Goal: Task Accomplishment & Management: Manage account settings

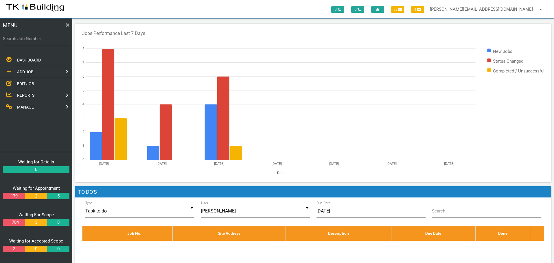
click at [23, 83] on span "EDIT JOB" at bounding box center [25, 83] width 17 height 5
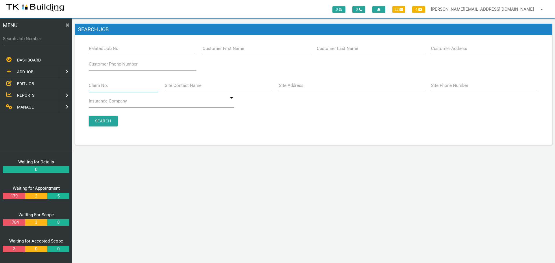
click at [117, 89] on input "Claim No." at bounding box center [124, 85] width 70 height 13
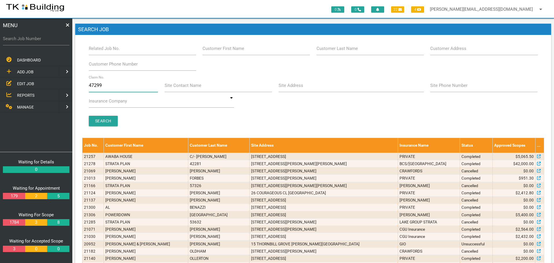
type input "472996"
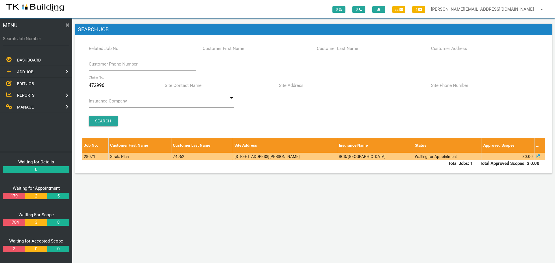
click at [408, 157] on td "BCS/[GEOGRAPHIC_DATA]" at bounding box center [375, 156] width 76 height 7
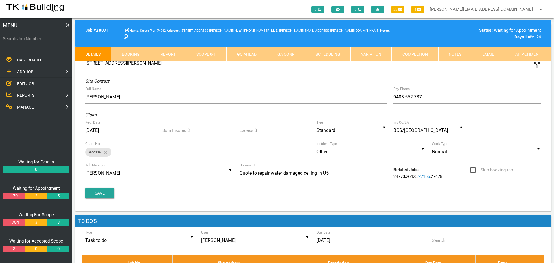
click at [458, 55] on link "Notes" at bounding box center [455, 54] width 34 height 14
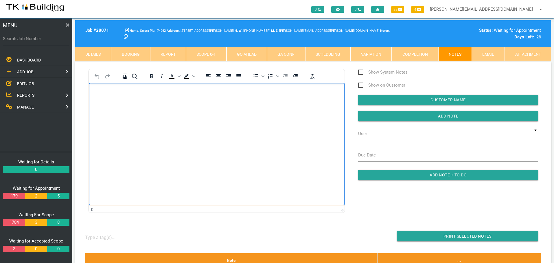
drag, startPoint x: 99, startPoint y: 101, endPoint x: 166, endPoint y: 194, distance: 115.2
click at [99, 101] on body "Rich Text Area. Press ALT-0 for help." at bounding box center [217, 99] width 256 height 19
click at [95, 91] on body "Rich Text Area. Press ALT-0 for help." at bounding box center [217, 99] width 256 height 19
click at [102, 101] on body "Good Afternoon, I refer to the attached quotation. Please cancel this attendanc…" at bounding box center [217, 158] width 256 height 137
click at [97, 116] on p "Rich Text Area. Press ALT-0 for help." at bounding box center [216, 116] width 241 height 5
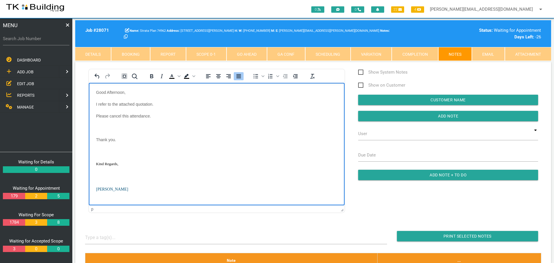
click at [98, 127] on p "Rich Text Area. Press ALT-0 for help." at bounding box center [216, 127] width 241 height 5
click at [97, 136] on body "Good Afternoon, I refer to the attached quotation. Please cancel this attendanc…" at bounding box center [217, 141] width 256 height 102
click at [97, 149] on body "Good Afternoon, I refer to the attached quotation. Please cancel this attendanc…" at bounding box center [217, 135] width 256 height 90
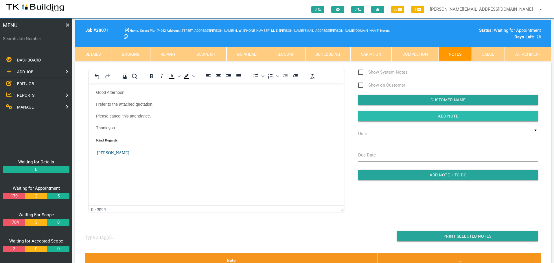
click at [375, 116] on input "button" at bounding box center [448, 116] width 180 height 10
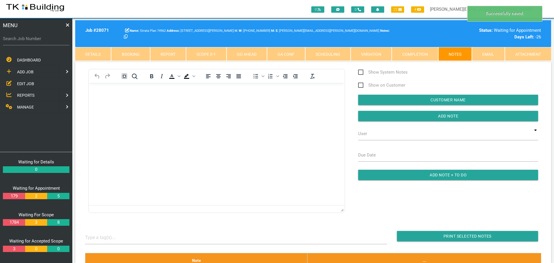
click at [421, 51] on link "Completion" at bounding box center [414, 54] width 46 height 14
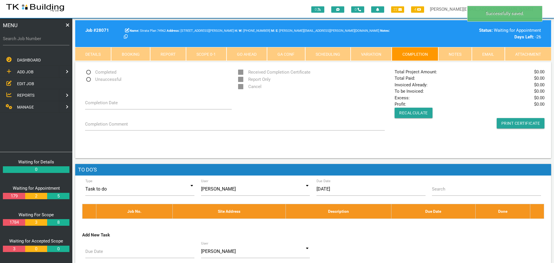
click at [89, 80] on span "Unsuccessful" at bounding box center [103, 79] width 36 height 7
click at [89, 80] on input "Unsuccessful" at bounding box center [87, 78] width 4 height 4
radio input "true"
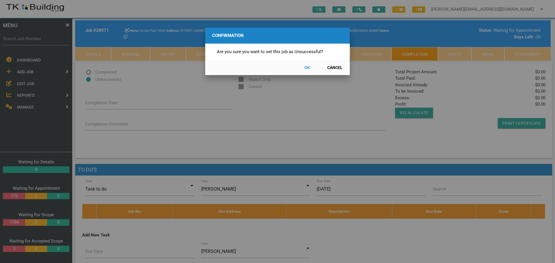
click at [307, 67] on button "OK" at bounding box center [306, 68] width 25 height 10
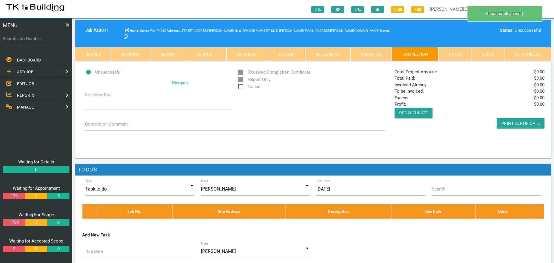
click at [241, 86] on span "Cancel" at bounding box center [249, 86] width 23 height 7
click at [241, 86] on input "Cancel" at bounding box center [240, 85] width 4 height 4
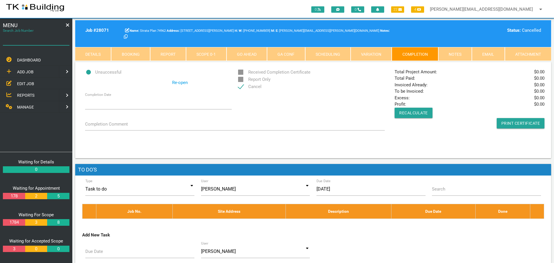
click at [43, 43] on input "Search Job Number" at bounding box center [36, 38] width 66 height 13
type input "27363"
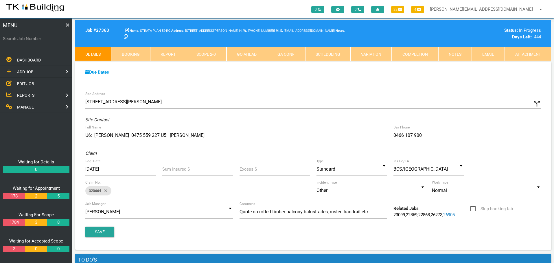
click at [457, 53] on link "Notes" at bounding box center [455, 54] width 34 height 14
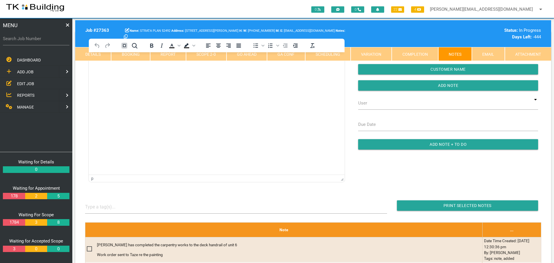
scroll to position [116, 0]
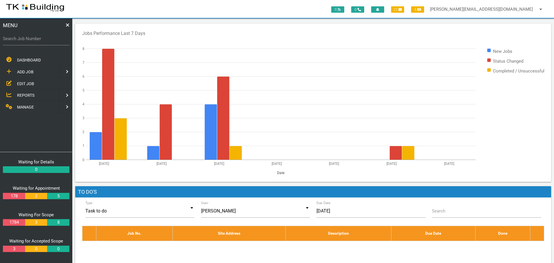
click at [18, 83] on span "EDIT JOB" at bounding box center [25, 83] width 17 height 5
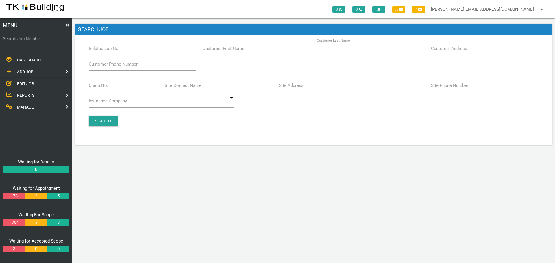
click at [358, 54] on input "Customer Last Name" at bounding box center [371, 48] width 108 height 13
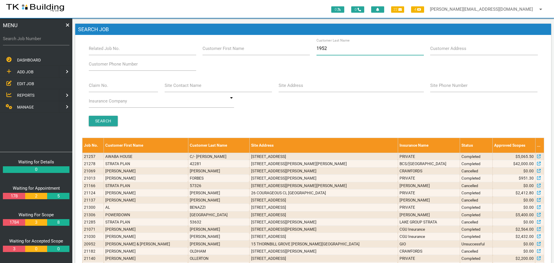
type input "19529"
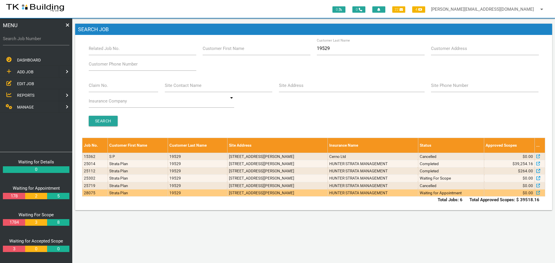
click at [369, 195] on td "HUNTER STRATA MANAGEMENT" at bounding box center [373, 192] width 90 height 7
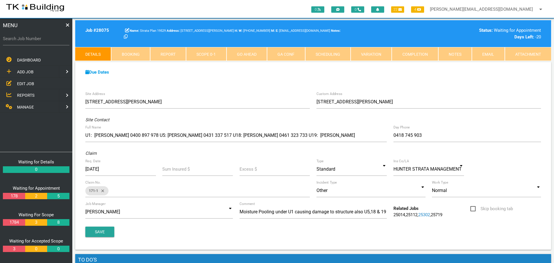
click at [29, 82] on span "EDIT JOB" at bounding box center [25, 83] width 17 height 5
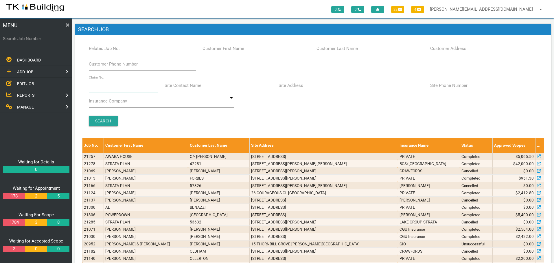
click at [101, 90] on input "Claim No." at bounding box center [123, 85] width 69 height 13
type input "070364"
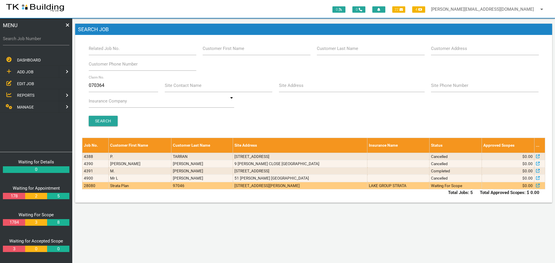
click at [334, 184] on td "4/109 Ocean St, Dudley NSW 2290, Australia" at bounding box center [300, 185] width 134 height 7
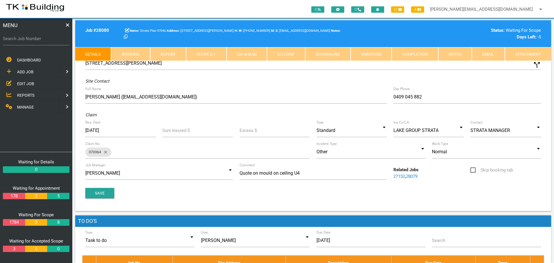
click at [457, 56] on link "Notes" at bounding box center [455, 54] width 34 height 14
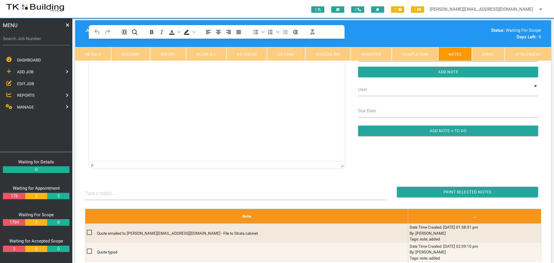
scroll to position [87, 0]
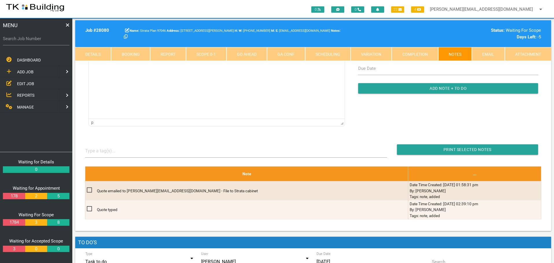
click at [134, 56] on link "Booking" at bounding box center [130, 54] width 39 height 14
select select "7"
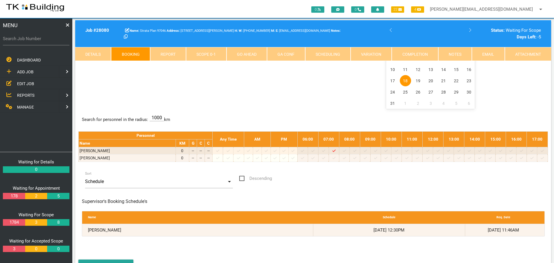
scroll to position [0, 0]
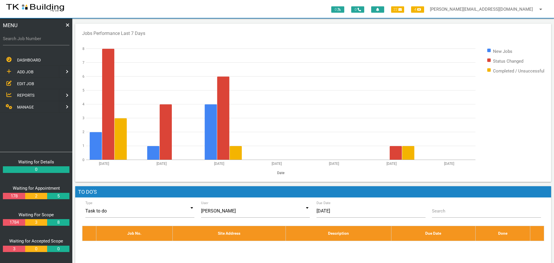
click at [27, 83] on span "EDIT JOB" at bounding box center [25, 83] width 17 height 5
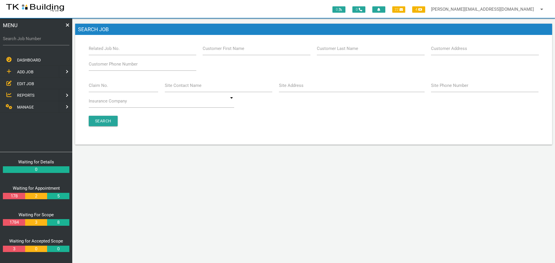
click at [343, 51] on label "Customer Last Name" at bounding box center [337, 48] width 41 height 7
click at [343, 51] on input "Customer Last Name" at bounding box center [371, 48] width 108 height 13
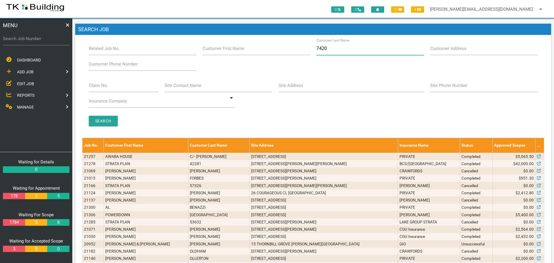
type input "74206"
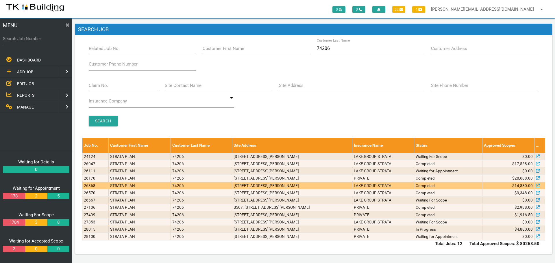
click at [307, 186] on td "N803, 24 Bolton St, Newcastle NSW 2300" at bounding box center [292, 185] width 120 height 7
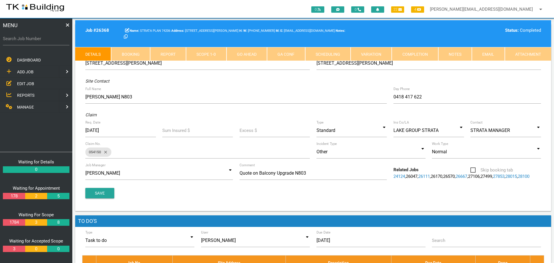
click at [455, 179] on link "26667" at bounding box center [461, 176] width 12 height 5
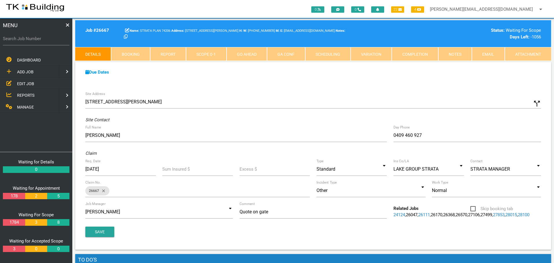
click at [468, 218] on link "27106" at bounding box center [474, 214] width 12 height 5
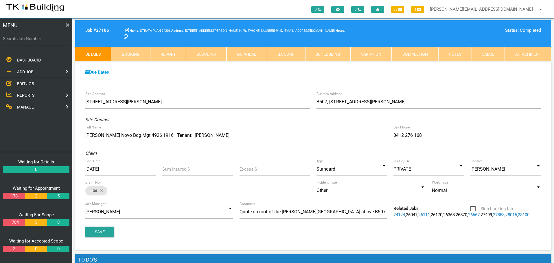
click at [480, 218] on link "27499" at bounding box center [486, 214] width 12 height 5
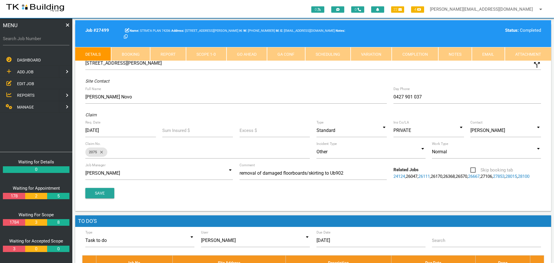
click at [493, 179] on link "27853" at bounding box center [499, 176] width 12 height 5
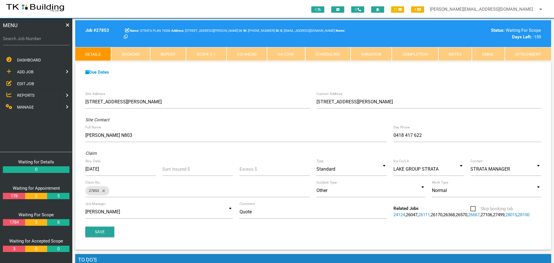
click at [505, 218] on link "28015" at bounding box center [511, 214] width 12 height 5
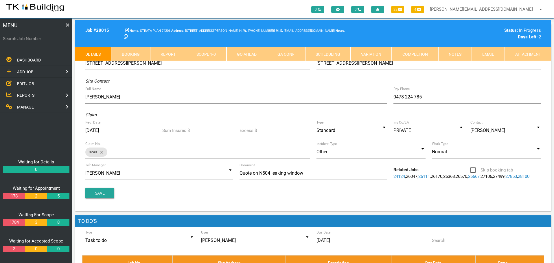
click at [517, 179] on link "28100" at bounding box center [523, 176] width 12 height 5
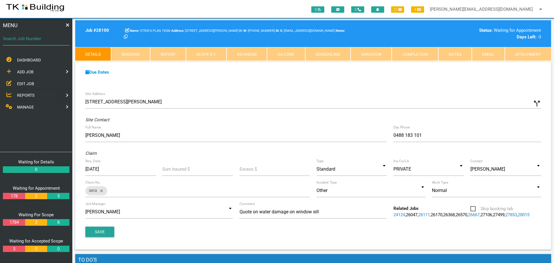
click at [25, 43] on input "Search Job Number" at bounding box center [36, 38] width 66 height 13
type input "27954"
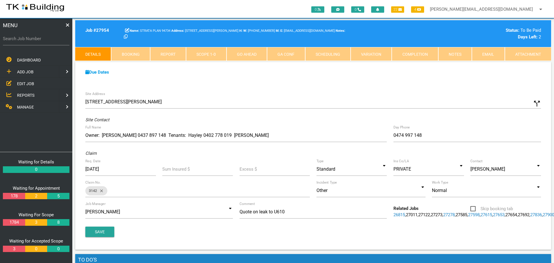
drag, startPoint x: 16, startPoint y: 41, endPoint x: 15, endPoint y: 47, distance: 5.8
click at [15, 45] on div "Search Job Number" at bounding box center [36, 40] width 66 height 16
click at [47, 40] on label "Search Job Number" at bounding box center [36, 39] width 66 height 7
click at [47, 40] on input "Search Job Number" at bounding box center [36, 38] width 66 height 13
type input "27205"
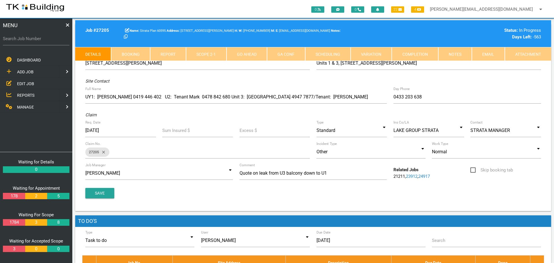
click at [47, 40] on label "Search Job Number" at bounding box center [36, 39] width 66 height 7
click at [47, 40] on input "Search Job Number" at bounding box center [36, 38] width 66 height 13
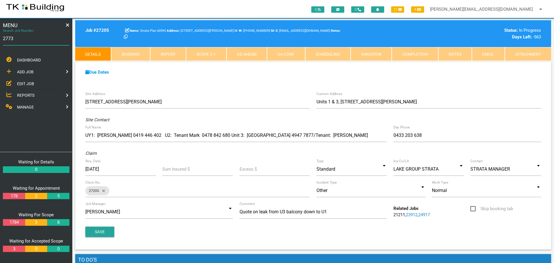
type input "27734"
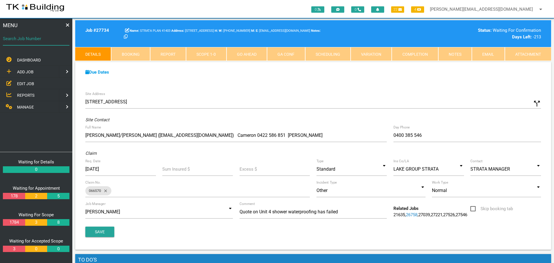
click at [31, 43] on input "Search Job Number" at bounding box center [36, 38] width 66 height 13
type input "27598"
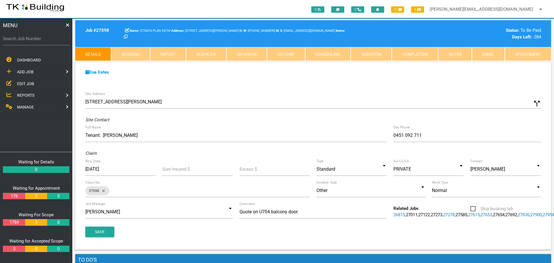
click at [35, 40] on label "Search Job Number" at bounding box center [36, 39] width 66 height 7
click at [35, 40] on input "Search Job Number" at bounding box center [36, 38] width 66 height 13
type input "27435"
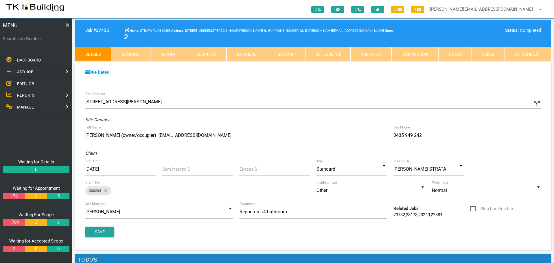
click at [35, 40] on label "Search Job Number" at bounding box center [36, 39] width 66 height 7
click at [35, 40] on input "Search Job Number" at bounding box center [36, 38] width 66 height 13
type input "27598"
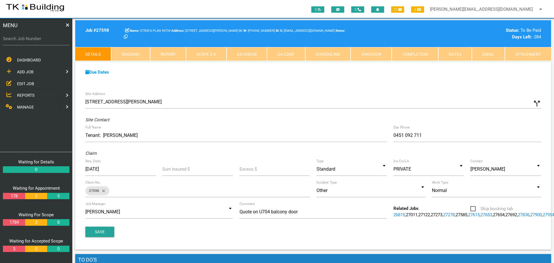
click at [450, 53] on link "Notes" at bounding box center [455, 54] width 34 height 14
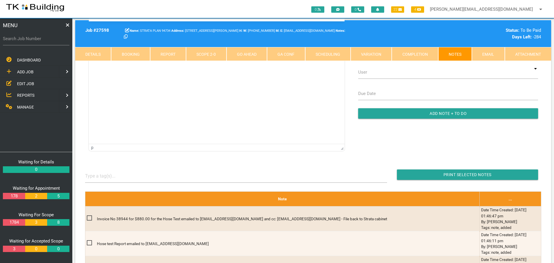
scroll to position [87, 0]
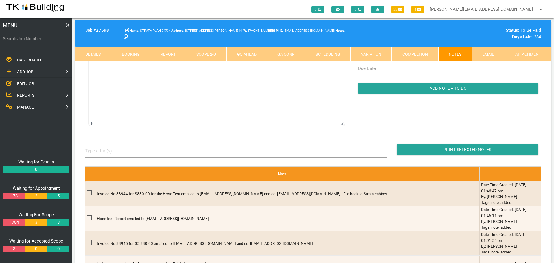
click at [99, 51] on link "Details" at bounding box center [93, 54] width 36 height 14
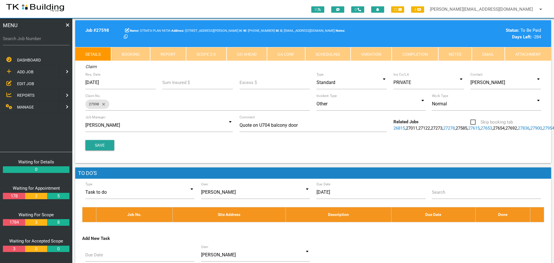
scroll to position [0, 0]
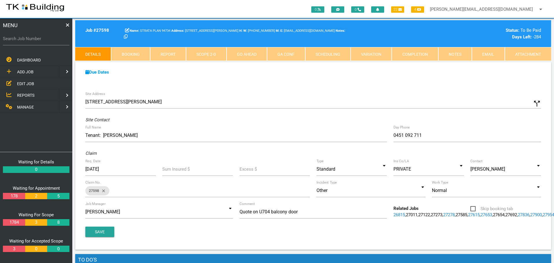
click at [135, 56] on link "Booking" at bounding box center [130, 54] width 39 height 14
select select "7"
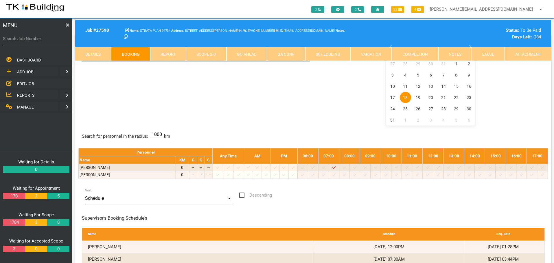
scroll to position [87, 0]
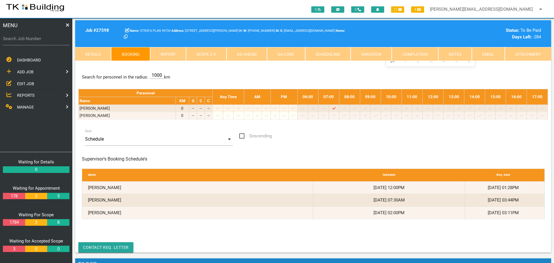
click at [21, 84] on span "EDIT JOB" at bounding box center [25, 83] width 17 height 5
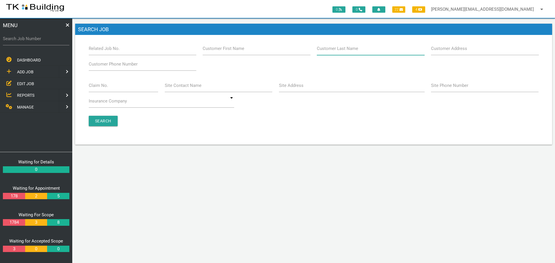
click at [372, 53] on input "Customer Last Name" at bounding box center [371, 48] width 108 height 13
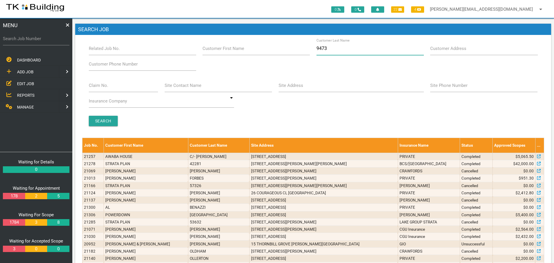
type input "94734"
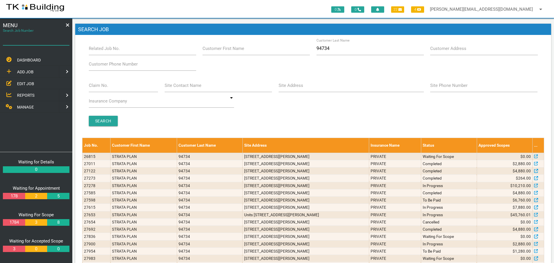
click at [33, 44] on input "Search Job Number" at bounding box center [36, 38] width 66 height 13
type input "27887"
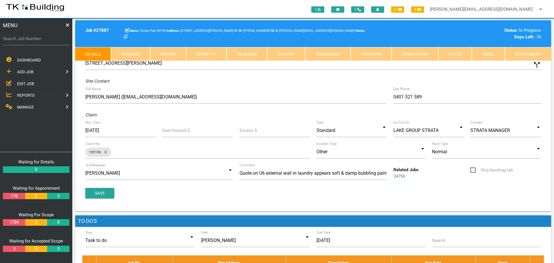
click at [41, 41] on label "Search Job Number" at bounding box center [36, 39] width 66 height 7
click at [41, 41] on input "Search Job Number" at bounding box center [36, 38] width 66 height 13
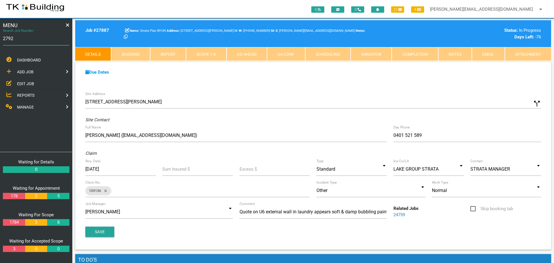
type input "27923"
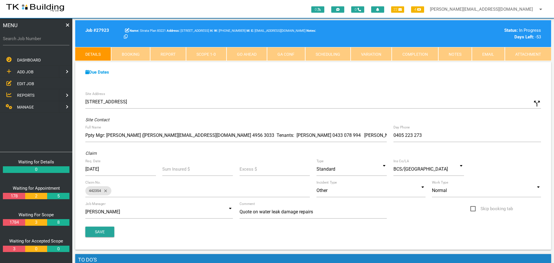
drag, startPoint x: 26, startPoint y: 81, endPoint x: 32, endPoint y: 80, distance: 5.6
click at [26, 81] on span "EDIT JOB" at bounding box center [25, 83] width 17 height 5
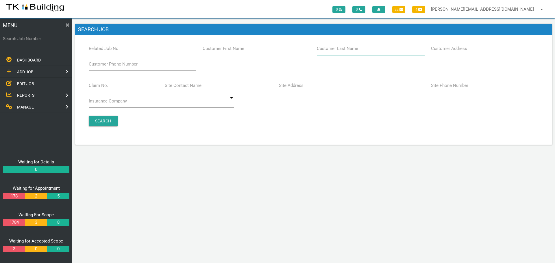
click at [387, 53] on input "Customer Last Name" at bounding box center [371, 48] width 108 height 13
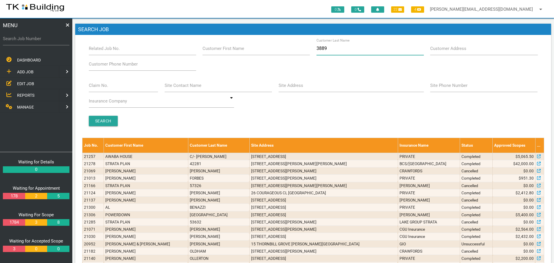
type input "38890"
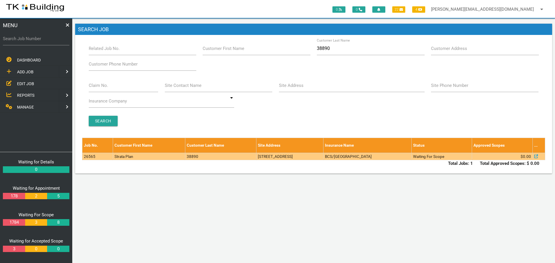
click at [323, 158] on td "275 Grandview Rd, Elermore Vale NSW 2287, Australia" at bounding box center [289, 156] width 67 height 7
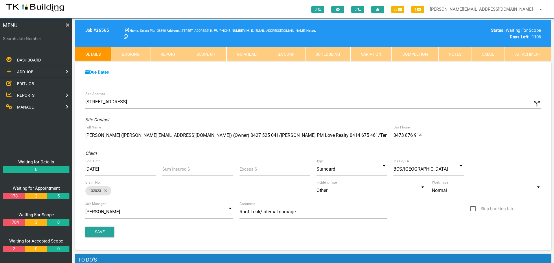
click at [141, 55] on link "Booking" at bounding box center [130, 54] width 39 height 14
select select "7"
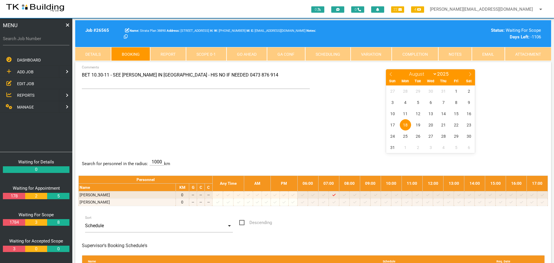
click at [43, 41] on label "Search Job Number" at bounding box center [36, 39] width 66 height 7
click at [43, 41] on input "Search Job Number" at bounding box center [36, 38] width 66 height 13
type input "27537"
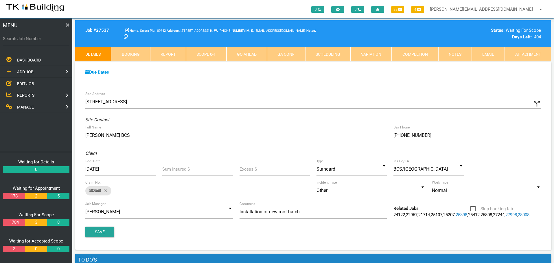
click at [37, 40] on label "Search Job Number" at bounding box center [36, 39] width 66 height 7
click at [37, 40] on input "Search Job Number" at bounding box center [36, 38] width 66 height 13
type input "27538"
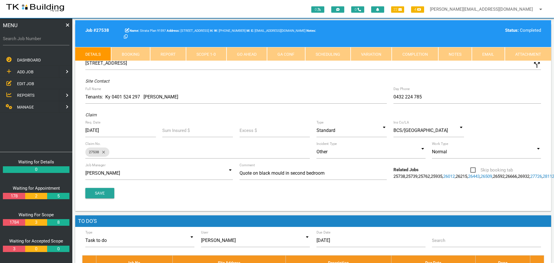
click at [133, 53] on link "Booking" at bounding box center [130, 54] width 39 height 14
select select "7"
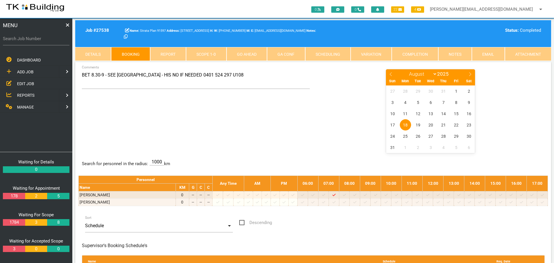
drag, startPoint x: 23, startPoint y: 82, endPoint x: 27, endPoint y: 82, distance: 4.4
click at [23, 82] on span "EDIT JOB" at bounding box center [25, 83] width 17 height 5
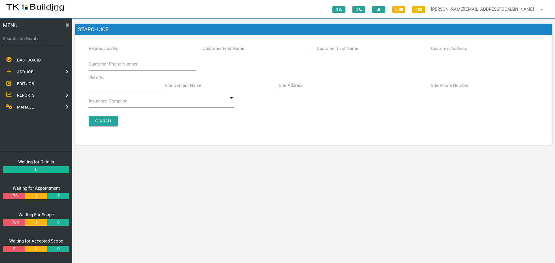
click at [106, 90] on input "Claim No." at bounding box center [124, 85] width 70 height 13
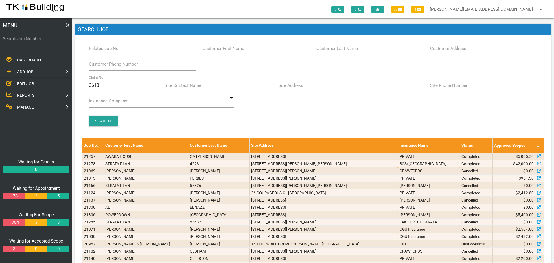
type input "36188"
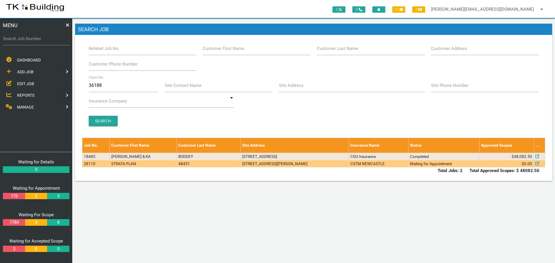
click at [211, 166] on td "48451" at bounding box center [209, 163] width 64 height 7
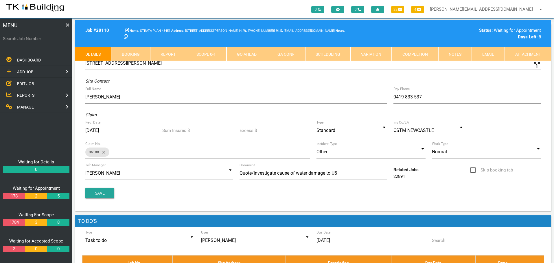
click at [463, 58] on link "Notes" at bounding box center [455, 54] width 34 height 14
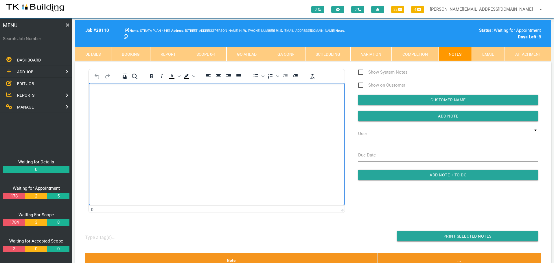
click at [109, 100] on body "Rich Text Area. Press ALT-0 for help." at bounding box center [217, 99] width 256 height 19
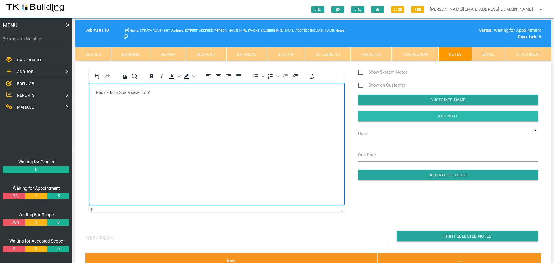
click at [372, 118] on input "Add Note" at bounding box center [448, 116] width 180 height 10
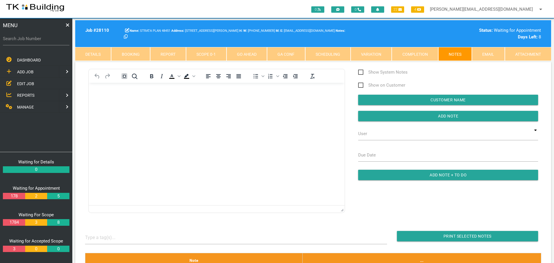
click at [102, 95] on body "Rich Text Area. Press ALT-0 for help." at bounding box center [217, 99] width 256 height 19
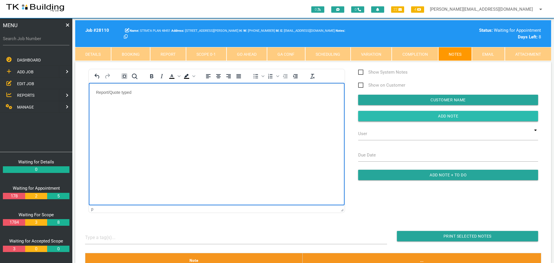
click at [390, 117] on input "Add Note" at bounding box center [448, 116] width 180 height 10
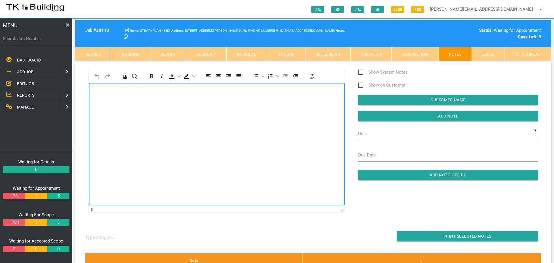
click at [121, 106] on body "Rich Text Area. Press ALT-0 for help." at bounding box center [217, 99] width 256 height 19
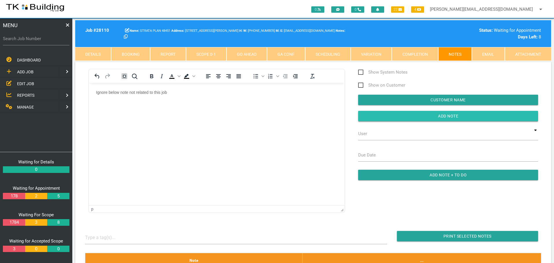
drag, startPoint x: 364, startPoint y: 117, endPoint x: 149, endPoint y: 82, distance: 217.5
click at [363, 117] on input "button" at bounding box center [448, 116] width 180 height 10
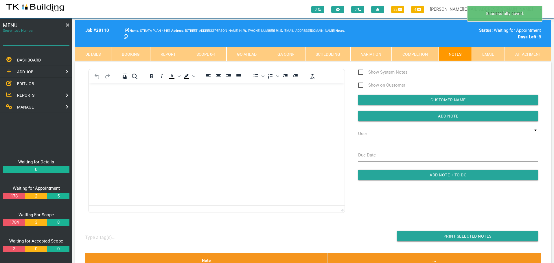
click at [26, 45] on input "Search Job Number" at bounding box center [36, 38] width 66 height 13
type input "28102"
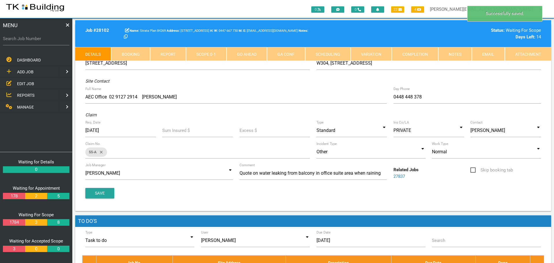
click at [454, 54] on link "Notes" at bounding box center [455, 54] width 34 height 14
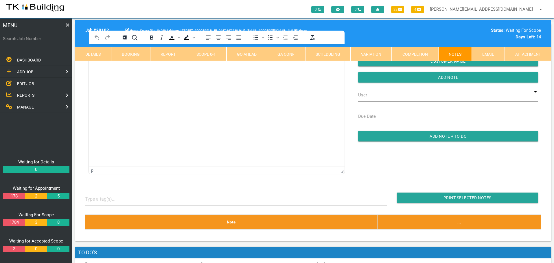
click at [110, 71] on html at bounding box center [217, 57] width 256 height 26
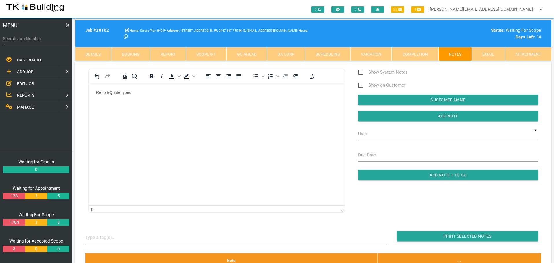
drag, startPoint x: 397, startPoint y: 116, endPoint x: 348, endPoint y: 116, distance: 48.3
click at [389, 119] on input "button" at bounding box center [448, 116] width 180 height 10
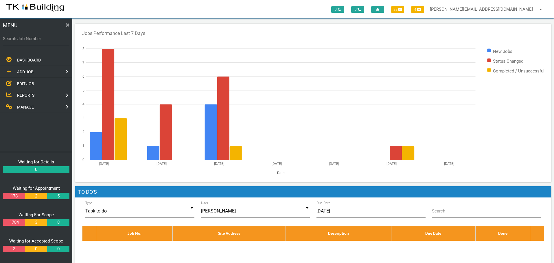
click at [29, 83] on span "EDIT JOB" at bounding box center [25, 83] width 17 height 5
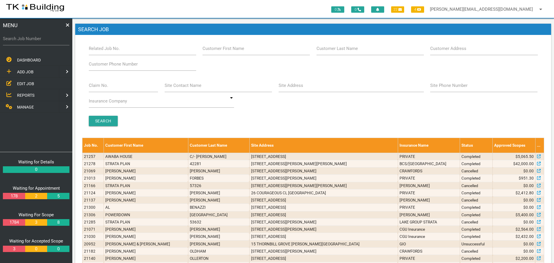
click at [353, 56] on div "Customer Last Name" at bounding box center [370, 50] width 114 height 16
click at [333, 52] on label "Customer Last Name" at bounding box center [336, 48] width 41 height 7
click at [333, 52] on input "Customer Last Name" at bounding box center [369, 48] width 107 height 13
type input "38990"
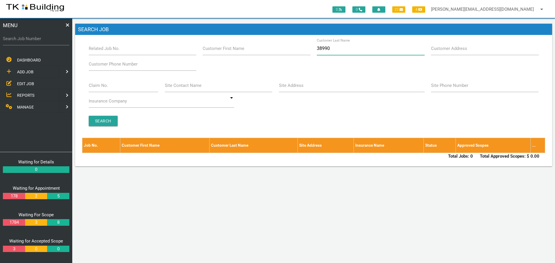
click at [323, 48] on input "38990" at bounding box center [371, 48] width 108 height 13
type input "38890"
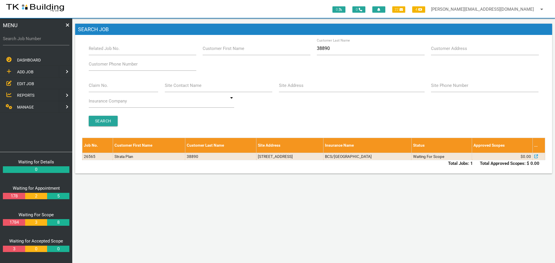
click at [23, 71] on span "ADD JOB" at bounding box center [25, 72] width 16 height 5
click at [23, 84] on span "EXISTING CUSTOMER" at bounding box center [37, 83] width 40 height 5
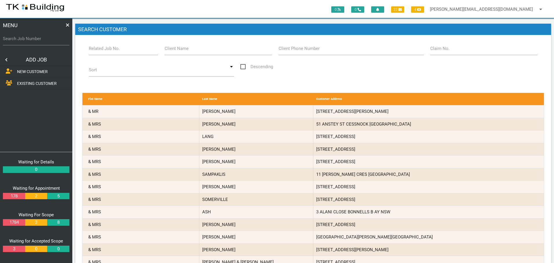
click at [105, 51] on label "Related Job No." at bounding box center [104, 48] width 31 height 7
click at [105, 51] on input "Related Job No." at bounding box center [123, 48] width 69 height 13
type input "26565"
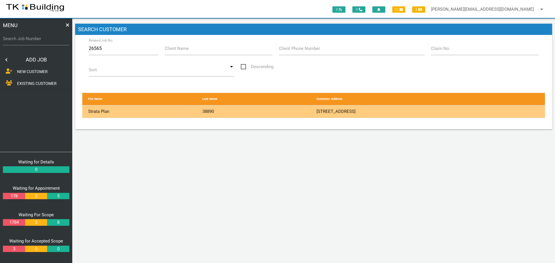
click at [291, 112] on div "38890" at bounding box center [256, 112] width 114 height 12
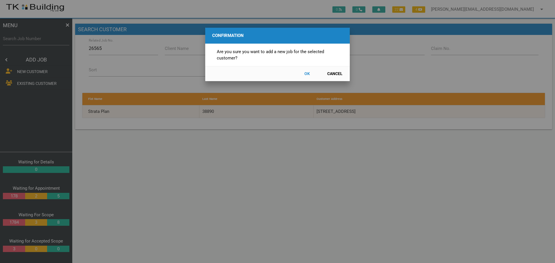
click at [306, 74] on button "OK" at bounding box center [306, 74] width 25 height 10
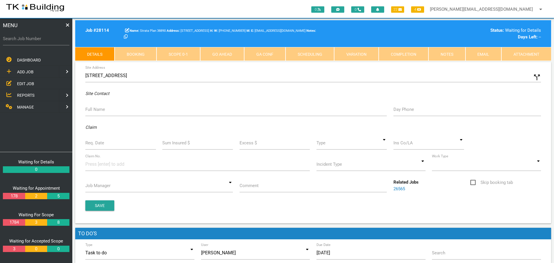
click at [91, 110] on label "Full Name" at bounding box center [95, 109] width 20 height 7
click at [91, 110] on input "Full Name" at bounding box center [235, 109] width 301 height 13
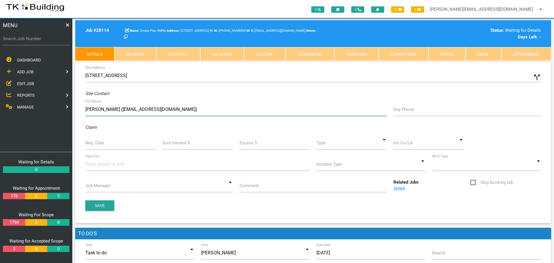
type input "Mary Micevska (mary_m67@hotmail.com)"
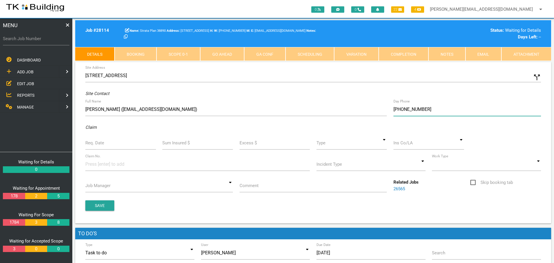
type input "(04) 1363 4181"
click at [94, 145] on label "Req. Date" at bounding box center [94, 143] width 19 height 7
click at [94, 145] on input "Req. Date" at bounding box center [120, 142] width 71 height 13
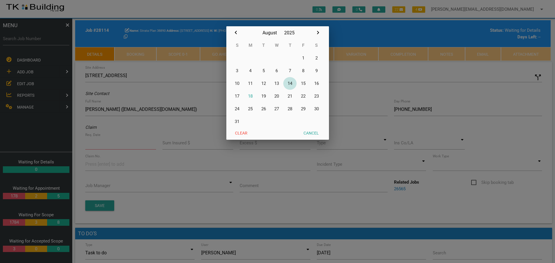
click at [291, 84] on button "14" at bounding box center [289, 83] width 13 height 13
type input "[DATE]"
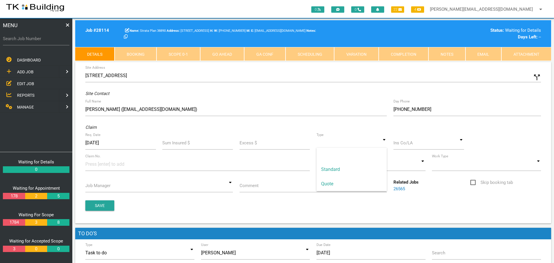
click at [382, 145] on input at bounding box center [351, 142] width 71 height 13
click at [364, 171] on span "Standard" at bounding box center [351, 169] width 71 height 14
type input "Standard"
click at [408, 145] on input at bounding box center [428, 142] width 71 height 13
click at [406, 154] on span "BCS/[GEOGRAPHIC_DATA]" at bounding box center [428, 155] width 71 height 14
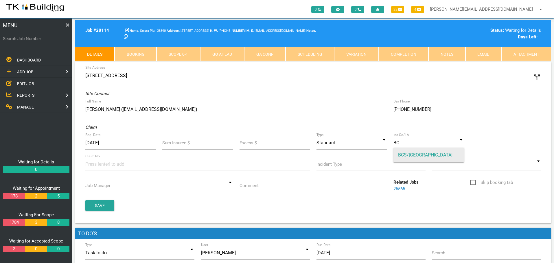
type input "BCS/[GEOGRAPHIC_DATA]"
click at [91, 167] on input at bounding box center [106, 164] width 43 height 13
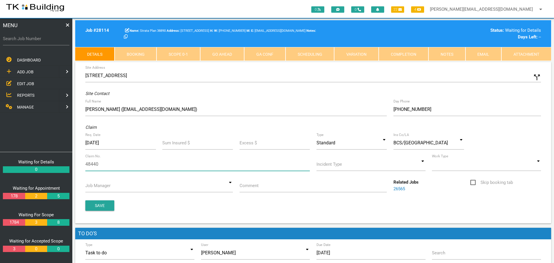
type input "484405"
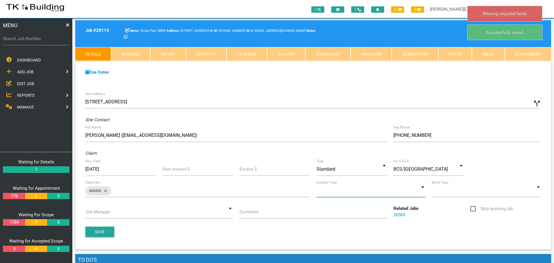
click at [422, 193] on input at bounding box center [370, 190] width 109 height 13
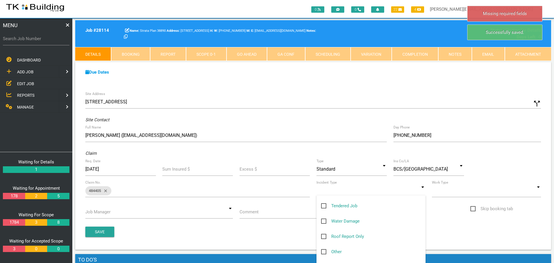
scroll to position [58, 0]
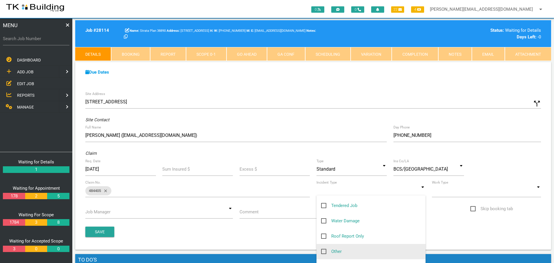
click at [323, 252] on span "Other" at bounding box center [331, 251] width 21 height 7
click at [323, 252] on input "Other" at bounding box center [323, 250] width 4 height 4
checkbox input "true"
type input "Other"
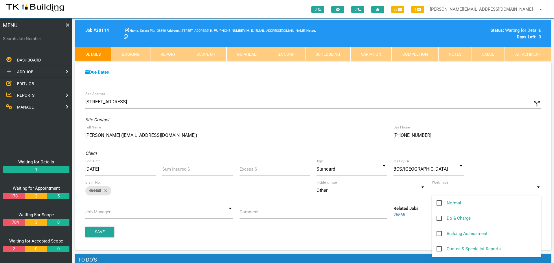
click at [538, 190] on input at bounding box center [486, 190] width 109 height 13
drag, startPoint x: 439, startPoint y: 201, endPoint x: 428, endPoint y: 210, distance: 13.8
click at [439, 201] on span "Normal" at bounding box center [448, 203] width 25 height 7
click at [439, 201] on input "Normal" at bounding box center [438, 202] width 4 height 4
checkbox input "true"
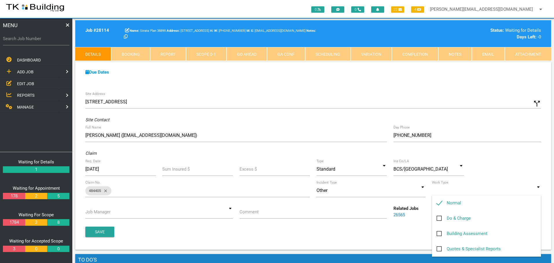
type input "Normal"
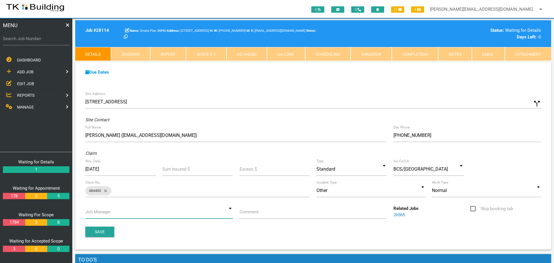
click at [230, 213] on input at bounding box center [158, 212] width 147 height 13
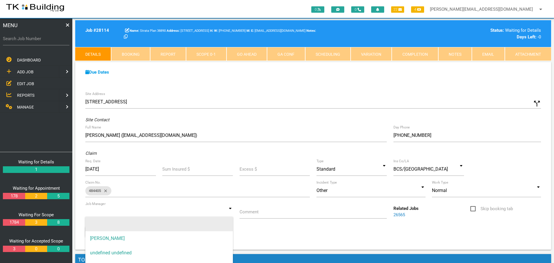
drag, startPoint x: 195, startPoint y: 239, endPoint x: 221, endPoint y: 222, distance: 30.8
click at [200, 235] on span "[PERSON_NAME]" at bounding box center [158, 239] width 147 height 14
type input "[PERSON_NAME]"
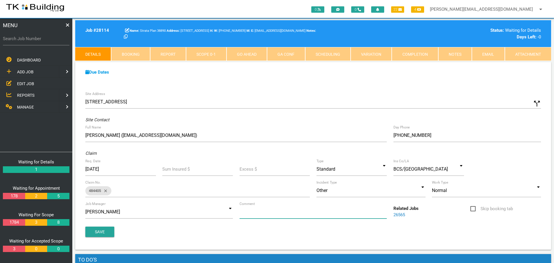
drag, startPoint x: 271, startPoint y: 211, endPoint x: 270, endPoint y: 215, distance: 3.9
click at [270, 214] on input "Comment" at bounding box center [312, 212] width 147 height 13
type input "Quote on ceiling repairs lounge room"
click at [91, 231] on button "Save" at bounding box center [99, 232] width 29 height 10
click at [27, 82] on span "EDIT JOB" at bounding box center [25, 83] width 17 height 5
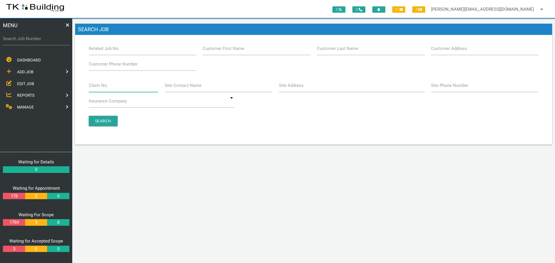
click at [116, 89] on input "Claim No." at bounding box center [124, 85] width 70 height 13
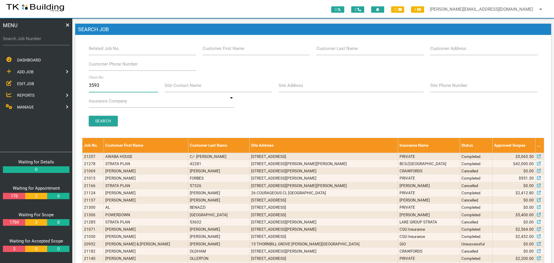
type input "35936"
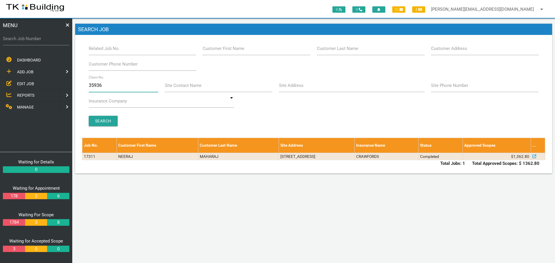
click at [110, 85] on input "35936" at bounding box center [124, 85] width 70 height 13
type input "3"
click at [373, 50] on input "Customer Last Name" at bounding box center [371, 48] width 108 height 13
type input "77542"
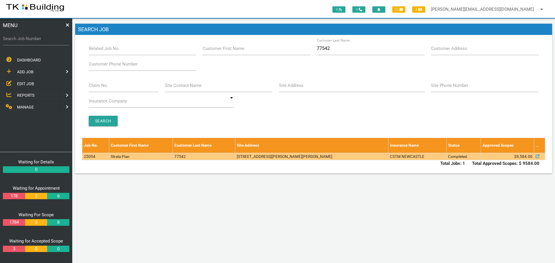
click at [325, 159] on td "1/26 Carrington St, Mayfield NSW 2304, Australia" at bounding box center [311, 156] width 153 height 7
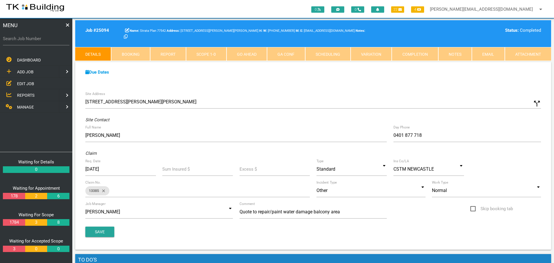
click at [33, 71] on span "ADD JOB" at bounding box center [25, 72] width 16 height 5
click at [32, 83] on span "EXISTING CUSTOMER" at bounding box center [37, 83] width 40 height 5
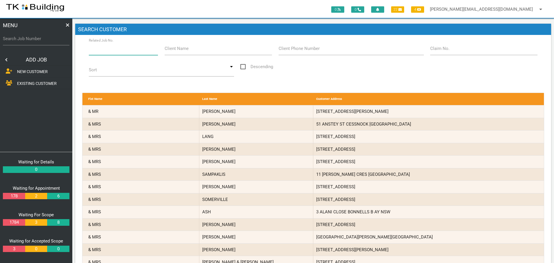
click at [107, 52] on input "Related Job No." at bounding box center [123, 48] width 69 height 13
type input "25094"
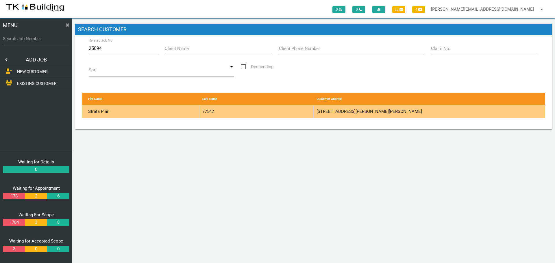
click at [288, 111] on div "77542" at bounding box center [256, 112] width 114 height 12
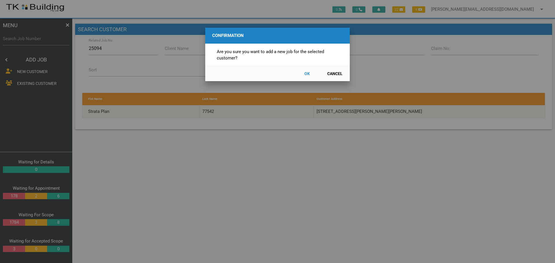
click at [307, 73] on button "OK" at bounding box center [306, 74] width 25 height 10
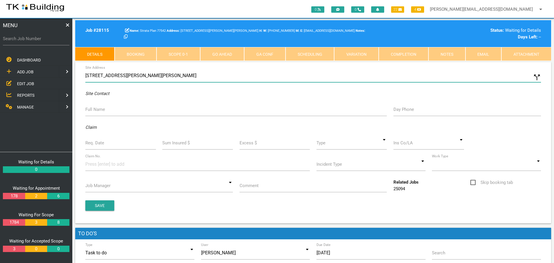
click at [85, 75] on input "26 Carrington St, Mayfield NSW 2304, Australia" at bounding box center [312, 75] width 455 height 13
type input "1/26 Carrington St, Mayfield NSW 2304, Australia"
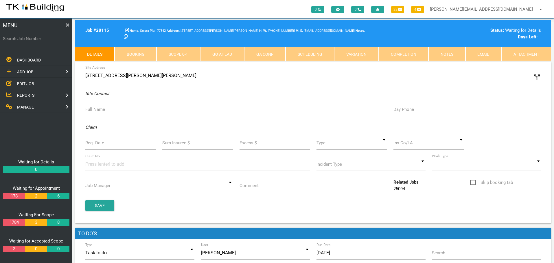
click at [101, 110] on label "Full Name" at bounding box center [95, 109] width 20 height 7
click at [101, 110] on input "Full Name" at bounding box center [235, 109] width 301 height 13
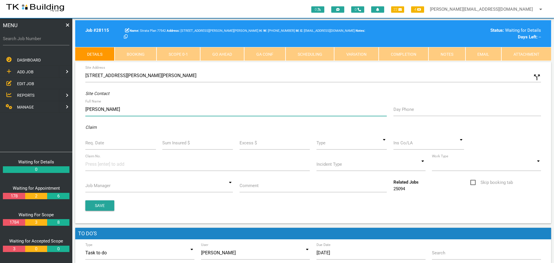
type input "Sarita"
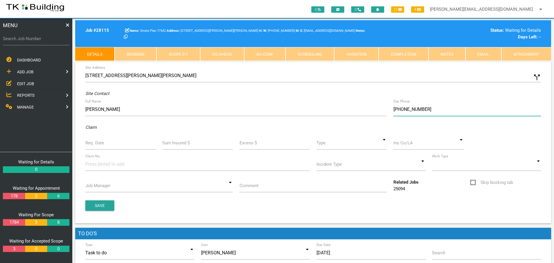
type input "(04) 0117 3190"
click at [104, 144] on label "Req. Date" at bounding box center [94, 143] width 19 height 7
click at [104, 144] on input "Req. Date" at bounding box center [120, 142] width 71 height 13
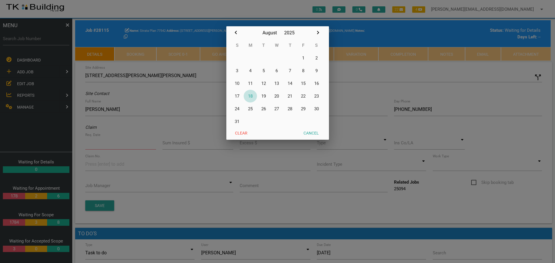
click at [250, 95] on button "18" at bounding box center [250, 96] width 13 height 13
type input "[DATE]"
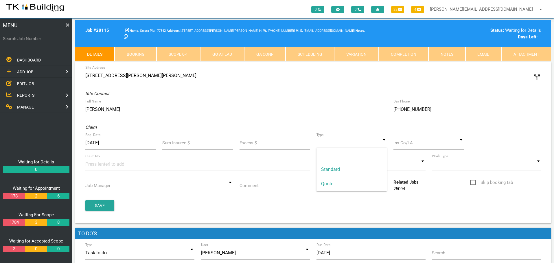
click at [383, 145] on input at bounding box center [351, 142] width 71 height 13
click at [340, 168] on span "Standard" at bounding box center [351, 169] width 71 height 14
type input "Standard"
click at [404, 146] on input at bounding box center [428, 142] width 71 height 13
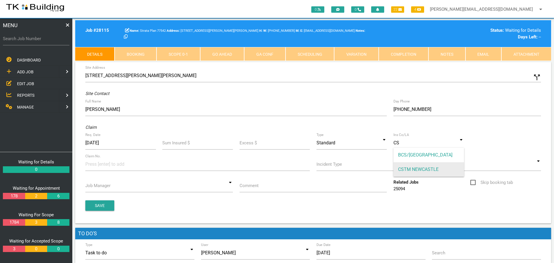
click at [408, 169] on span "CSTM NEWCASTLE" at bounding box center [428, 169] width 71 height 14
type input "CSTM NEWCASTLE"
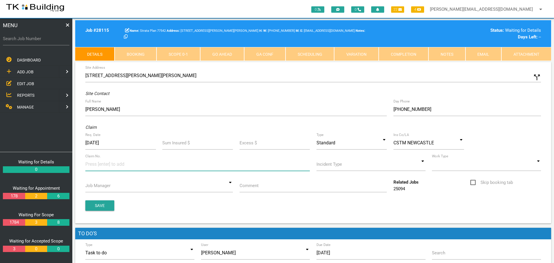
click at [93, 168] on input at bounding box center [106, 164] width 43 height 13
type input "35936"
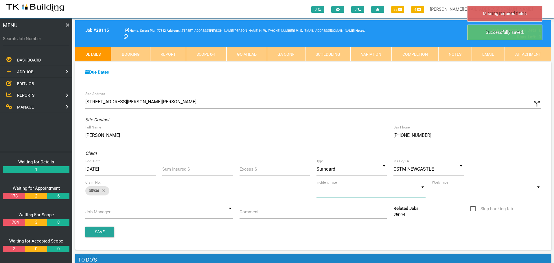
click at [422, 191] on input at bounding box center [370, 190] width 109 height 13
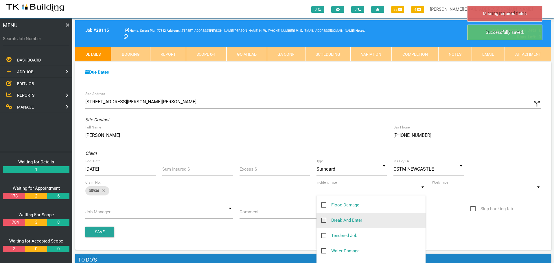
scroll to position [58, 0]
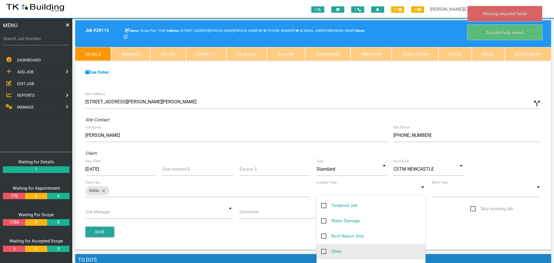
click at [323, 251] on span "Other" at bounding box center [331, 251] width 21 height 7
click at [323, 251] on input "Other" at bounding box center [323, 250] width 4 height 4
checkbox input "true"
type input "Other"
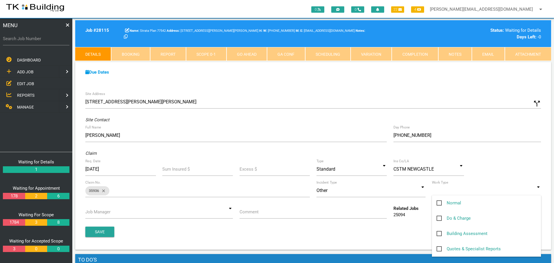
click at [537, 191] on input at bounding box center [486, 190] width 109 height 13
click at [438, 202] on span "Normal" at bounding box center [448, 203] width 25 height 7
click at [438, 202] on input "Normal" at bounding box center [438, 202] width 4 height 4
checkbox input "true"
type input "Normal"
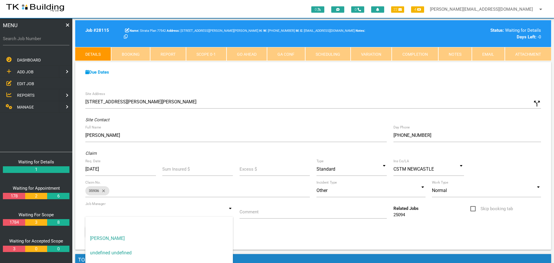
click at [227, 212] on input at bounding box center [158, 212] width 147 height 13
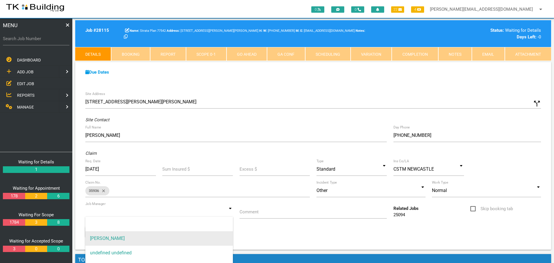
click at [202, 238] on span "[PERSON_NAME]" at bounding box center [158, 239] width 147 height 14
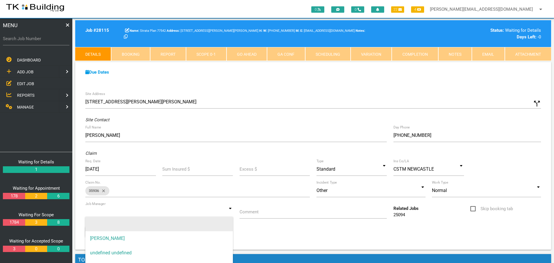
type input "[PERSON_NAME]"
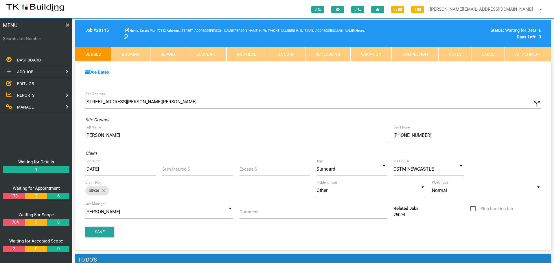
click at [258, 214] on label "Comment" at bounding box center [248, 212] width 19 height 7
click at [258, 214] on input "Comment" at bounding box center [312, 212] width 147 height 13
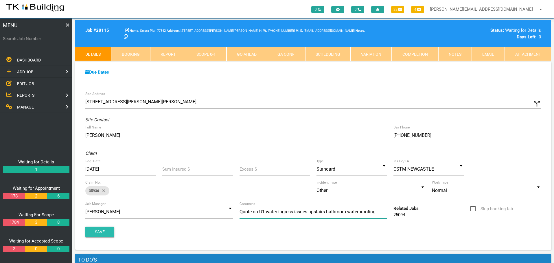
type input "Quote on U1 water ingress issues upstairs bathroom waterproofing"
click at [103, 230] on button "Save" at bounding box center [99, 232] width 29 height 10
click at [434, 56] on div "Job # 28115 Strata Plan 77542 26 Carrington St, Mayfield NSW 2304, Australia W:…" at bounding box center [313, 40] width 476 height 41
click at [116, 127] on div "Site Address 1/26 Carrington St, Mayfield NSW 2304, Australia call_split Custom…" at bounding box center [313, 169] width 476 height 162
click at [22, 82] on span "EDIT JOB" at bounding box center [25, 83] width 17 height 5
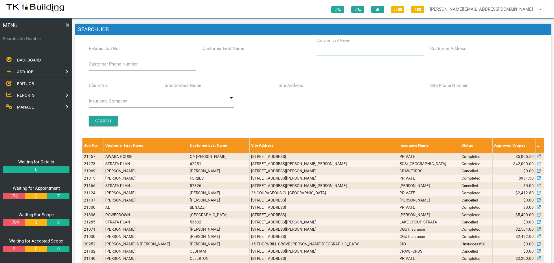
click at [354, 53] on input "Customer Last Name" at bounding box center [369, 48] width 107 height 13
type input "74206"
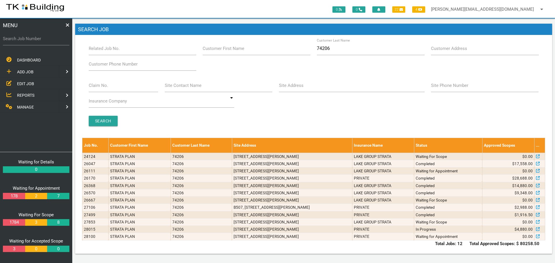
click at [25, 71] on span "ADD JOB" at bounding box center [25, 72] width 16 height 5
click at [29, 84] on span "EXISTING CUSTOMER" at bounding box center [37, 83] width 40 height 5
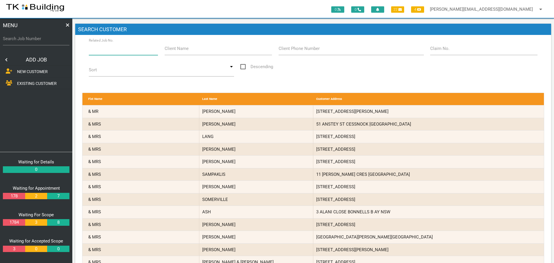
click at [123, 53] on input "Related Job No." at bounding box center [123, 48] width 69 height 13
type input "28100"
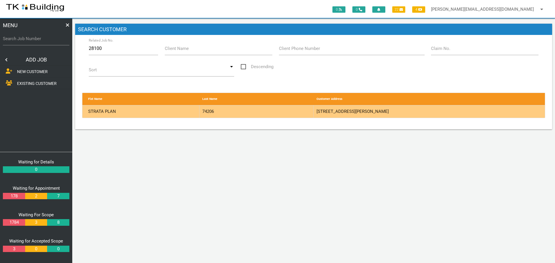
click at [284, 112] on div "74206" at bounding box center [256, 112] width 114 height 12
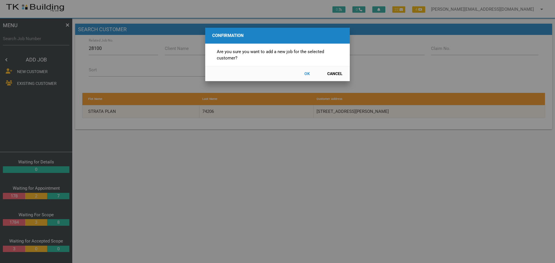
click at [309, 73] on button "OK" at bounding box center [306, 74] width 25 height 10
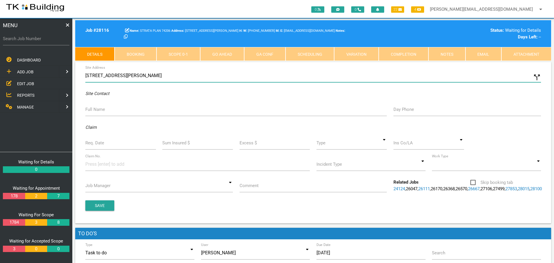
click at [86, 75] on input "24 Bolton St, Newcastle NSW 2300, Australia" at bounding box center [312, 75] width 455 height 13
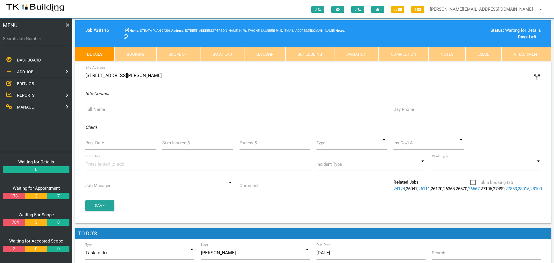
type input "n703/Bolton St, Bar Beach NSW 2300, Australia"
click at [96, 111] on label "Full Name" at bounding box center [95, 109] width 20 height 7
click at [96, 111] on input "Full Name" at bounding box center [235, 109] width 301 height 13
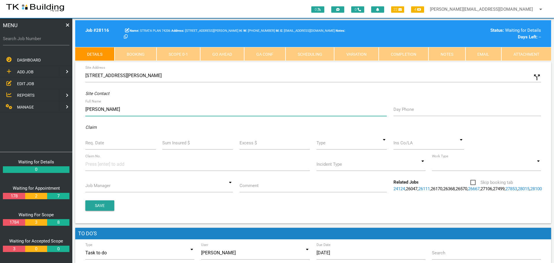
type input "Jeff Mills"
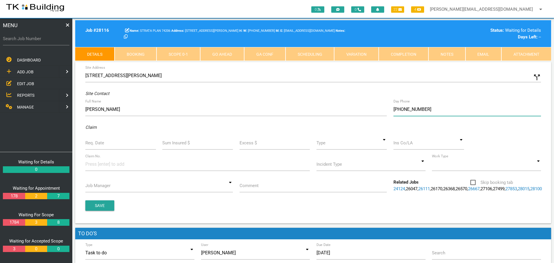
type input "(04) 1113 7324"
click at [89, 146] on label "Req. Date" at bounding box center [94, 143] width 19 height 7
click at [89, 146] on input "Req. Date" at bounding box center [120, 142] width 71 height 13
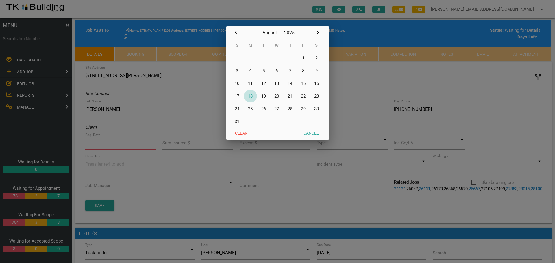
click at [250, 96] on button "18" at bounding box center [250, 96] width 13 height 13
type input "[DATE]"
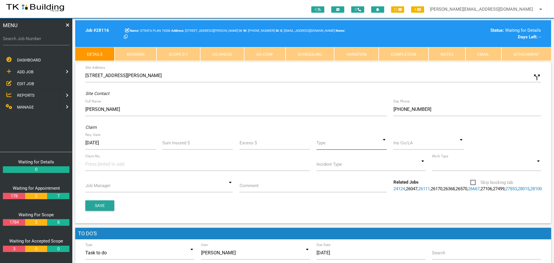
click at [384, 145] on input at bounding box center [351, 142] width 71 height 13
click at [342, 167] on span "Standard" at bounding box center [351, 169] width 71 height 14
type input "Standard"
click at [404, 147] on input at bounding box center [428, 142] width 71 height 13
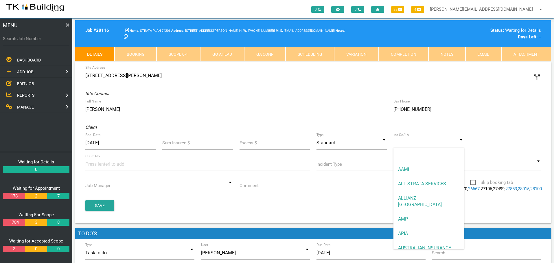
type input "N"
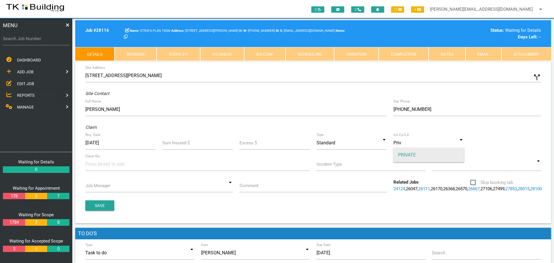
click at [405, 156] on span "PRIVATE" at bounding box center [428, 155] width 71 height 14
type input "PRIVATE"
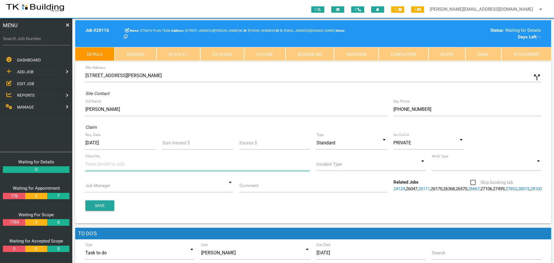
click at [89, 165] on input at bounding box center [106, 164] width 43 height 13
type input "2-B"
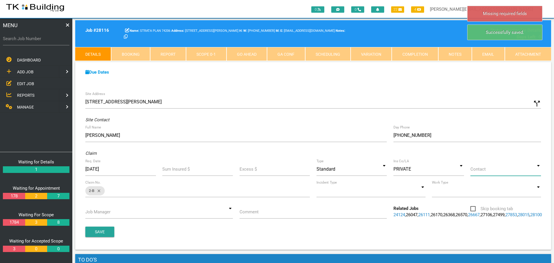
click at [538, 170] on input at bounding box center [505, 169] width 71 height 13
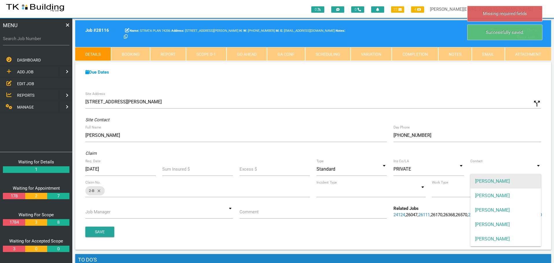
click at [518, 184] on span "[PERSON_NAME]" at bounding box center [505, 181] width 71 height 14
type input "[PERSON_NAME]"
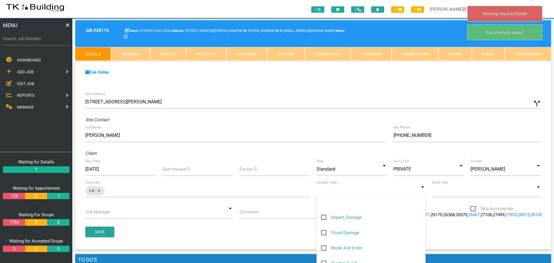
click at [422, 195] on input at bounding box center [370, 190] width 109 height 13
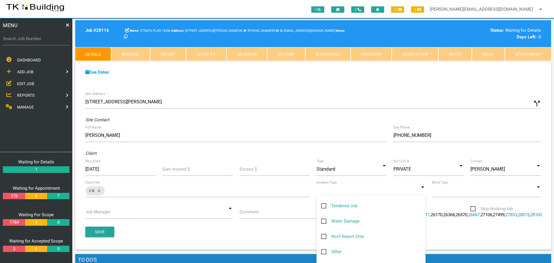
scroll to position [58, 0]
click at [325, 252] on span "Other" at bounding box center [331, 251] width 21 height 7
click at [325, 252] on input "Other" at bounding box center [323, 250] width 4 height 4
checkbox input "true"
type input "Other"
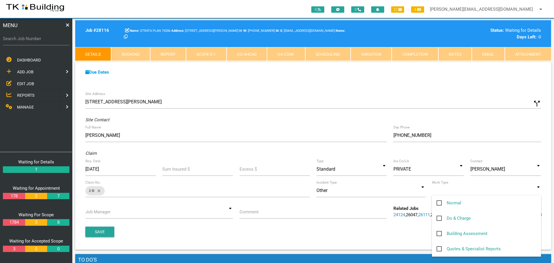
click at [539, 193] on input at bounding box center [486, 190] width 109 height 13
click at [440, 202] on span "Normal" at bounding box center [448, 203] width 25 height 7
click at [440, 202] on input "Normal" at bounding box center [438, 202] width 4 height 4
checkbox input "true"
type input "Normal"
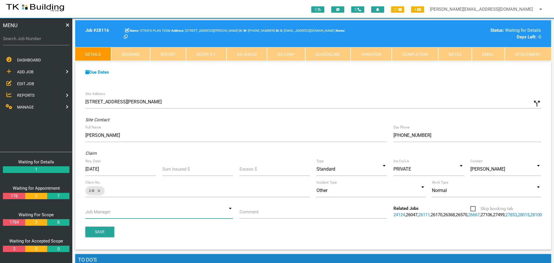
click at [231, 212] on input at bounding box center [158, 212] width 147 height 13
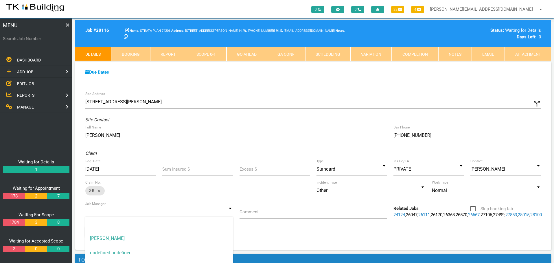
drag, startPoint x: 193, startPoint y: 241, endPoint x: 224, endPoint y: 225, distance: 34.5
click at [196, 239] on span "[PERSON_NAME]" at bounding box center [158, 239] width 147 height 14
type input "[PERSON_NAME]"
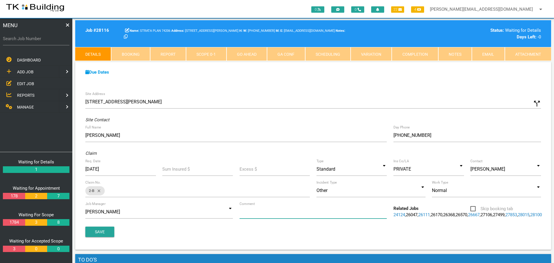
click at [265, 213] on input "Comment" at bounding box center [312, 212] width 147 height 13
type input "Quote on water leak into bedroom of apartment N703"
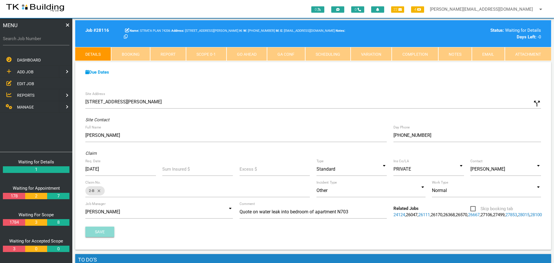
click at [102, 237] on button "Save" at bounding box center [99, 232] width 29 height 10
drag, startPoint x: 103, startPoint y: 242, endPoint x: 140, endPoint y: 268, distance: 45.2
click at [140, 263] on html "2015 2016 2017 2018 2019 2020 2021 2022 2023 2024 2025 2026 2027 2028 2029 2030…" at bounding box center [277, 260] width 554 height 521
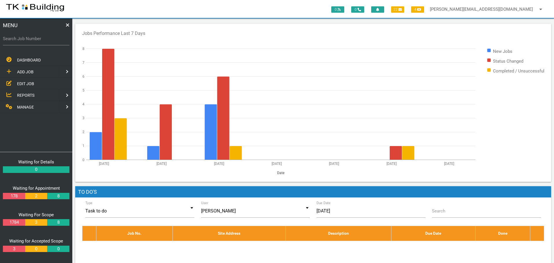
click at [23, 40] on label "Search Job Number" at bounding box center [36, 39] width 66 height 7
click at [23, 40] on input "Search Job Number" at bounding box center [36, 38] width 66 height 13
type input "27801"
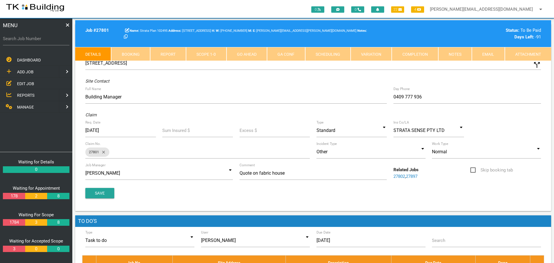
click at [454, 56] on link "Notes" at bounding box center [455, 54] width 34 height 14
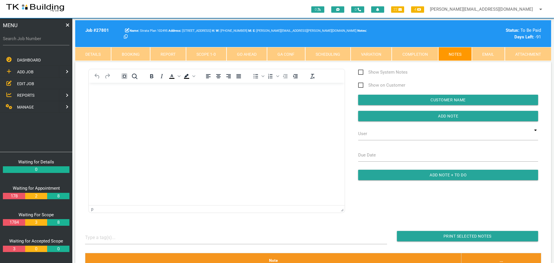
click at [117, 82] on div "To open the popup, press Shift+Enter To open the popup, press Shift+Enter To op…" at bounding box center [217, 76] width 256 height 14
click at [106, 106] on body "Rich Text Area. Press ALT-0 for help." at bounding box center [217, 99] width 256 height 19
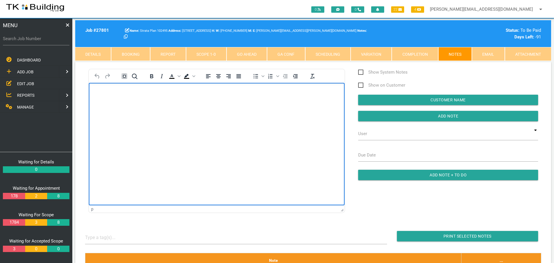
click at [97, 96] on body "Rich Text Area. Press ALT-0 for help." at bounding box center [217, 99] width 256 height 19
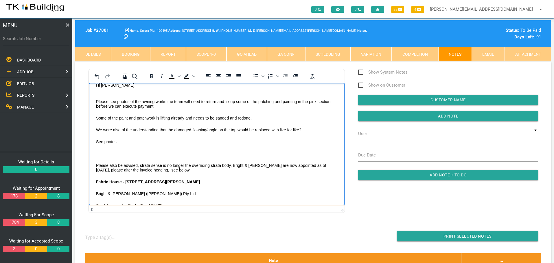
click at [101, 90] on p "Rich Text Area. Press ALT-0 for help." at bounding box center [216, 89] width 241 height 5
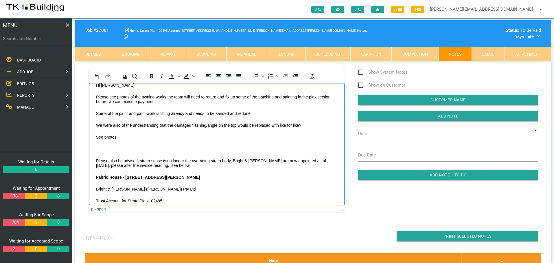
click at [99, 145] on body "Hi [PERSON_NAME] Please see photos of the awning works the team will need to re…" at bounding box center [217, 178] width 256 height 191
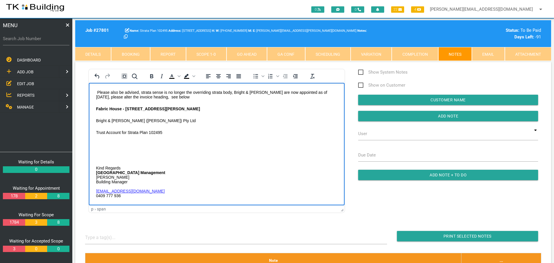
click at [99, 139] on body "Hi [PERSON_NAME] Please see photos of the awning works the team will need to re…" at bounding box center [217, 115] width 256 height 179
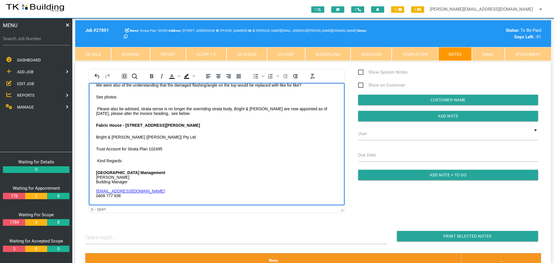
scroll to position [42, 0]
click at [380, 115] on input "Add Note" at bounding box center [448, 116] width 180 height 10
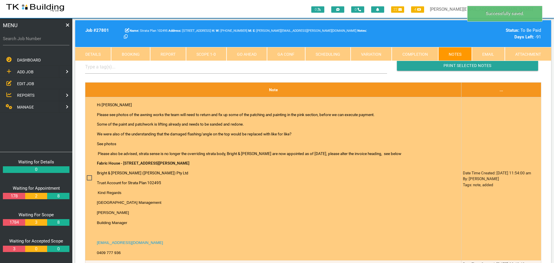
scroll to position [173, 0]
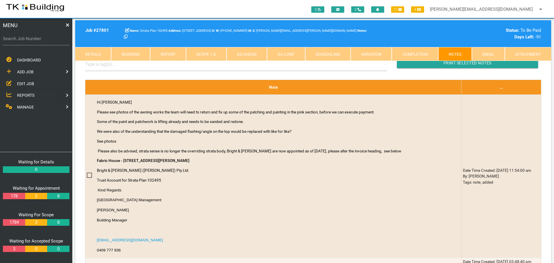
click at [48, 42] on label "Search Job Number" at bounding box center [36, 39] width 66 height 7
click at [48, 42] on input "Search Job Number" at bounding box center [36, 38] width 66 height 13
type input "27992"
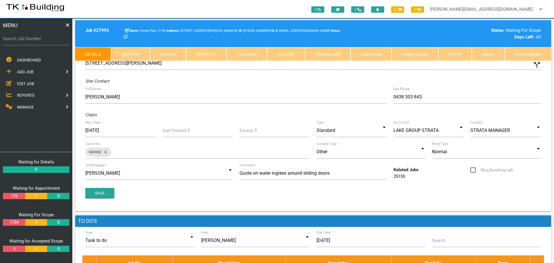
click at [456, 57] on link "Notes" at bounding box center [455, 54] width 34 height 14
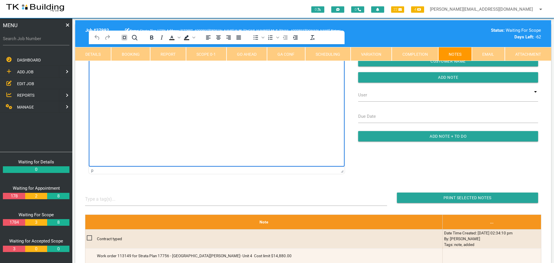
click at [134, 71] on html at bounding box center [217, 57] width 256 height 26
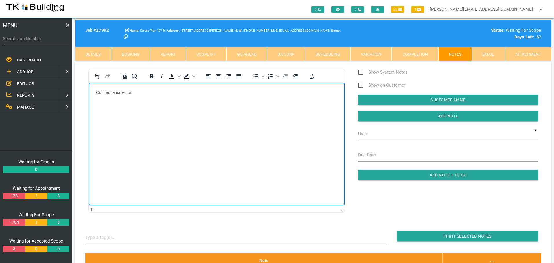
click at [152, 94] on p "Contract emailed to" at bounding box center [216, 92] width 241 height 5
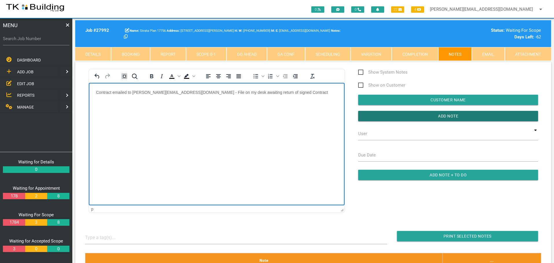
drag, startPoint x: 395, startPoint y: 119, endPoint x: 377, endPoint y: 122, distance: 18.1
click at [395, 119] on input "Add Note" at bounding box center [448, 116] width 180 height 10
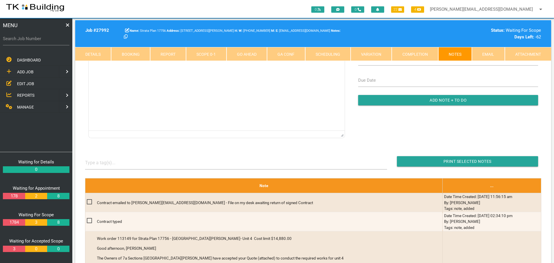
scroll to position [29, 0]
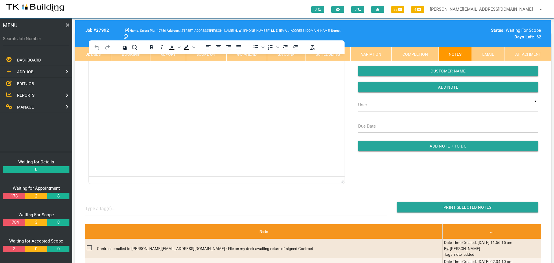
click at [27, 93] on span "REPORTS" at bounding box center [25, 95] width 17 height 5
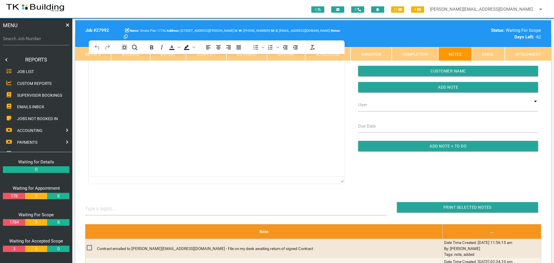
scroll to position [0, 0]
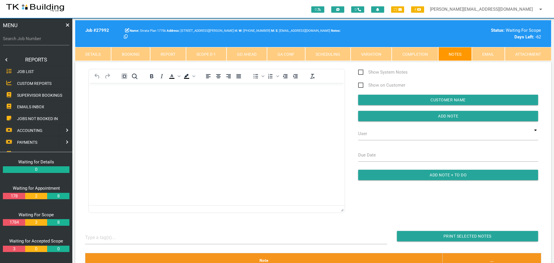
click at [29, 95] on span "SUPERVISOR BOOKINGS" at bounding box center [39, 95] width 45 height 5
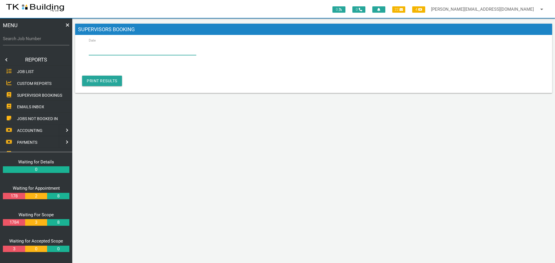
click at [98, 51] on input "Date" at bounding box center [143, 48] width 108 height 13
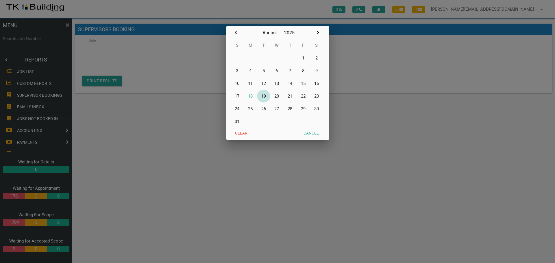
click at [266, 96] on button "19" at bounding box center [263, 96] width 13 height 13
type input "[DATE]"
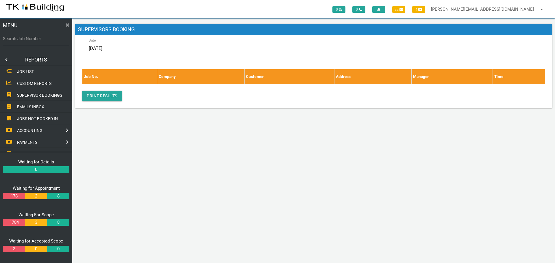
click at [7, 60] on link at bounding box center [6, 60] width 12 height 12
click at [23, 83] on span "EDIT JOB" at bounding box center [25, 83] width 17 height 5
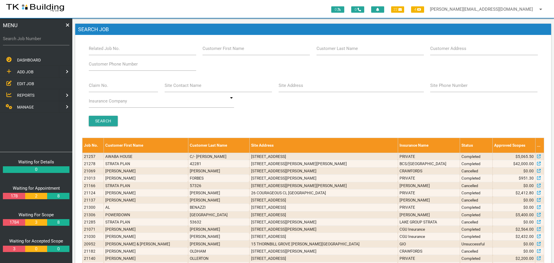
click at [292, 88] on label "Site Address" at bounding box center [290, 85] width 25 height 7
click at [292, 88] on input "Site Address" at bounding box center [350, 85] width 145 height 13
type input "348 pacific"
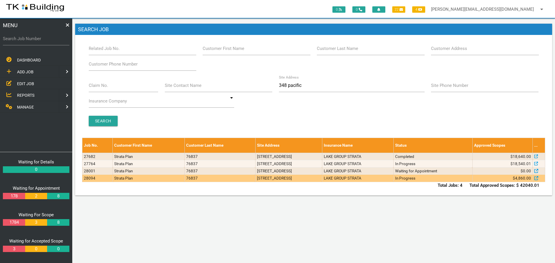
click at [322, 180] on td "22/346-348 Pacific Hwy, Belmont North NSW 2280, Australia" at bounding box center [288, 178] width 67 height 7
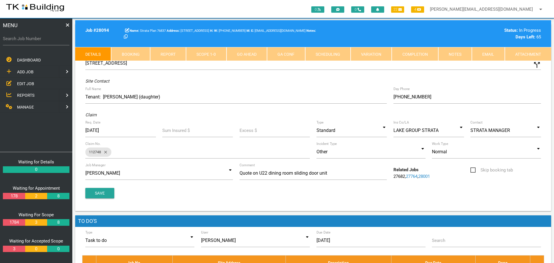
click at [131, 52] on link "Booking" at bounding box center [130, 54] width 39 height 14
select select "7"
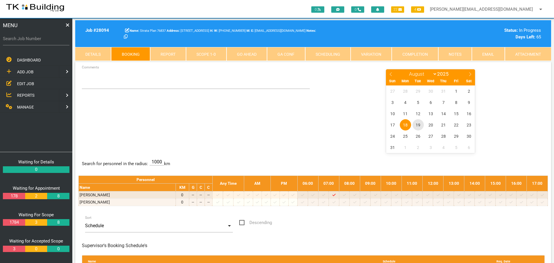
click at [418, 86] on div "27 28 29 30 31 1 2 3 4 5 6 7 8 9 10 11 12 13 14 15 16 17 18 19 20 21 22 23 24 2…" at bounding box center [430, 120] width 89 height 68
click at [429, 124] on span "20" at bounding box center [430, 124] width 11 height 11
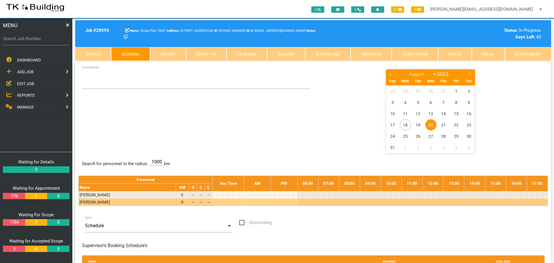
click at [356, 202] on icon at bounding box center [354, 203] width 3 height 4
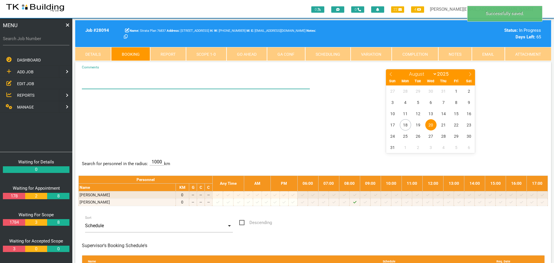
click at [89, 82] on textarea "Comments" at bounding box center [196, 79] width 228 height 20
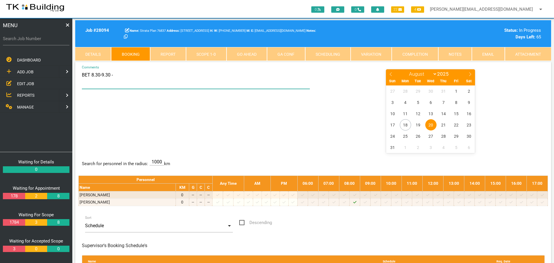
click at [91, 75] on textarea "BET 8.30-9.30 -" at bounding box center [196, 79] width 228 height 20
click at [109, 75] on textarea "BET 9-9.30 -" at bounding box center [196, 79] width 228 height 20
type textarea "BET 9-9.30 - SEE MARETTA TO GO THROUGH THE JOB (SHE WILL BE BACK HOME BY 9.05AM)"
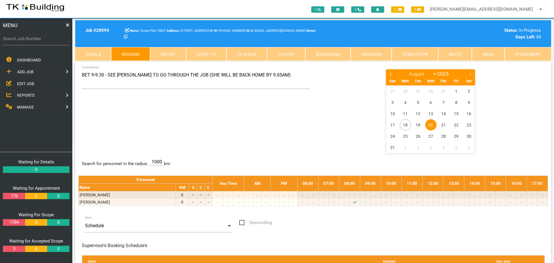
click at [275, 129] on div "BET 9-9.30 - SEE MARETTA TO GO THROUGH THE JOB (SHE WILL BE BACK HOME BY 9.05AM…" at bounding box center [312, 111] width 469 height 84
click at [254, 140] on div "BET 9-9.30 - SEE MARETTA TO GO THROUGH THE JOB (SHE WILL BE BACK HOME BY 9.05AM…" at bounding box center [312, 111] width 469 height 84
click at [86, 115] on div "BET 9-9.30 - SEE MARETTA TO GO THROUGH THE JOB (SHE WILL BE BACK HOME BY 9.05AM…" at bounding box center [312, 111] width 469 height 84
click at [24, 82] on span "EDIT JOB" at bounding box center [25, 83] width 17 height 5
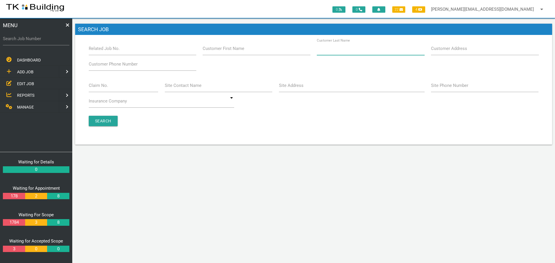
click at [366, 52] on input "Customer Last Name" at bounding box center [371, 48] width 108 height 13
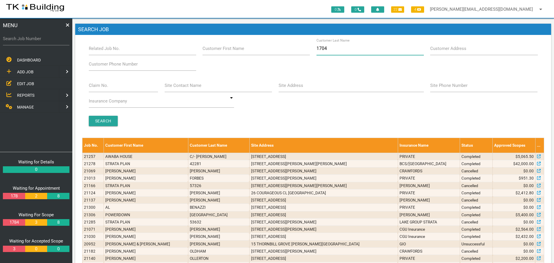
type input "17041"
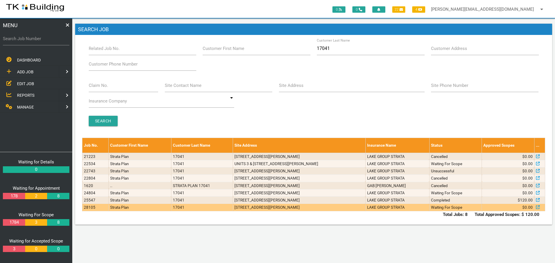
click at [447, 209] on td "Waiting For Scope" at bounding box center [455, 207] width 52 height 7
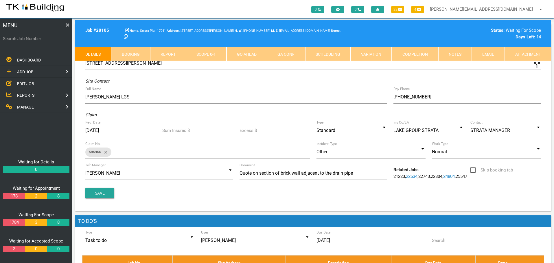
click at [455, 57] on link "Notes" at bounding box center [455, 54] width 34 height 14
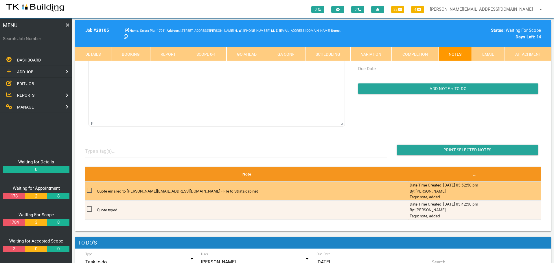
scroll to position [87, 0]
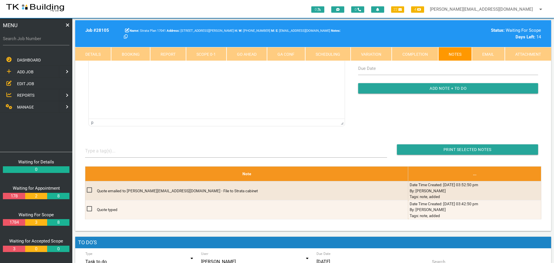
click at [103, 56] on link "Details" at bounding box center [93, 54] width 36 height 14
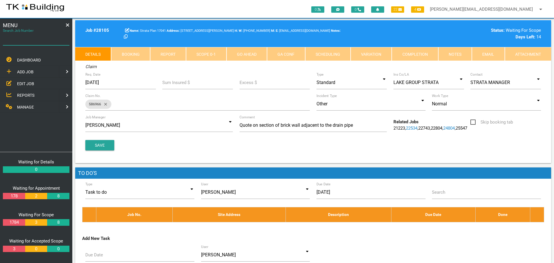
click at [32, 43] on input "Search Job Number" at bounding box center [36, 38] width 66 height 13
type input "27837"
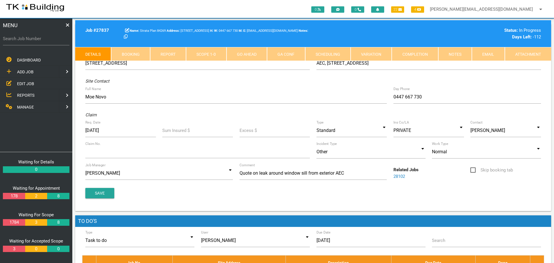
click at [137, 54] on link "Booking" at bounding box center [130, 54] width 39 height 14
select select "7"
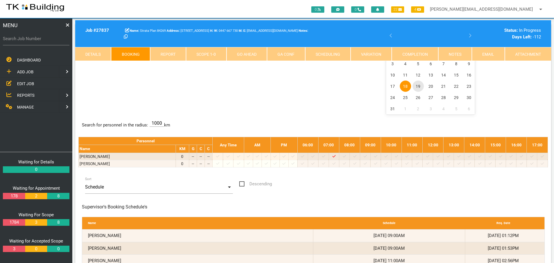
click at [419, 85] on span "19" at bounding box center [417, 86] width 11 height 11
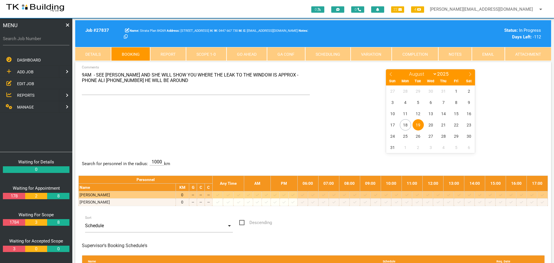
click at [367, 195] on icon at bounding box center [364, 195] width 3 height 4
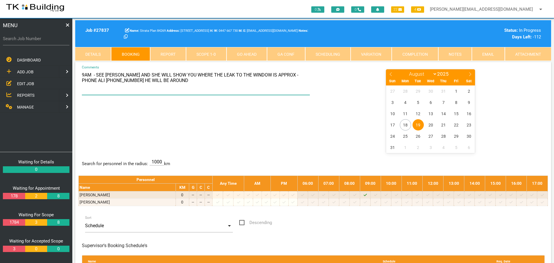
click at [98, 74] on textarea "9AM - SEE ANNA AND SHE WILL SHOW YOU WHERE THE LEAK TO THE WINDOW IS APPROX - P…" at bounding box center [196, 82] width 228 height 26
drag, startPoint x: 142, startPoint y: 75, endPoint x: 181, endPoint y: 79, distance: 38.9
click at [181, 79] on textarea "9AM - AP ATTENDING SITE SEE ANNA AND SHE WILL SHOW YOU WHERE THE LEAK TO THE WI…" at bounding box center [196, 82] width 228 height 26
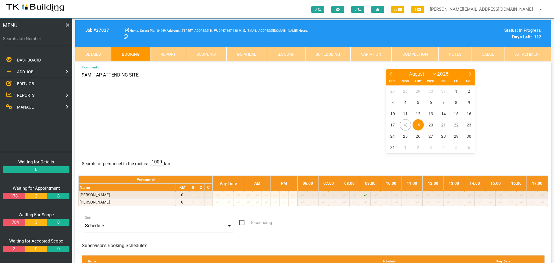
type textarea "9AM - AP ATTENDING SITE"
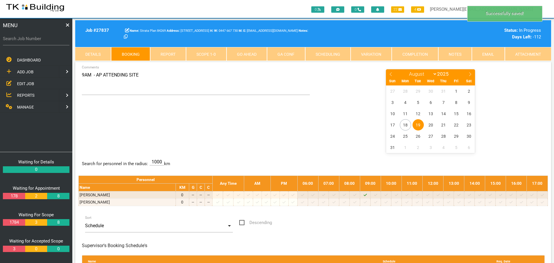
click at [184, 124] on div "9AM - AP ATTENDING SITE Comments January February March April May June July Aug…" at bounding box center [312, 111] width 469 height 84
click at [42, 42] on input "Search Job Number" at bounding box center [36, 38] width 66 height 13
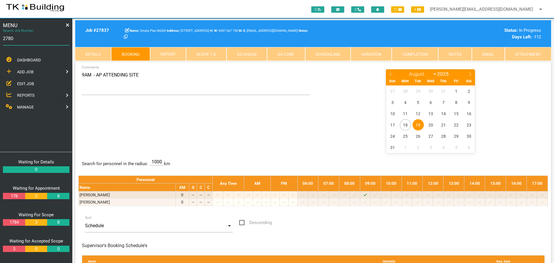
type input "27801"
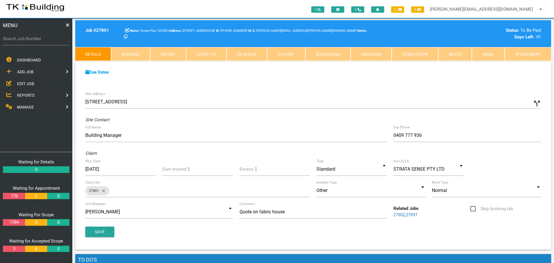
click at [449, 53] on link "Notes" at bounding box center [455, 54] width 34 height 14
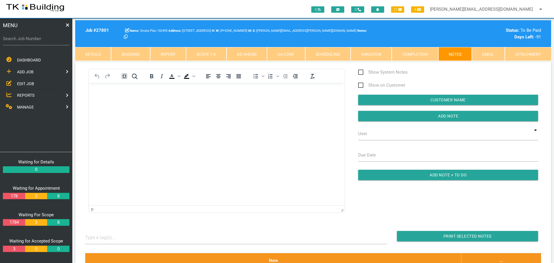
click at [111, 100] on body "Rich Text Area. Press ALT-0 for help." at bounding box center [217, 99] width 256 height 19
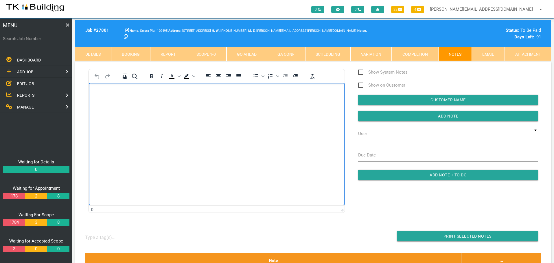
click at [95, 89] on html at bounding box center [217, 96] width 256 height 26
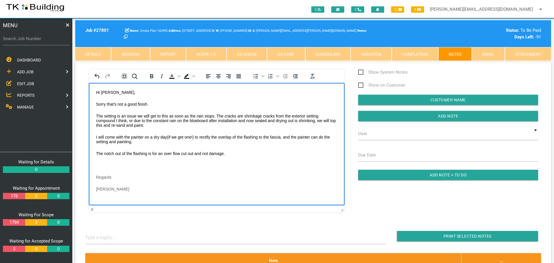
click at [102, 161] on body "Hi Nathan, Sorry that's not a good finish. The setting is an issue we will get …" at bounding box center [217, 148] width 256 height 116
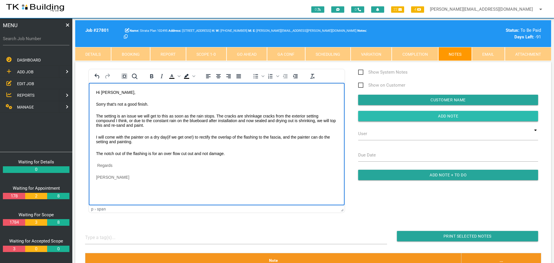
click at [393, 116] on input "Add Note" at bounding box center [448, 116] width 180 height 10
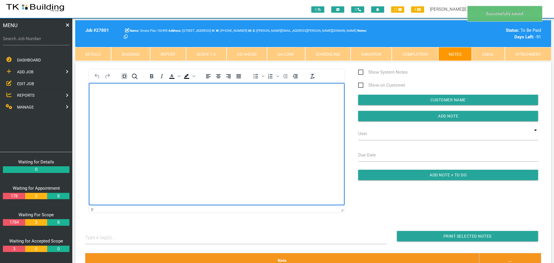
click at [125, 106] on body "Rich Text Area. Press ALT-0 for help." at bounding box center [217, 99] width 256 height 19
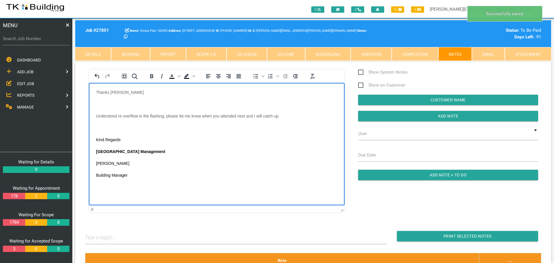
click at [100, 102] on p "Rich Text Area. Press ALT-0 for help." at bounding box center [216, 104] width 241 height 5
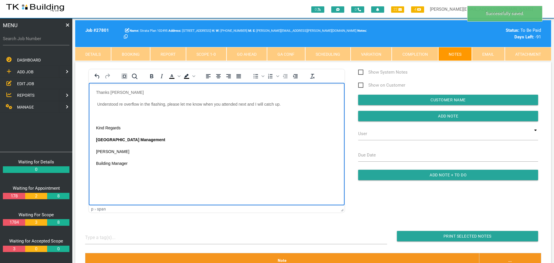
click at [103, 114] on p "Rich Text Area. Press ALT-0 for help." at bounding box center [216, 116] width 241 height 5
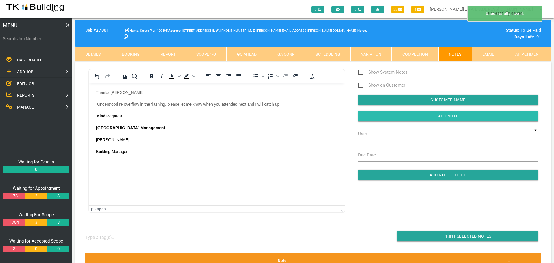
click at [384, 119] on input "button" at bounding box center [448, 116] width 180 height 10
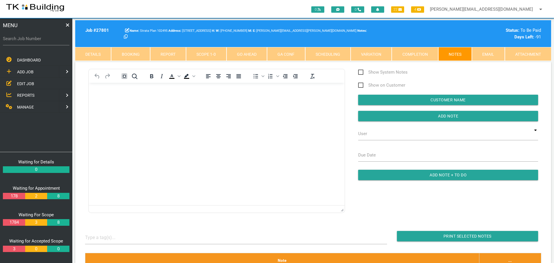
drag, startPoint x: 27, startPoint y: 83, endPoint x: 56, endPoint y: 80, distance: 28.8
click at [27, 83] on span "EDIT JOB" at bounding box center [25, 83] width 17 height 5
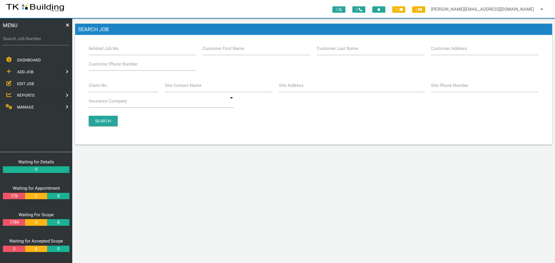
click at [334, 50] on label "Customer Last Name" at bounding box center [337, 48] width 41 height 7
click at [334, 50] on input "Customer Last Name" at bounding box center [371, 48] width 108 height 13
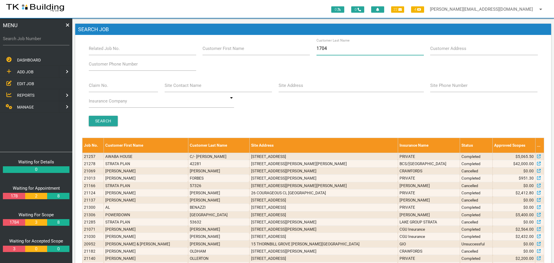
type input "17041"
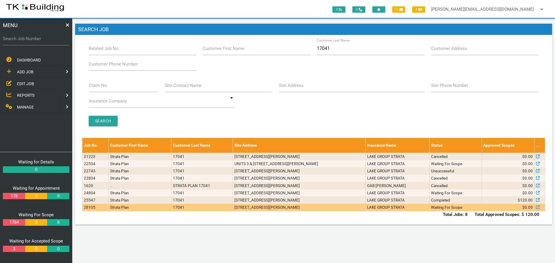
click at [366, 208] on td "74 Frederick St, Merewether NSW 2291, Australia" at bounding box center [299, 207] width 133 height 7
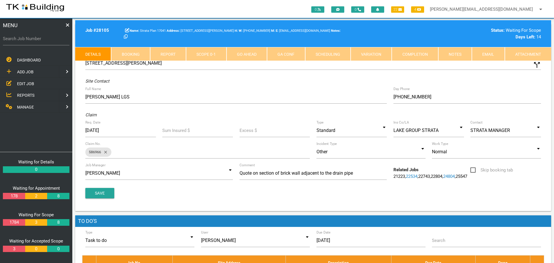
click at [453, 55] on link "Notes" at bounding box center [455, 54] width 34 height 14
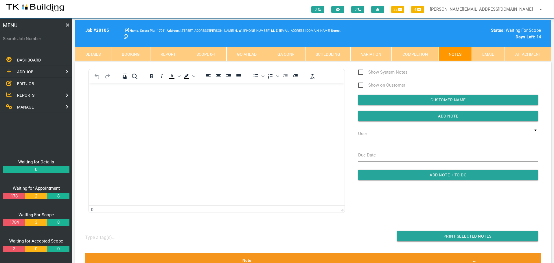
click at [98, 54] on link "Details" at bounding box center [93, 54] width 36 height 14
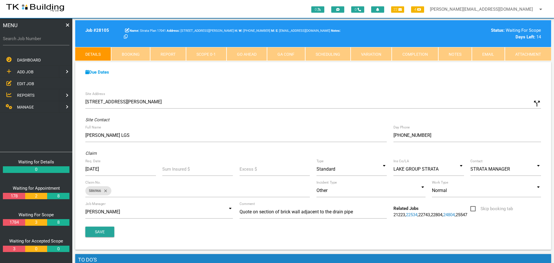
click at [144, 53] on link "Booking" at bounding box center [130, 54] width 39 height 14
select select "7"
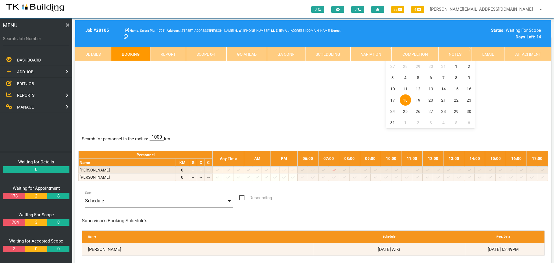
scroll to position [58, 0]
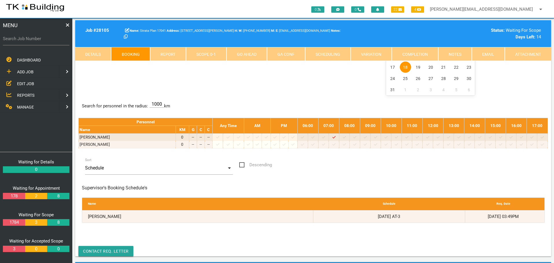
click at [25, 84] on span "EDIT JOB" at bounding box center [25, 83] width 17 height 5
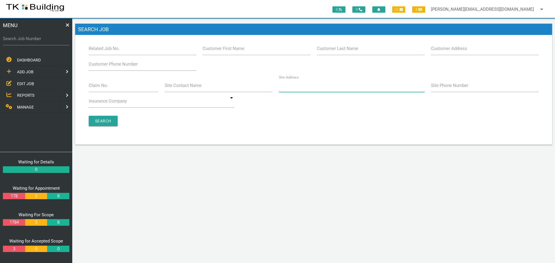
click at [319, 88] on input "Site Address" at bounding box center [352, 85] width 146 height 13
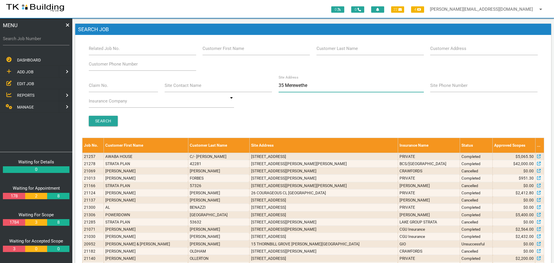
type input "35 Merewether"
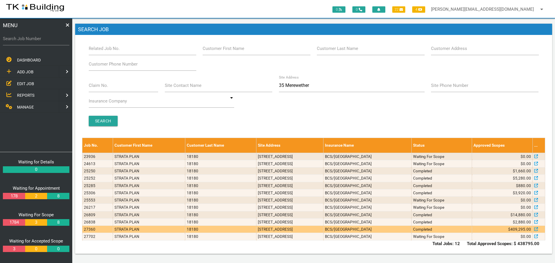
click at [412, 232] on td "BCS/MONTEATH" at bounding box center [367, 229] width 88 height 7
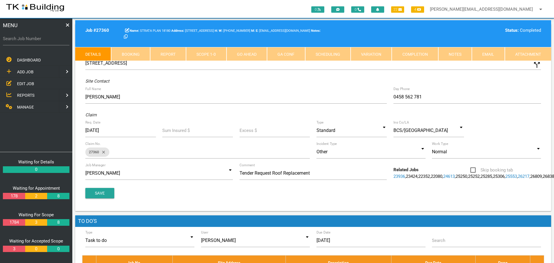
click at [456, 49] on link "Notes" at bounding box center [455, 54] width 34 height 14
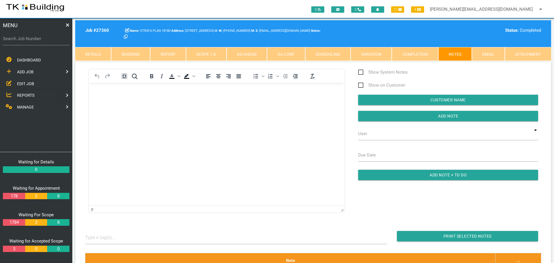
click at [103, 99] on body "Rich Text Area. Press ALT-0 for help." at bounding box center [217, 99] width 256 height 19
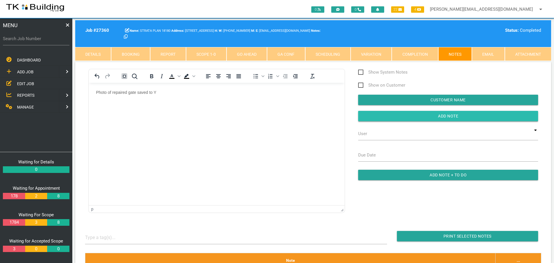
click at [367, 114] on input "button" at bounding box center [448, 116] width 180 height 10
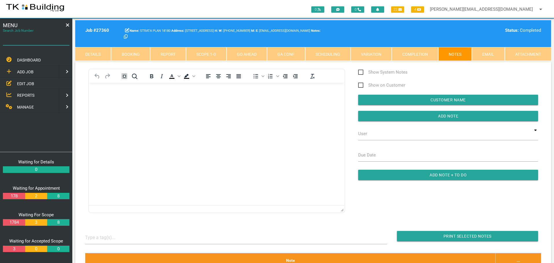
click at [37, 43] on input "Search Job Number" at bounding box center [36, 38] width 66 height 13
type input "28081"
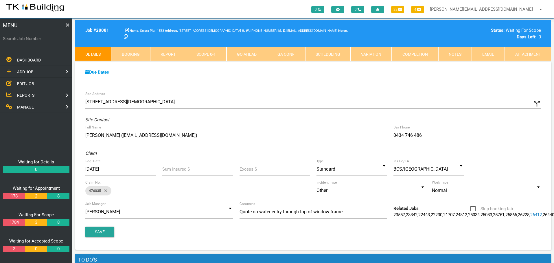
click at [451, 54] on link "Notes" at bounding box center [455, 54] width 34 height 14
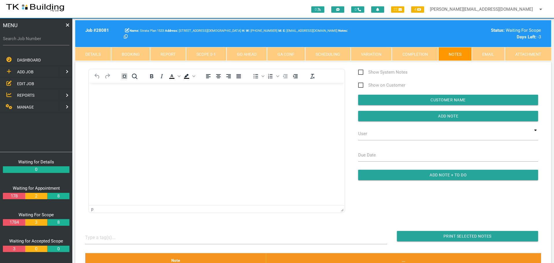
click at [22, 84] on span "EDIT JOB" at bounding box center [25, 83] width 17 height 5
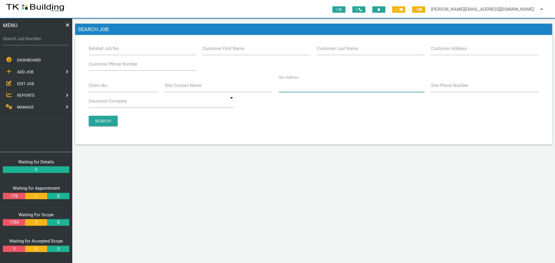
click at [315, 87] on input "Site Address" at bounding box center [352, 85] width 146 height 13
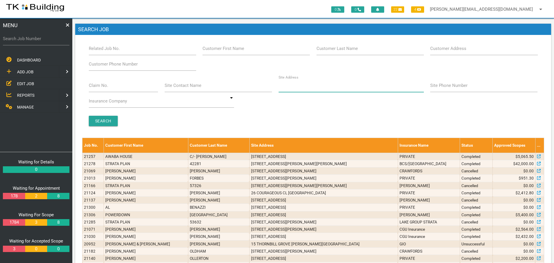
type input "h"
type input "tea gardens"
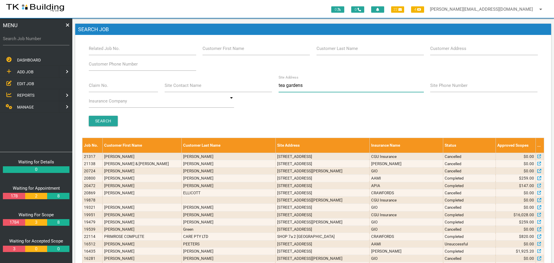
click at [307, 86] on input "tea gardens" at bounding box center [350, 85] width 145 height 13
type input "t"
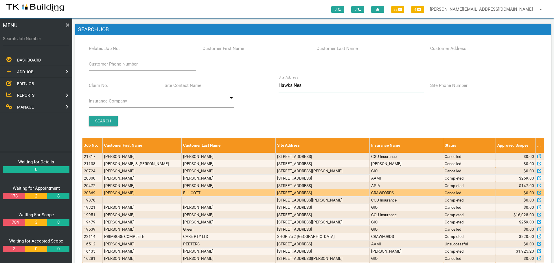
type input "Hawks Nest"
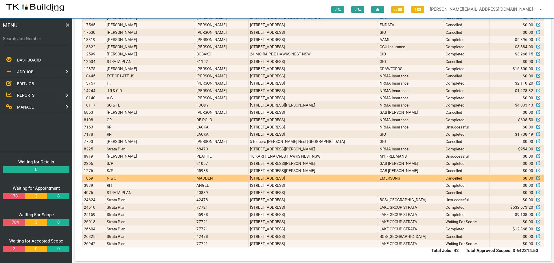
scroll to position [217, 0]
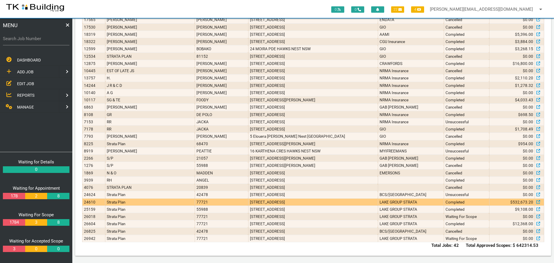
click at [402, 202] on td "LAKE GROUP STRATA" at bounding box center [411, 202] width 66 height 7
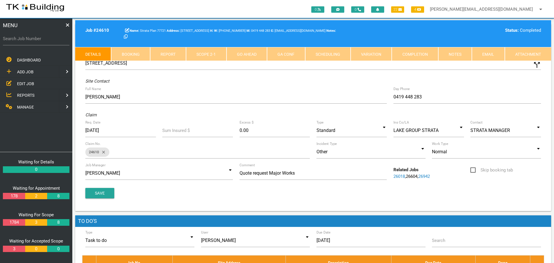
click at [127, 51] on link "Booking" at bounding box center [130, 54] width 39 height 14
select select "7"
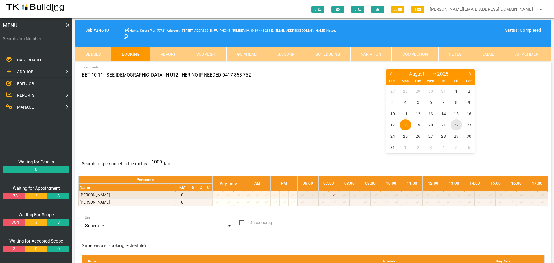
click at [456, 125] on span "22" at bounding box center [455, 124] width 11 height 11
click at [459, 53] on link "Notes" at bounding box center [455, 54] width 34 height 14
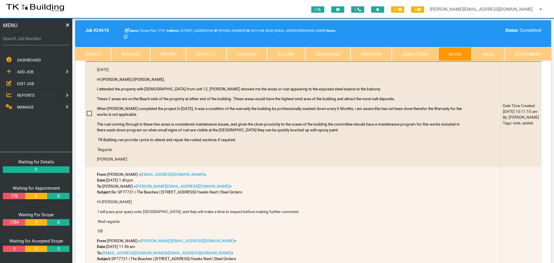
scroll to position [214, 0]
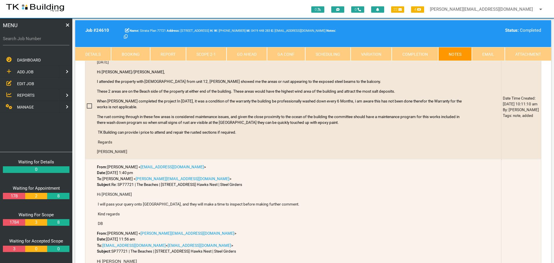
click at [20, 83] on span "EDIT JOB" at bounding box center [25, 83] width 17 height 5
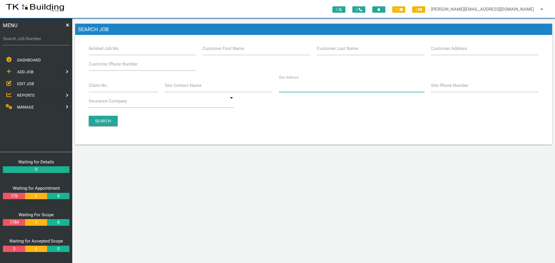
click at [303, 89] on input "Site Address" at bounding box center [352, 85] width 146 height 13
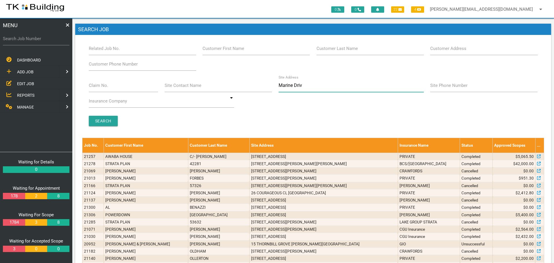
type input "Marine Drive"
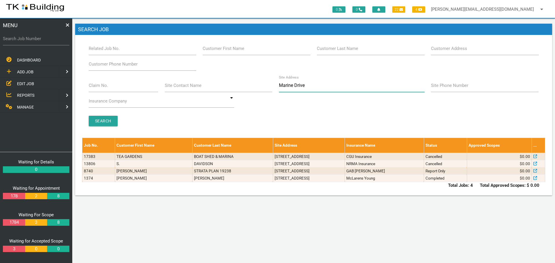
click at [311, 83] on input "Marine Drive" at bounding box center [352, 85] width 146 height 13
type input "M"
type input "Tea Gardens"
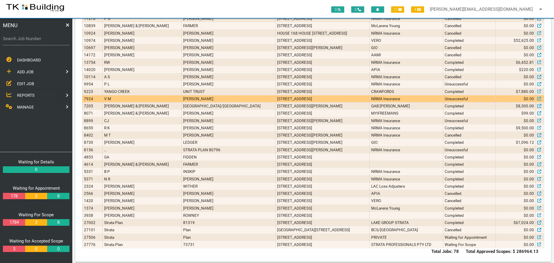
scroll to position [480, 0]
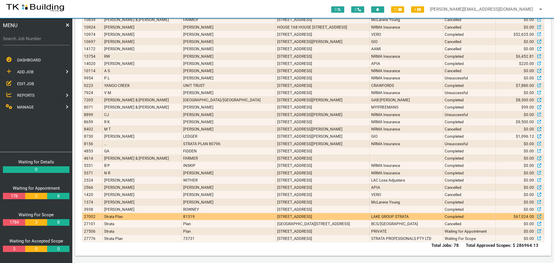
click at [443, 218] on td "Completed" at bounding box center [469, 216] width 53 height 7
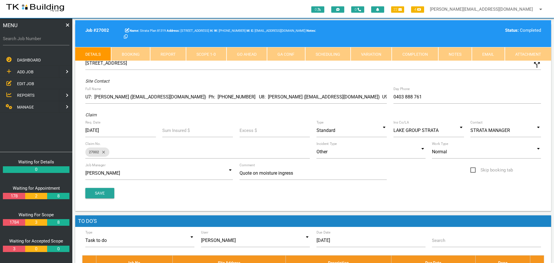
click at [446, 51] on link "Notes" at bounding box center [455, 54] width 34 height 14
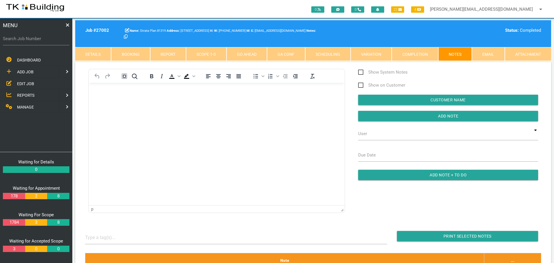
click at [126, 53] on link "Booking" at bounding box center [130, 54] width 39 height 14
select select "7"
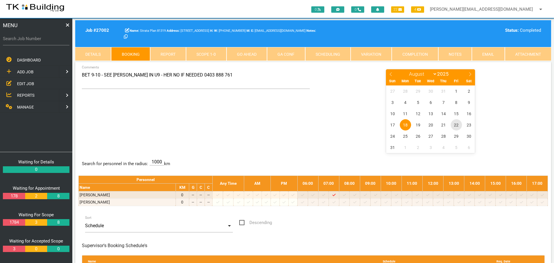
click at [455, 125] on span "22" at bounding box center [455, 124] width 11 height 11
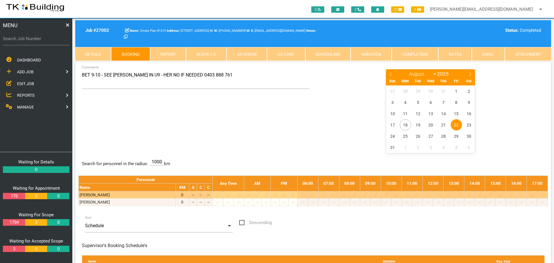
click at [429, 195] on icon at bounding box center [427, 195] width 3 height 4
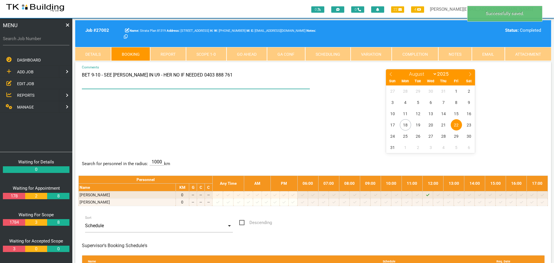
click at [82, 75] on textarea "BET 9-10 - SEE DONNA IN U9 - HER NO IF NEEDED 0403 888 761" at bounding box center [196, 79] width 228 height 20
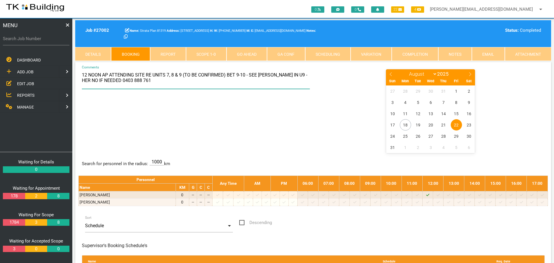
type textarea "12 NOON AP ATTENDING SITE RE UNITS 7, 8 & 9 (TO BE CONFIRMED) BET 9-10 - SEE DO…"
click at [206, 127] on div "12 NOON AP ATTENDING SITE RE UNITS 7, 8 & 9 (TO BE CONFIRMED) BET 9-10 - SEE DO…" at bounding box center [312, 111] width 469 height 84
drag, startPoint x: 129, startPoint y: 118, endPoint x: 121, endPoint y: 111, distance: 10.4
click at [129, 118] on div "12 NOON AP ATTENDING SITE RE UNITS 7, 8 & 9 (TO BE CONFIRMED) BET 9-10 - SEE DO…" at bounding box center [312, 111] width 469 height 84
click at [38, 42] on label "Search Job Number" at bounding box center [36, 39] width 66 height 7
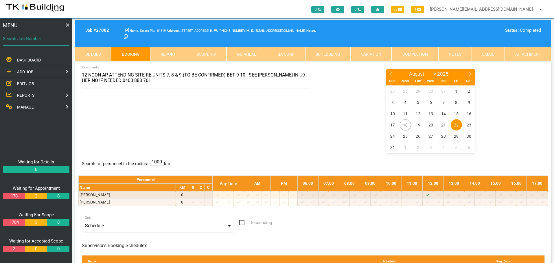
click at [38, 42] on input "Search Job Number" at bounding box center [36, 38] width 66 height 13
type input "28081"
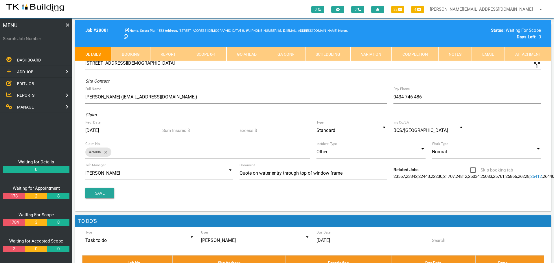
click at [454, 55] on link "Notes" at bounding box center [455, 54] width 34 height 14
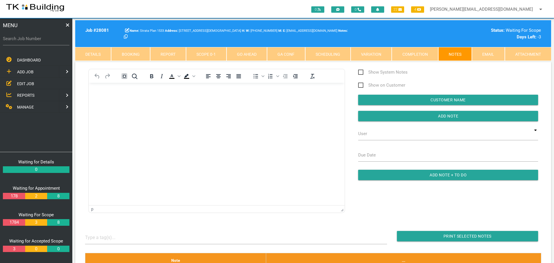
click at [112, 109] on html at bounding box center [217, 96] width 256 height 26
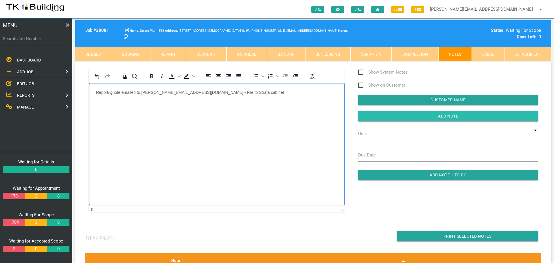
click at [397, 114] on input "Add Note" at bounding box center [448, 116] width 180 height 10
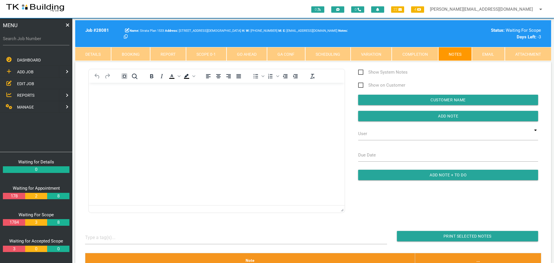
click at [34, 41] on label "Search Job Number" at bounding box center [36, 39] width 66 height 7
click at [34, 41] on input "Search Job Number" at bounding box center [36, 38] width 66 height 13
type input "28102"
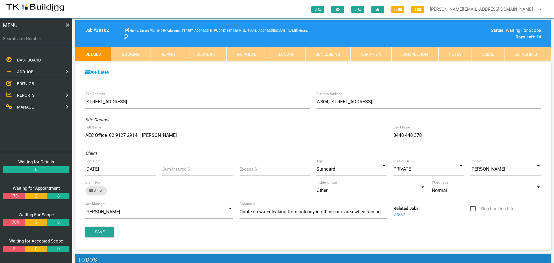
click at [454, 54] on link "Notes" at bounding box center [455, 54] width 34 height 14
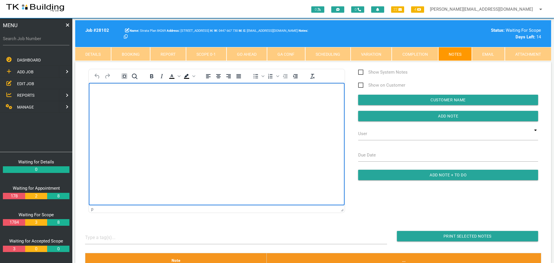
click at [112, 103] on body "Rich Text Area. Press ALT-0 for help." at bounding box center [217, 99] width 256 height 19
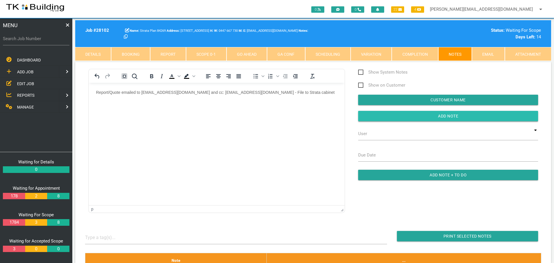
click at [384, 116] on input "button" at bounding box center [448, 116] width 180 height 10
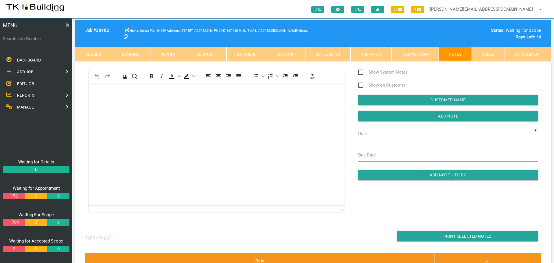
click at [23, 84] on span "EDIT JOB" at bounding box center [25, 83] width 17 height 5
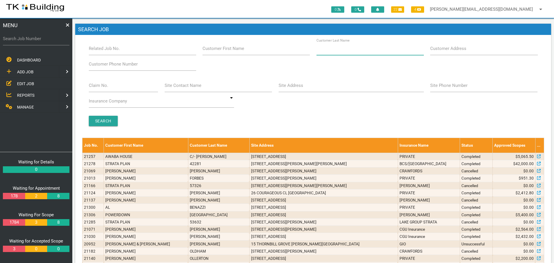
click at [343, 53] on input "Customer Last Name" at bounding box center [369, 48] width 107 height 13
type input "52492"
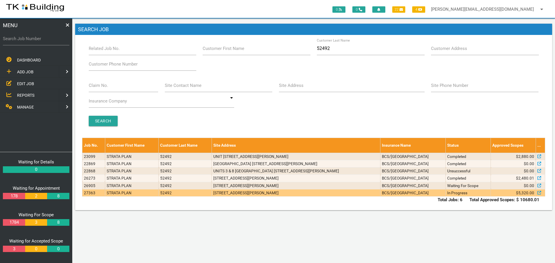
click at [338, 194] on td "104 Main Rd, Speers Point NSW 2284, Australia" at bounding box center [296, 192] width 169 height 7
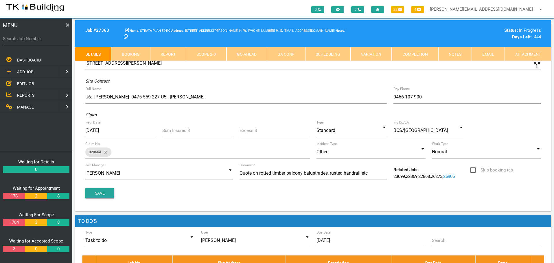
click at [452, 56] on link "Notes" at bounding box center [455, 54] width 34 height 14
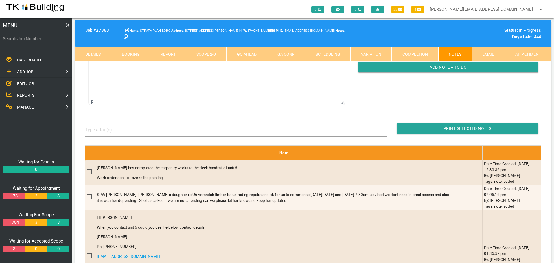
scroll to position [116, 0]
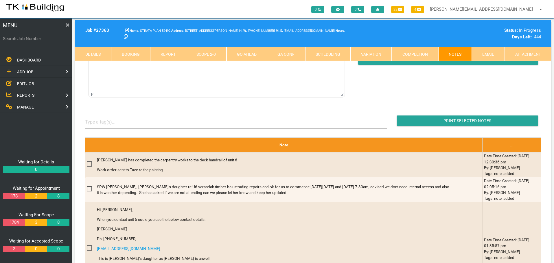
click at [206, 54] on link "Scope 2 - 0" at bounding box center [206, 54] width 40 height 14
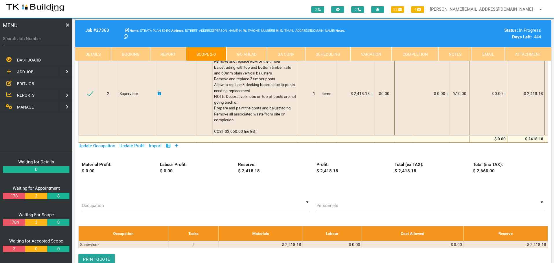
scroll to position [0, 0]
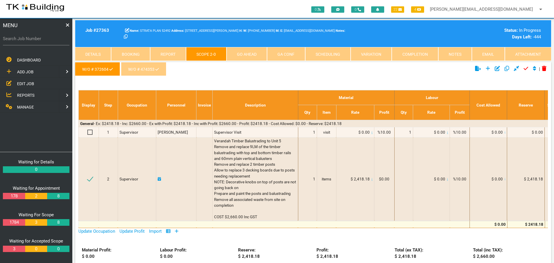
click at [153, 68] on link "W/O # 474353" at bounding box center [143, 69] width 45 height 14
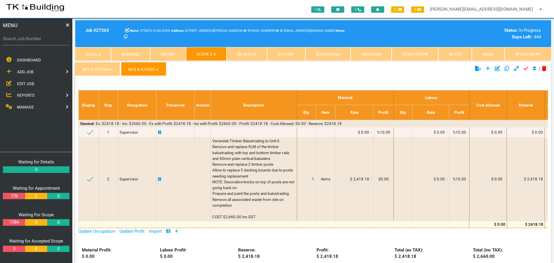
click at [452, 54] on link "Notes" at bounding box center [455, 54] width 34 height 14
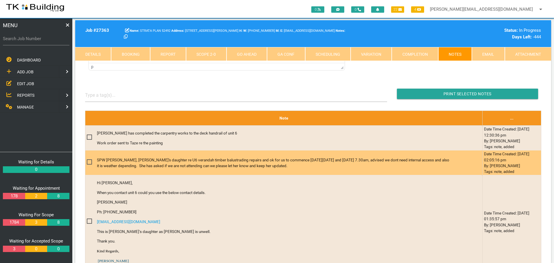
scroll to position [145, 0]
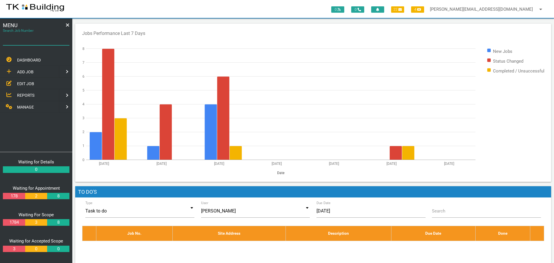
click at [25, 42] on input "Search Job Number" at bounding box center [36, 38] width 66 height 13
type input "27905"
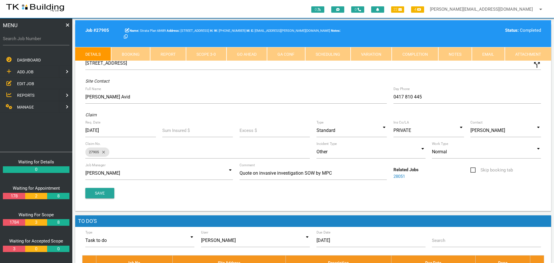
click at [455, 54] on link "Notes" at bounding box center [455, 54] width 34 height 14
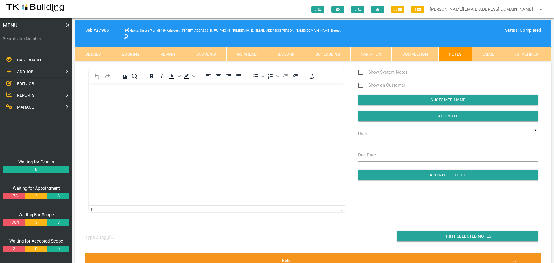
click at [77, 53] on link "Details" at bounding box center [93, 54] width 36 height 14
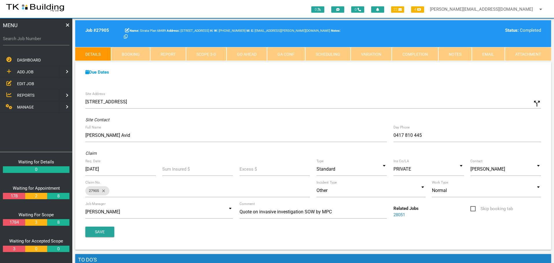
click at [402, 215] on link "28051" at bounding box center [399, 214] width 12 height 5
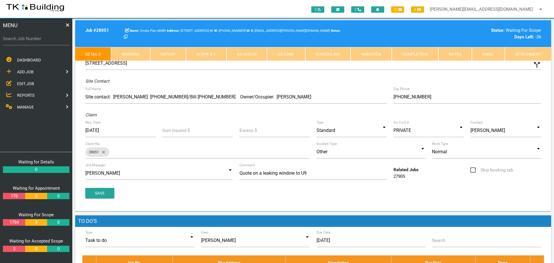
click at [138, 57] on link "Booking" at bounding box center [130, 54] width 39 height 14
select select "7"
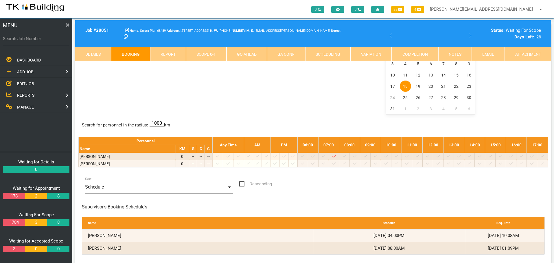
click at [459, 53] on link "Notes" at bounding box center [455, 54] width 34 height 14
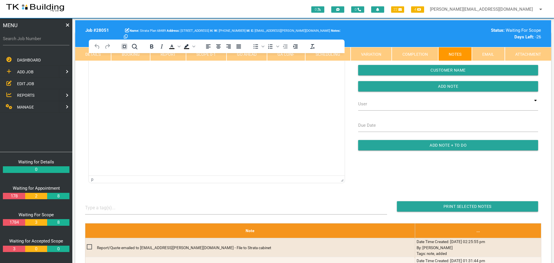
scroll to position [87, 0]
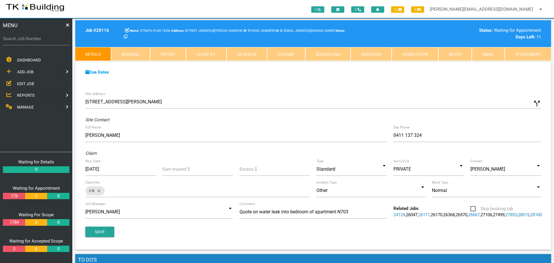
click at [24, 83] on span "EDIT JOB" at bounding box center [25, 83] width 17 height 5
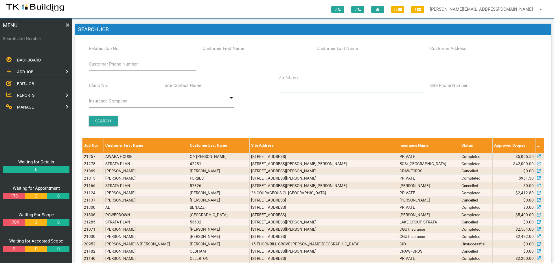
click at [296, 90] on input "Site Address" at bounding box center [350, 85] width 145 height 13
type input "31-33 Beach"
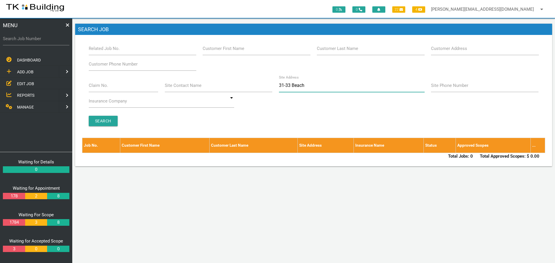
click at [309, 86] on input "31-33 Beach" at bounding box center [352, 85] width 146 height 13
type input "31-33 Marine"
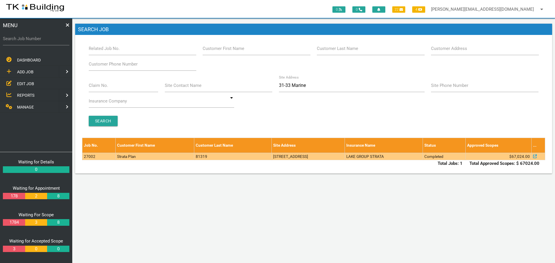
click at [345, 156] on td "[STREET_ADDRESS]" at bounding box center [308, 156] width 73 height 7
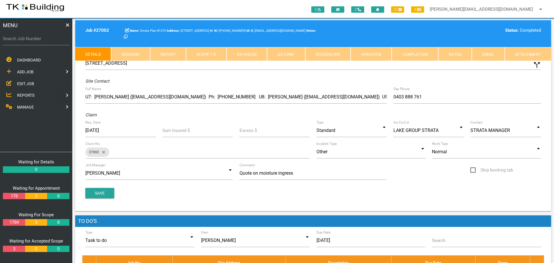
click at [130, 54] on link "Booking" at bounding box center [130, 54] width 39 height 14
select select "7"
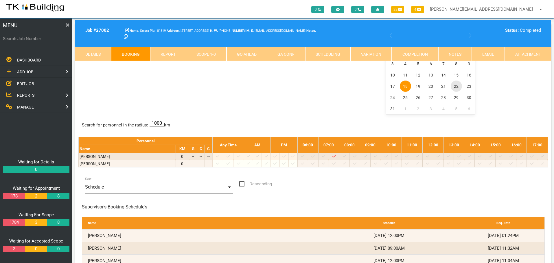
click at [454, 86] on span "22" at bounding box center [455, 86] width 11 height 11
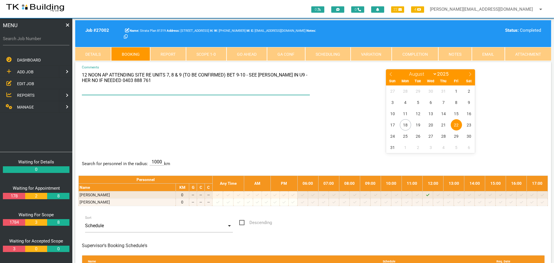
drag, startPoint x: 183, startPoint y: 74, endPoint x: 253, endPoint y: 80, distance: 70.0
click at [253, 80] on textarea "12 NOON AP ATTENDING SITE RE UNITS 7, 8 & 9 (TO BE CONFIRMED) BET 9-10 - SEE [P…" at bounding box center [196, 82] width 228 height 26
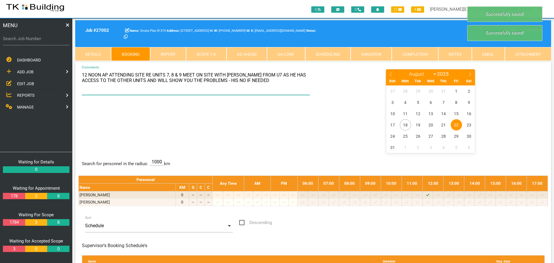
click at [257, 84] on textarea "12 NOON AP ATTENDING SITE RE UNITS 7, 8 & 9 MEET ON SITE WITH [PERSON_NAME] FRO…" at bounding box center [196, 82] width 228 height 26
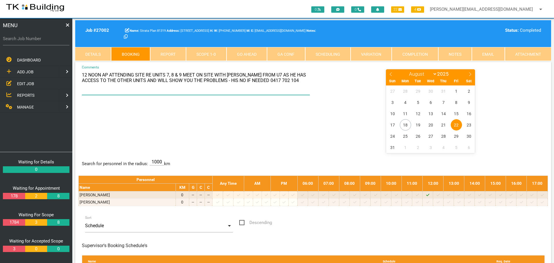
type textarea "12 NOON AP ATTENDING SITE RE UNITS 7, 8 & 9 MEET ON SITE WITH [PERSON_NAME] FRO…"
click at [340, 128] on center "January February March April May June July August September October November [D…" at bounding box center [430, 111] width 228 height 84
click at [21, 83] on span "EDIT JOB" at bounding box center [25, 83] width 17 height 5
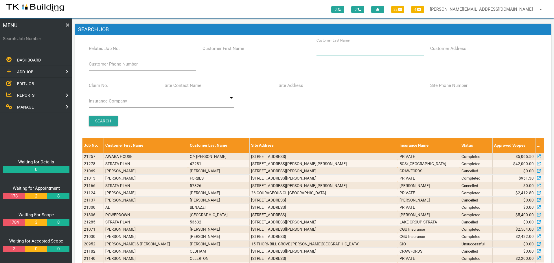
click at [357, 52] on input "Customer Last Name" at bounding box center [369, 48] width 107 height 13
type input "5119"
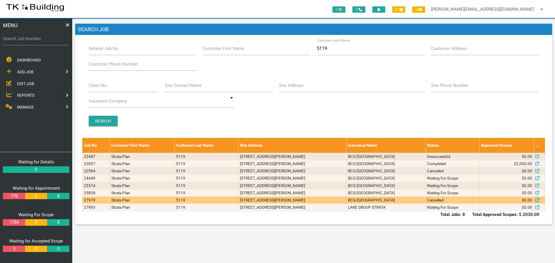
click at [346, 200] on td "[STREET_ADDRESS][PERSON_NAME]" at bounding box center [292, 200] width 108 height 7
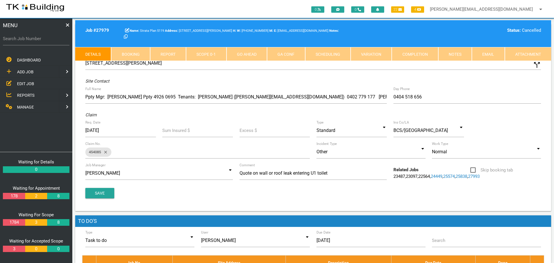
click at [424, 49] on link "Completion" at bounding box center [414, 54] width 46 height 14
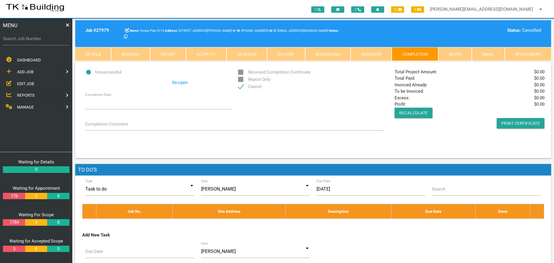
click at [179, 81] on link "Re-open" at bounding box center [180, 82] width 16 height 7
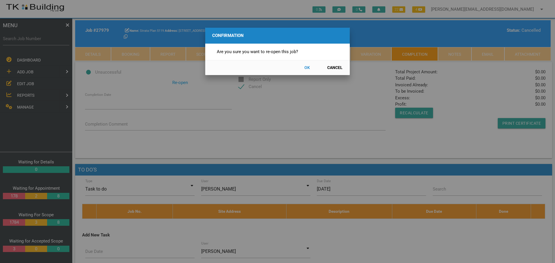
click at [305, 67] on button "OK" at bounding box center [306, 68] width 25 height 10
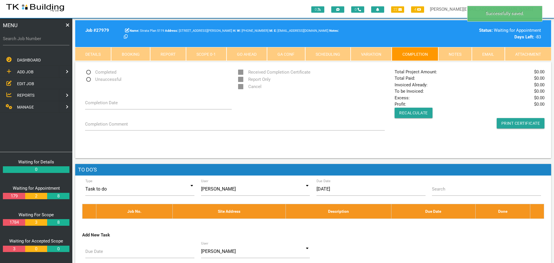
click at [453, 56] on link "Notes" at bounding box center [455, 54] width 34 height 14
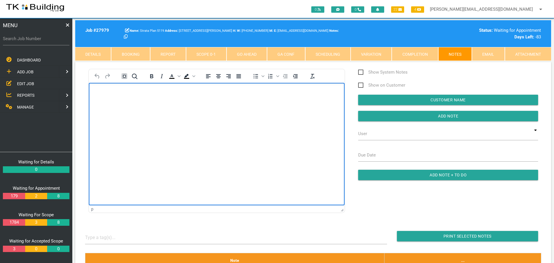
click at [98, 89] on html at bounding box center [217, 96] width 256 height 26
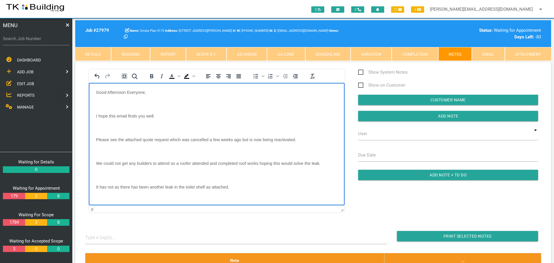
click at [109, 102] on p "Rich Text Area. Press ALT-0 for help." at bounding box center [216, 104] width 241 height 5
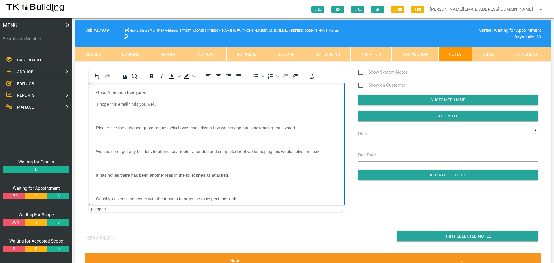
click at [108, 115] on p "Rich Text Area. Press ALT-0 for help." at bounding box center [216, 116] width 241 height 5
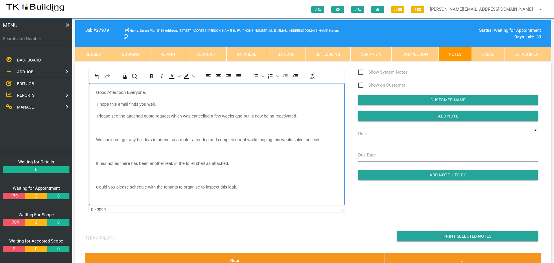
click at [103, 125] on p "Rich Text Area. Press ALT-0 for help." at bounding box center [216, 127] width 241 height 5
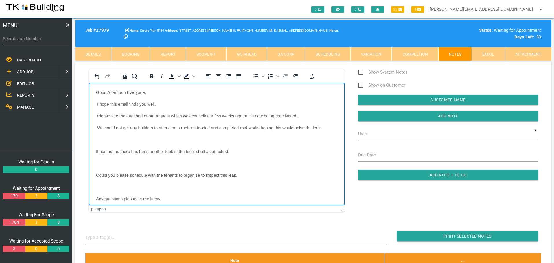
click at [104, 136] on body "Good Afternoon Everyone, I hope this email finds you well. Please see the attac…" at bounding box center [217, 183] width 256 height 186
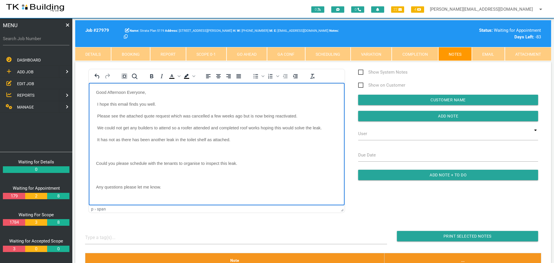
click at [99, 148] on body "Good Afternoon Everyone, I hope this email finds you well. Please see the attac…" at bounding box center [217, 177] width 256 height 174
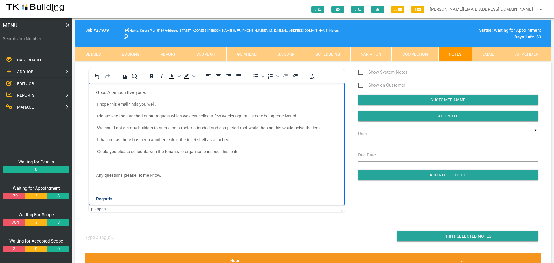
click at [102, 160] on body "Good Afternoon Everyone, I hope this email finds you well. Please see the attac…" at bounding box center [217, 171] width 256 height 162
click at [98, 171] on body "Good Afternoon Everyone, I hope this email finds you well. Please see the attac…" at bounding box center [217, 165] width 256 height 150
click at [98, 180] on body "Good Afternoon Everyone, I hope this email finds you well. Please see the attac…" at bounding box center [217, 159] width 256 height 138
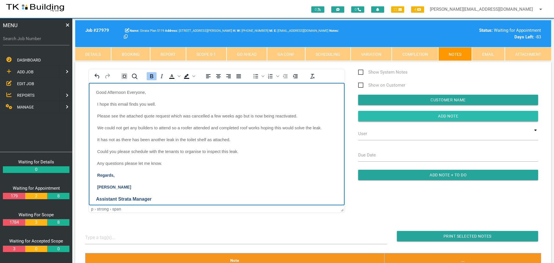
click at [373, 113] on input "Add Note" at bounding box center [448, 116] width 180 height 10
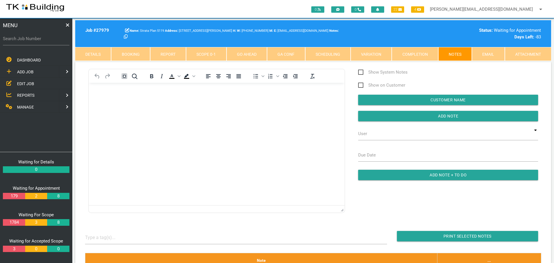
click at [30, 93] on span "REPORTS" at bounding box center [25, 95] width 17 height 5
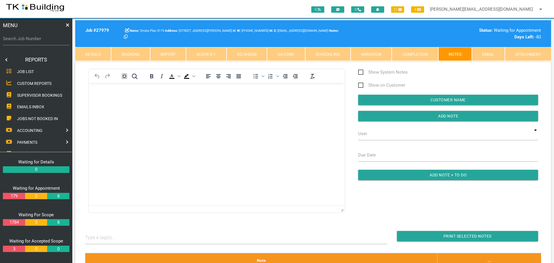
click at [49, 95] on span "SUPERVISOR BOOKINGS" at bounding box center [39, 95] width 45 height 5
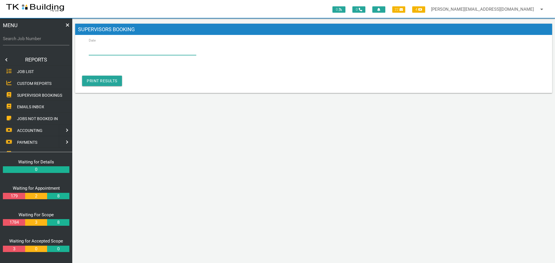
click at [116, 52] on input "Date" at bounding box center [143, 48] width 108 height 13
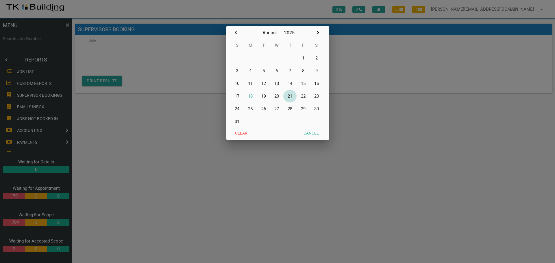
click at [289, 95] on button "21" at bounding box center [289, 96] width 13 height 13
type input "[DATE]"
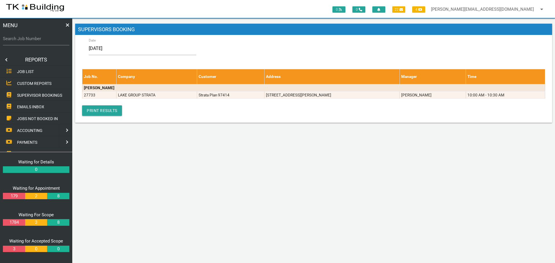
click at [5, 59] on link at bounding box center [6, 60] width 12 height 12
click at [23, 42] on label "Search Job Number" at bounding box center [36, 39] width 66 height 7
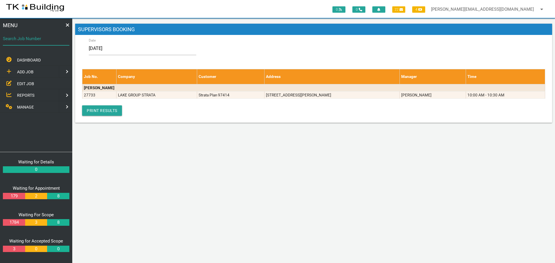
click at [23, 42] on input "Search Job Number" at bounding box center [36, 38] width 66 height 13
type input "27484"
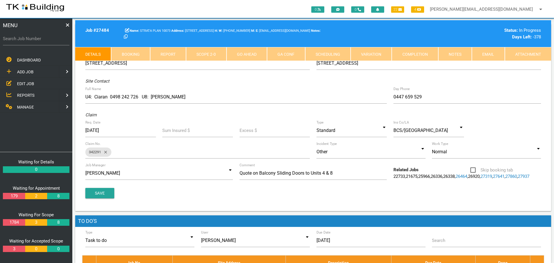
click at [448, 58] on link "Notes" at bounding box center [455, 54] width 34 height 14
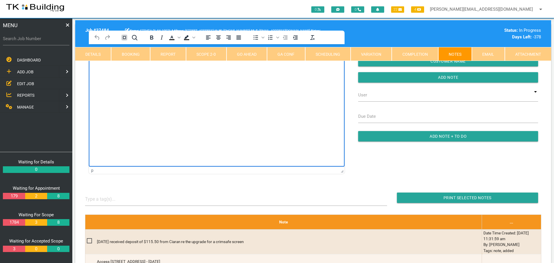
click at [120, 71] on html at bounding box center [217, 57] width 256 height 26
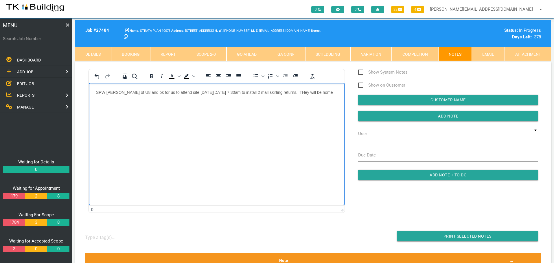
click at [297, 91] on p "SPW James of U8 and ok for us to attend site this Wednesday 20/8 at 7.30am to i…" at bounding box center [216, 92] width 241 height 5
click at [330, 91] on p "SPW James of U8 and ok for us to attend site this Wednesday 20/8 at 7.30am to i…" at bounding box center [216, 92] width 241 height 5
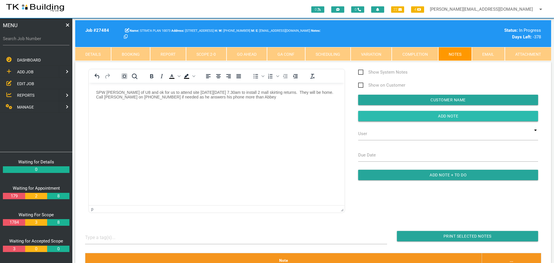
click at [392, 115] on input "button" at bounding box center [448, 116] width 180 height 10
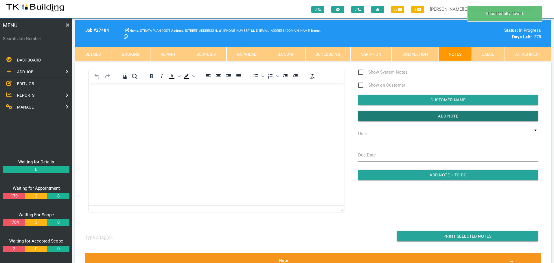
scroll to position [145, 0]
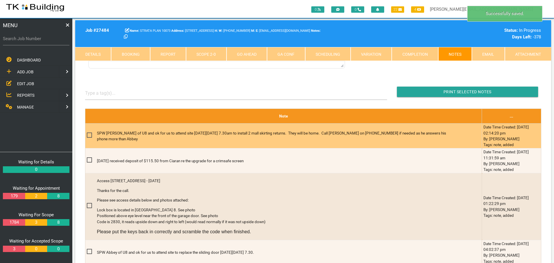
click at [89, 136] on span at bounding box center [92, 135] width 10 height 7
click at [89, 136] on input "checkbox" at bounding box center [89, 134] width 4 height 4
checkbox input "true"
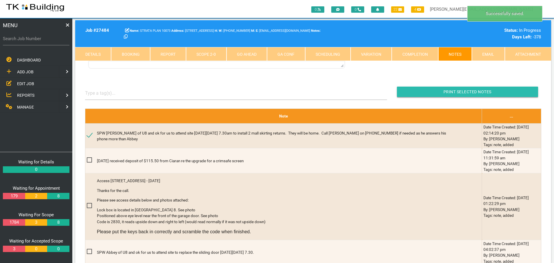
click at [442, 94] on input "Print Selected Notes" at bounding box center [467, 92] width 141 height 10
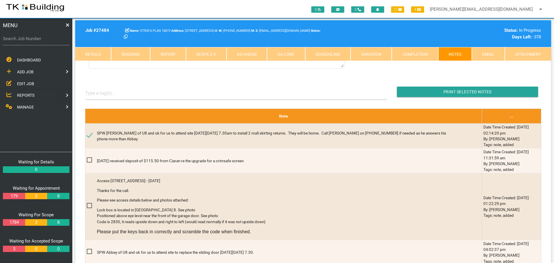
drag, startPoint x: 24, startPoint y: 83, endPoint x: 74, endPoint y: 83, distance: 50.0
click at [24, 83] on span "EDIT JOB" at bounding box center [25, 83] width 17 height 5
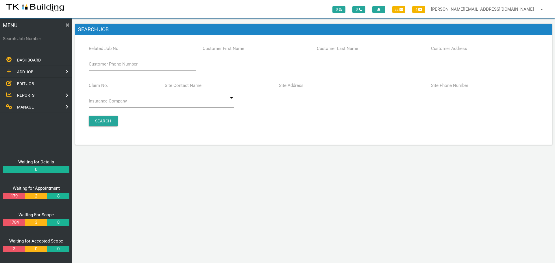
click at [342, 50] on label "Customer Last Name" at bounding box center [337, 48] width 41 height 7
click at [342, 50] on input "Customer Last Name" at bounding box center [371, 48] width 108 height 13
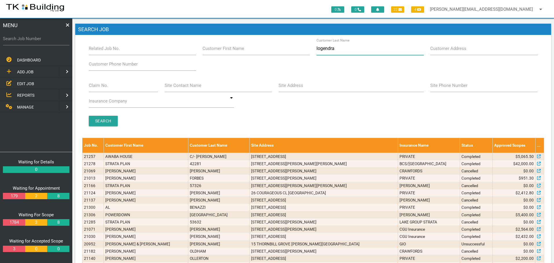
type input "logendran"
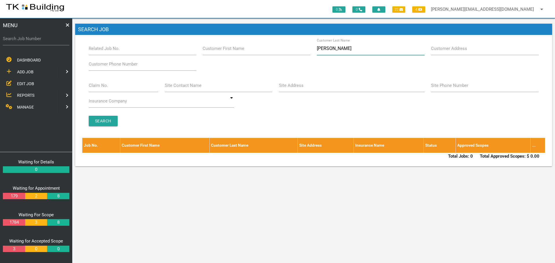
click at [341, 52] on input "logendran" at bounding box center [371, 48] width 108 height 13
type input "l"
click at [291, 88] on label "Site Address" at bounding box center [291, 85] width 25 height 7
click at [291, 88] on input "Site Address" at bounding box center [352, 85] width 146 height 13
type input "8 Cowper"
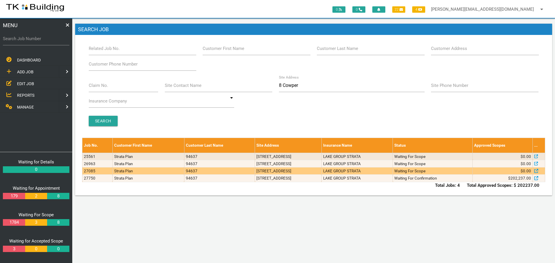
click at [288, 171] on td "Units 2, 3 & 4, 8 Cowper Ave, Charlestown NSW 2290" at bounding box center [288, 171] width 67 height 7
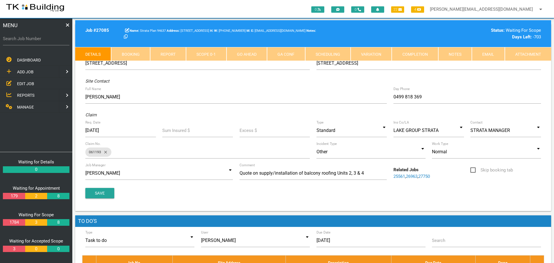
click at [137, 51] on link "Booking" at bounding box center [130, 54] width 39 height 14
select select "7"
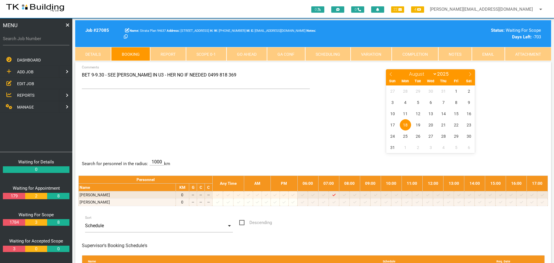
click at [452, 51] on link "Notes" at bounding box center [455, 54] width 34 height 14
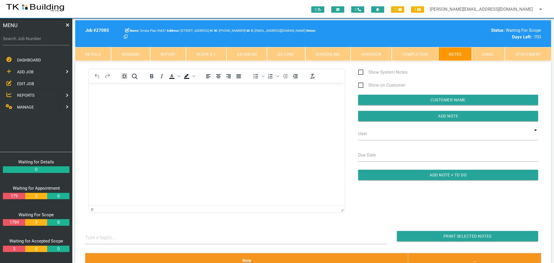
click at [87, 55] on link "Details" at bounding box center [93, 54] width 36 height 14
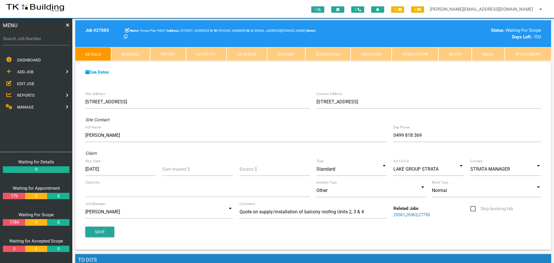
click at [411, 213] on link "26963" at bounding box center [412, 214] width 12 height 5
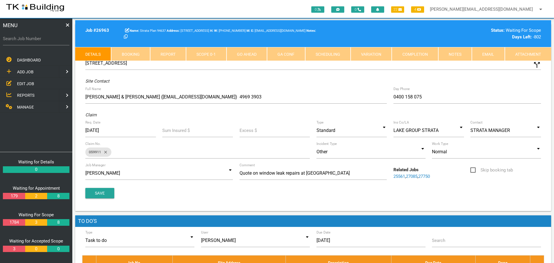
click at [141, 56] on link "Booking" at bounding box center [130, 54] width 39 height 14
select select "7"
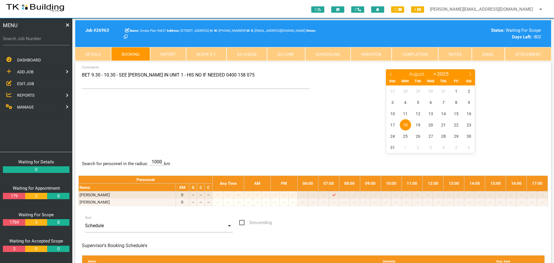
click at [94, 53] on link "Details" at bounding box center [93, 54] width 36 height 14
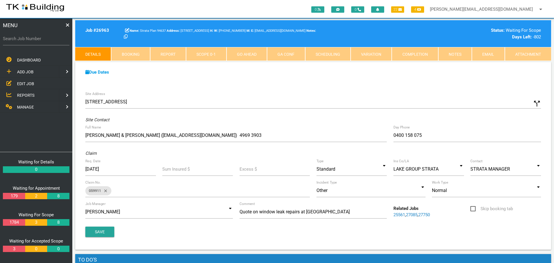
click at [398, 214] on link "25561" at bounding box center [399, 214] width 12 height 5
click at [35, 42] on input "Search Job Number" at bounding box center [36, 38] width 66 height 13
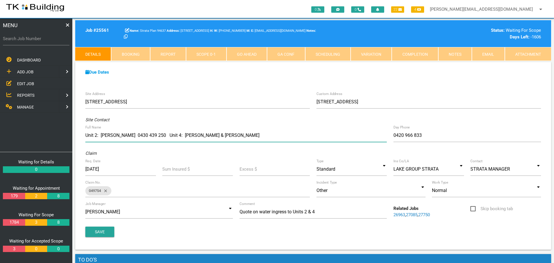
drag, startPoint x: 86, startPoint y: 135, endPoint x: 172, endPoint y: 137, distance: 85.9
click at [172, 137] on input "Unit 2: Rishmie Logendran 0430 439 250 Unit 4: Kirsty Jones & Danny Pearson" at bounding box center [235, 135] width 301 height 13
click at [425, 214] on link "27750" at bounding box center [424, 214] width 12 height 5
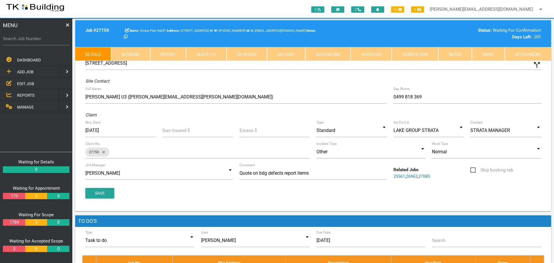
click at [454, 55] on link "Notes" at bounding box center [455, 54] width 34 height 14
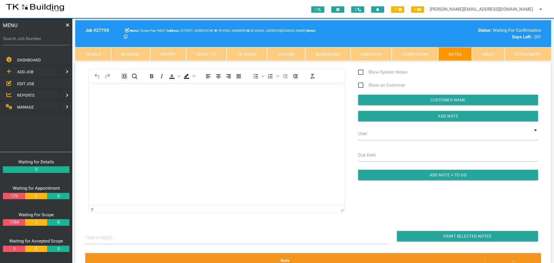
click at [103, 92] on p "Rich Text Area. Press ALT-0 for help." at bounding box center [216, 92] width 241 height 5
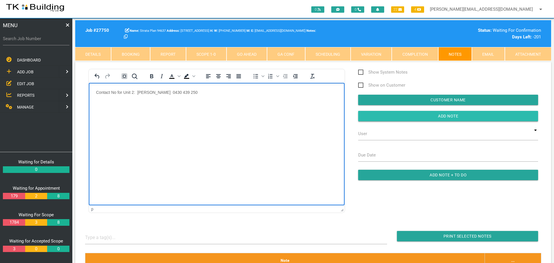
click at [409, 115] on input "Add Note" at bounding box center [448, 116] width 180 height 10
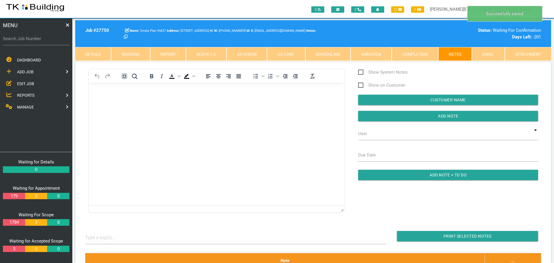
click at [27, 83] on span "EDIT JOB" at bounding box center [25, 83] width 17 height 5
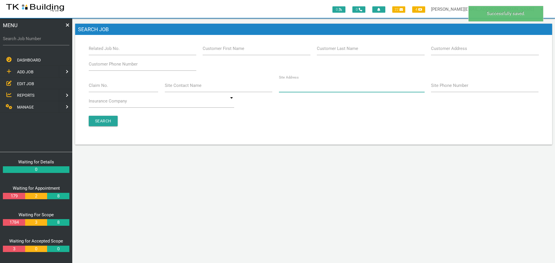
click at [291, 89] on input "Site Address" at bounding box center [352, 85] width 146 height 13
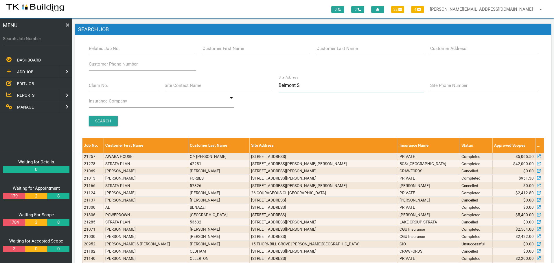
type input "Belmont St"
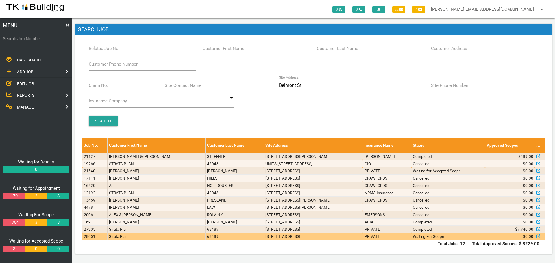
click at [310, 236] on td "[STREET_ADDRESS]" at bounding box center [313, 236] width 99 height 7
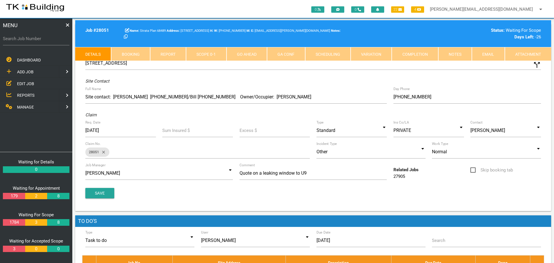
click at [138, 51] on link "Booking" at bounding box center [130, 54] width 39 height 14
select select "7"
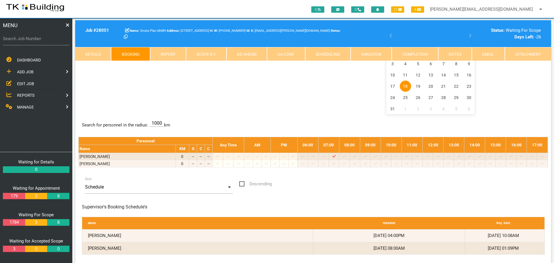
click at [206, 90] on div "BET 4-5 - PHONE BILL WHEN YOU GET TO SITE (HE LIVES NEXT DOOR TO DAWN ) ON 0491…" at bounding box center [312, 72] width 469 height 84
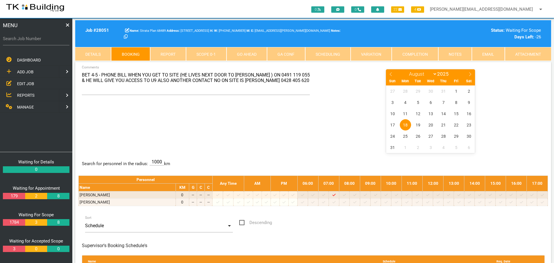
click at [33, 70] on span "ADD JOB" at bounding box center [25, 72] width 16 height 5
click at [45, 83] on span "EXISTING CUSTOMER" at bounding box center [37, 83] width 40 height 5
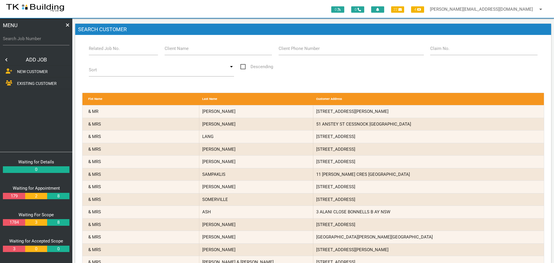
click at [103, 51] on label "Related Job No." at bounding box center [104, 48] width 31 height 7
click at [103, 51] on input "Related Job No." at bounding box center [123, 48] width 69 height 13
type input "28051"
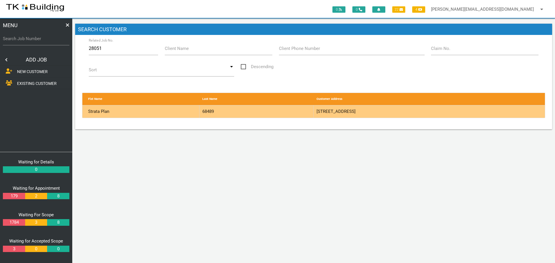
click at [273, 110] on div "68489" at bounding box center [256, 112] width 114 height 12
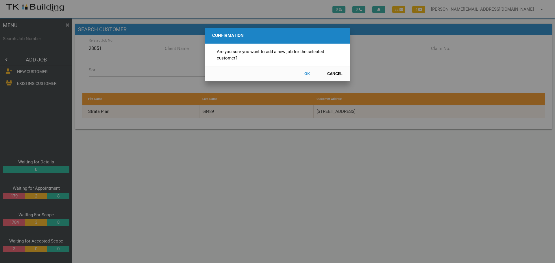
click at [310, 73] on button "OK" at bounding box center [306, 74] width 25 height 10
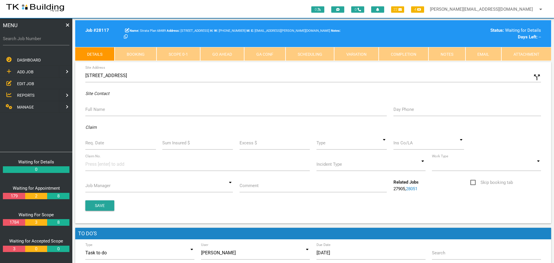
click at [91, 111] on label "Full Name" at bounding box center [95, 109] width 20 height 7
click at [91, 111] on input "Full Name" at bounding box center [235, 109] width 301 height 13
type input "U10: Bill"
click at [403, 112] on input "Day Phone" at bounding box center [466, 109] width 147 height 13
paste input "(04) 9111 9055"
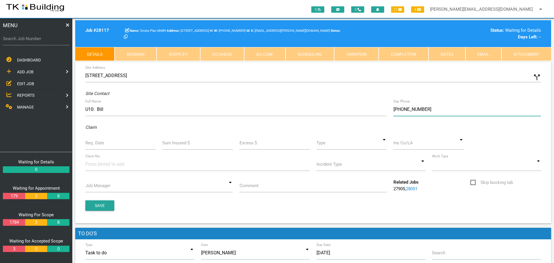
type input "(04) 9111 9055"
click at [109, 144] on input "Req. Date" at bounding box center [120, 142] width 71 height 13
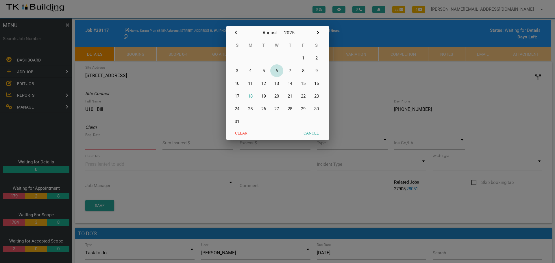
click at [277, 71] on button "6" at bounding box center [276, 70] width 13 height 13
type input "[DATE]"
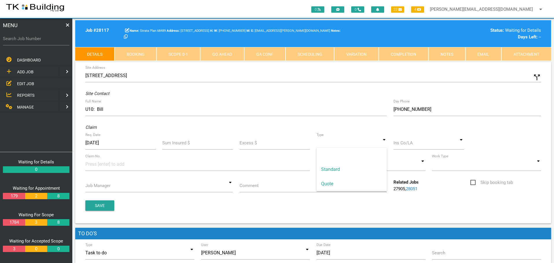
click at [385, 144] on input at bounding box center [351, 142] width 71 height 13
click at [347, 171] on span "Standard" at bounding box center [351, 169] width 71 height 14
type input "Standard"
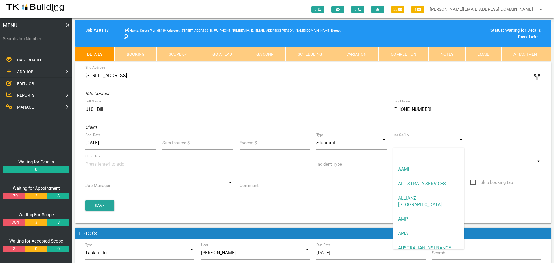
click at [407, 146] on input at bounding box center [428, 142] width 71 height 13
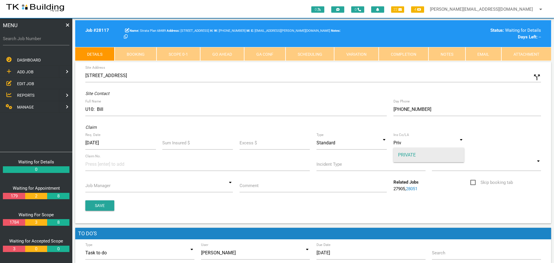
click at [402, 154] on span "PRIVATE" at bounding box center [428, 155] width 71 height 14
type input "PRIVATE"
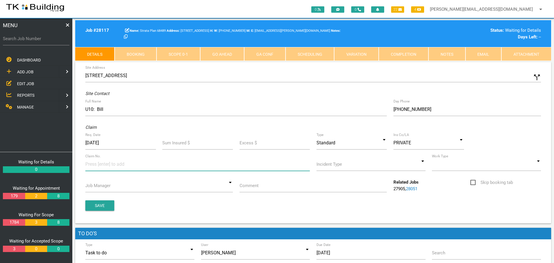
click at [103, 165] on input at bounding box center [106, 164] width 43 height 13
type input "28117"
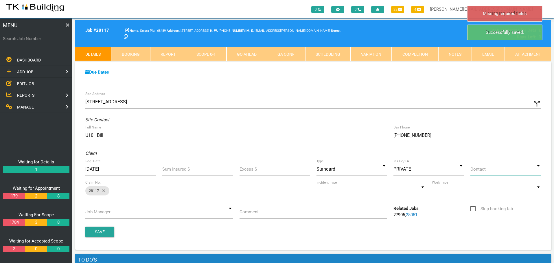
click at [540, 171] on input at bounding box center [505, 169] width 71 height 13
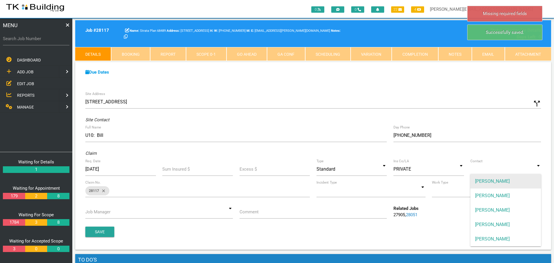
click at [517, 182] on span "[PERSON_NAME]" at bounding box center [505, 181] width 71 height 14
type input "[PERSON_NAME]"
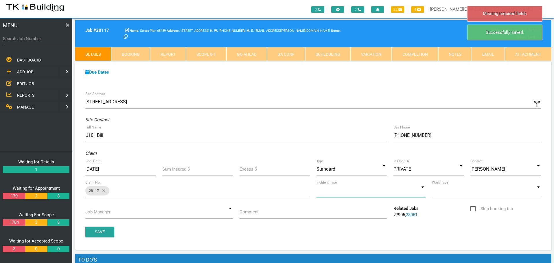
click at [424, 193] on input at bounding box center [370, 190] width 109 height 13
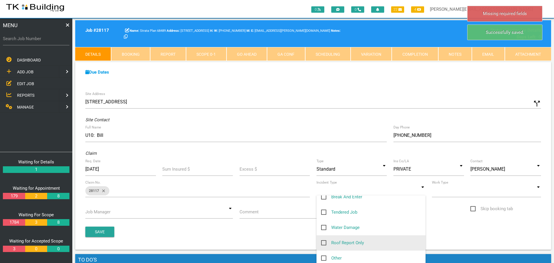
scroll to position [58, 0]
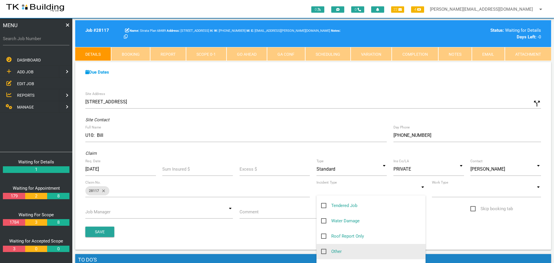
click at [323, 251] on span "Other" at bounding box center [331, 251] width 21 height 7
click at [323, 251] on input "Other" at bounding box center [323, 250] width 4 height 4
checkbox input "true"
type input "Other"
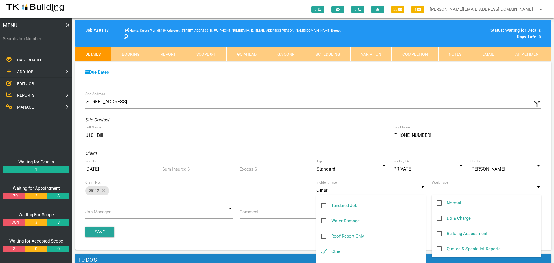
click at [498, 193] on input at bounding box center [486, 190] width 109 height 13
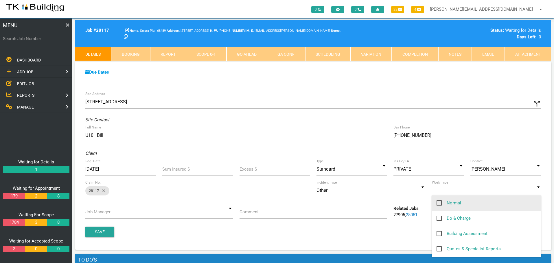
click at [439, 203] on span "Normal" at bounding box center [448, 203] width 25 height 7
click at [439, 203] on input "Normal" at bounding box center [438, 202] width 4 height 4
checkbox input "true"
type input "Normal"
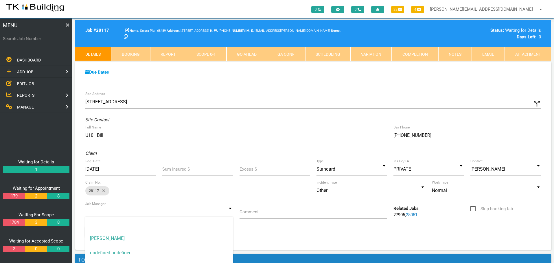
click at [230, 212] on input at bounding box center [158, 212] width 147 height 13
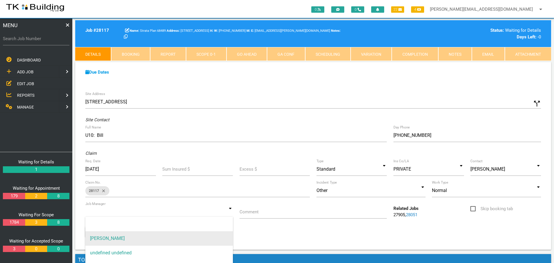
click at [146, 241] on span "[PERSON_NAME]" at bounding box center [158, 239] width 147 height 14
type input "[PERSON_NAME]"
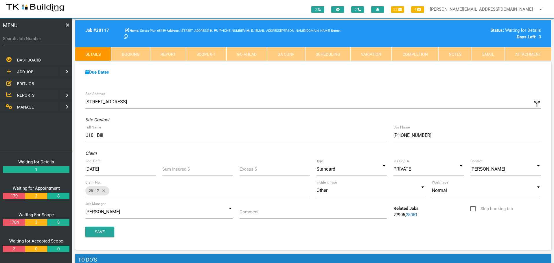
click at [256, 214] on label "Comment" at bounding box center [248, 212] width 19 height 7
click at [256, 214] on input "Comment" at bounding box center [312, 212] width 147 height 13
type input "Quote on water ingress to various units/shops"
click at [103, 233] on button "Save" at bounding box center [99, 232] width 29 height 10
click at [133, 51] on link "Booking" at bounding box center [130, 54] width 39 height 14
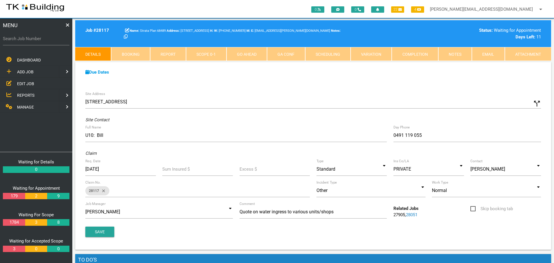
select select "7"
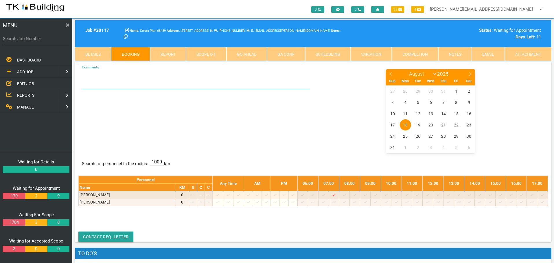
click at [104, 83] on textarea "Comments" at bounding box center [196, 79] width 228 height 20
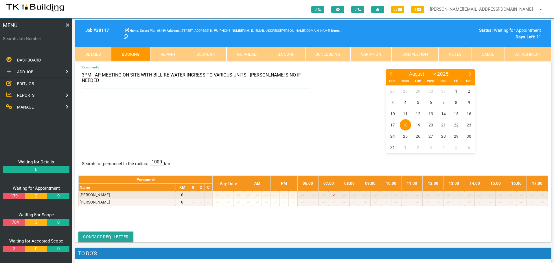
paste textarea "0491 119 055"
click at [283, 124] on div "3PM - AP MEETING ON SITE WITH BILL RE WATER INGRESS TO VARIOUS UNITS - BILL'S N…" at bounding box center [312, 111] width 469 height 84
click at [109, 83] on textarea "3PM - AP MEETING ON SITE WITH BILL RE WATER INGRESS TO VARIOUS UNITS - BILL'S N…" at bounding box center [196, 79] width 228 height 20
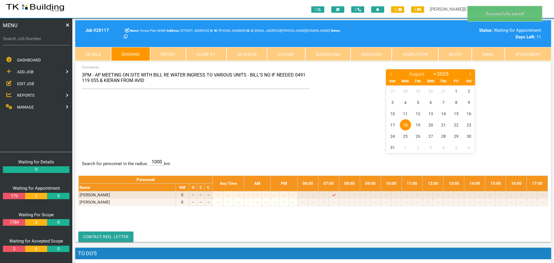
click at [197, 120] on div "3PM - AP MEETING ON SITE WITH BILL RE WATER INGRESS TO VARIOUS UNITS - BILL'S N…" at bounding box center [312, 111] width 469 height 84
click at [151, 81] on textarea "3PM - AP MEETING ON SITE WITH BILL RE WATER INGRESS TO VARIOUS UNITS - BILL'S N…" at bounding box center [196, 79] width 228 height 20
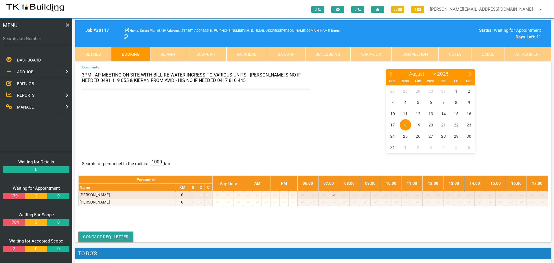
type textarea "3PM - AP MEETING ON SITE WITH BILL RE WATER INGRESS TO VARIOUS UNITS - BILL'S N…"
drag, startPoint x: 220, startPoint y: 108, endPoint x: 61, endPoint y: 112, distance: 158.7
click at [217, 109] on div "3PM - AP MEETING ON SITE WITH BILL RE WATER INGRESS TO VARIOUS UNITS - BILL'S N…" at bounding box center [312, 111] width 469 height 84
click at [445, 125] on span "21" at bounding box center [443, 124] width 11 height 11
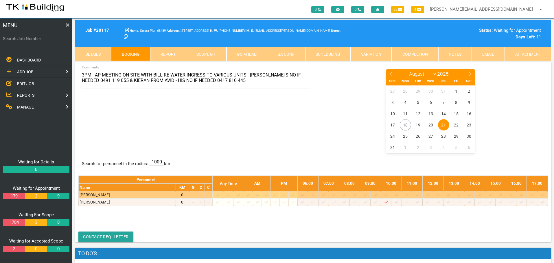
click at [491, 195] on icon at bounding box center [489, 195] width 3 height 4
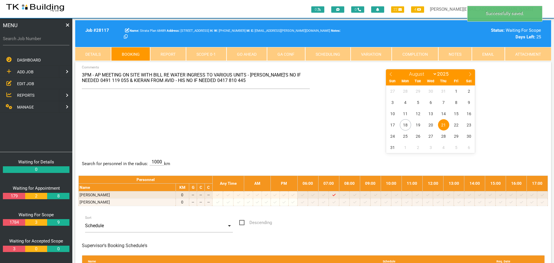
click at [446, 124] on span "21" at bounding box center [443, 124] width 11 height 11
click at [31, 41] on label "Search Job Number" at bounding box center [36, 39] width 66 height 7
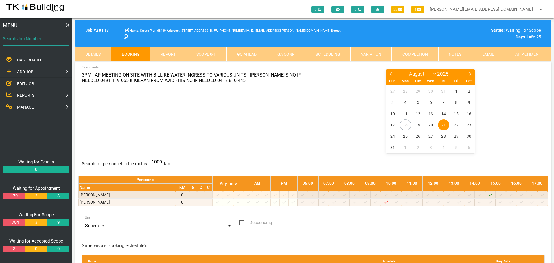
click at [31, 41] on input "Search Job Number" at bounding box center [36, 38] width 66 height 13
type input "27538"
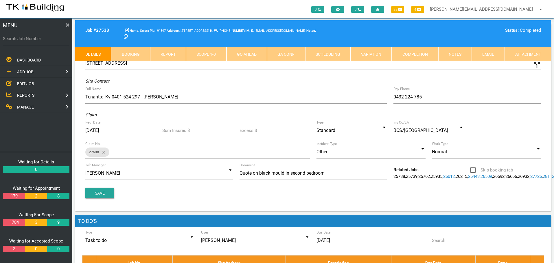
click at [455, 53] on link "Notes" at bounding box center [455, 54] width 34 height 14
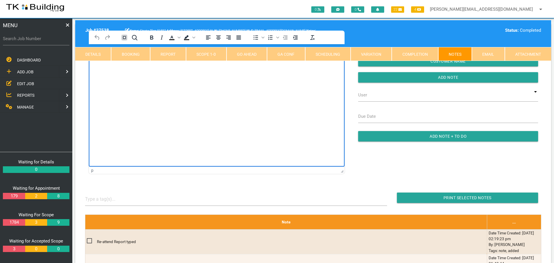
click at [108, 71] on html at bounding box center [217, 57] width 256 height 26
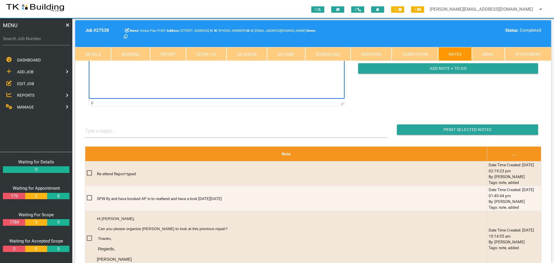
scroll to position [29, 0]
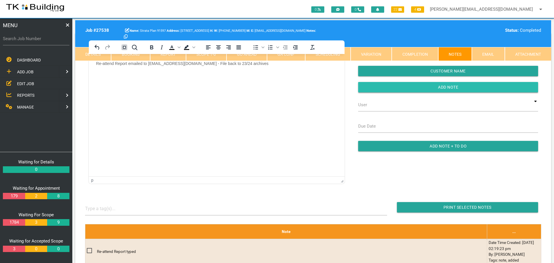
click at [405, 86] on input "button" at bounding box center [448, 87] width 180 height 10
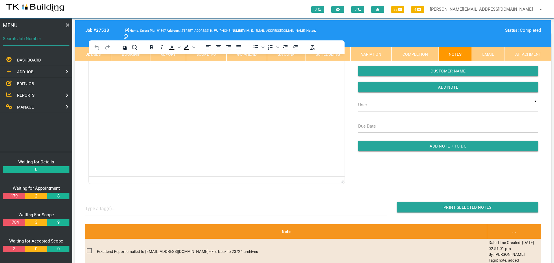
drag, startPoint x: 42, startPoint y: 44, endPoint x: 43, endPoint y: 47, distance: 3.1
click at [42, 46] on div "Search Job Number" at bounding box center [36, 40] width 66 height 16
type input "27923"
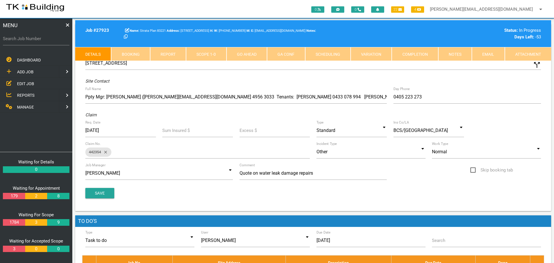
click at [216, 56] on link "Scope 1 - 0" at bounding box center [206, 54] width 40 height 14
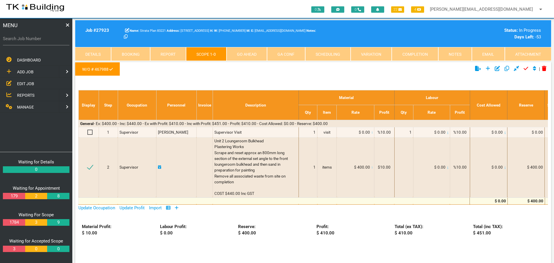
click at [456, 49] on link "Notes" at bounding box center [455, 54] width 34 height 14
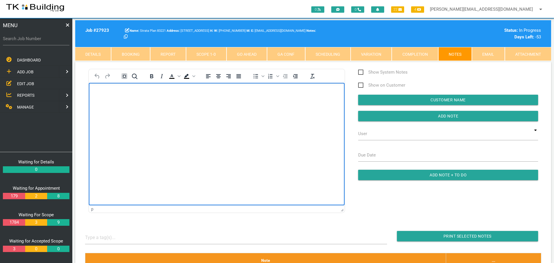
click at [120, 105] on body "Rich Text Area. Press ALT-0 for help." at bounding box center [217, 99] width 256 height 19
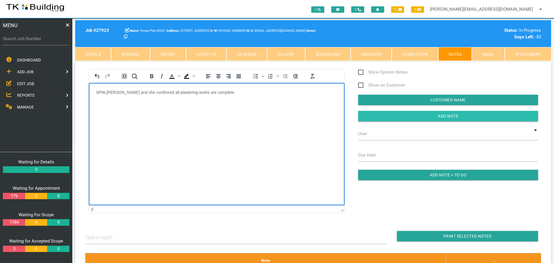
click at [375, 114] on input "Add Note" at bounding box center [448, 116] width 180 height 10
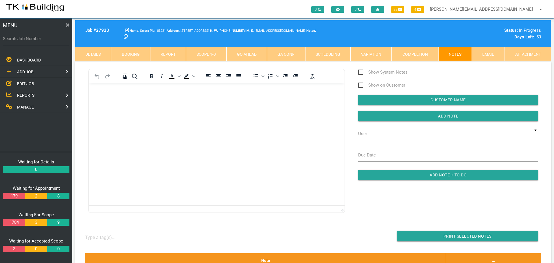
click at [26, 83] on span "EDIT JOB" at bounding box center [25, 83] width 17 height 5
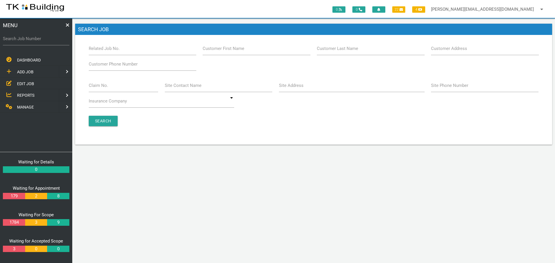
drag, startPoint x: 288, startPoint y: 93, endPoint x: 227, endPoint y: 108, distance: 62.6
click at [286, 93] on div "Site Address" at bounding box center [351, 87] width 152 height 16
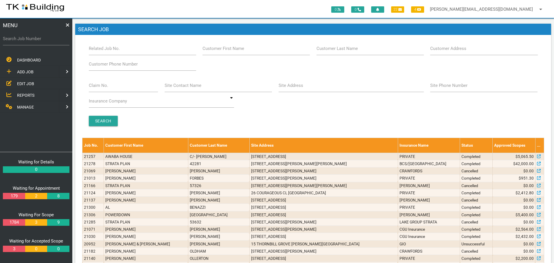
click at [292, 89] on label "Site Address" at bounding box center [290, 85] width 25 height 7
click at [292, 89] on input "Site Address" at bounding box center [350, 85] width 145 height 13
type input "8 Cowper"
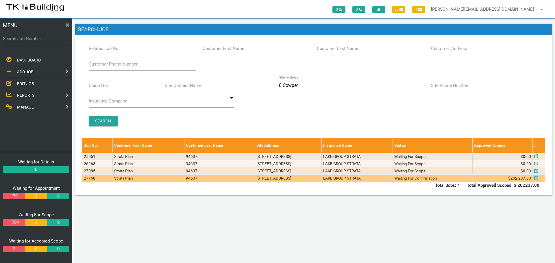
click at [322, 177] on td "8 Cowper Ave, Charlestown NSW 2290, Australia" at bounding box center [288, 178] width 67 height 7
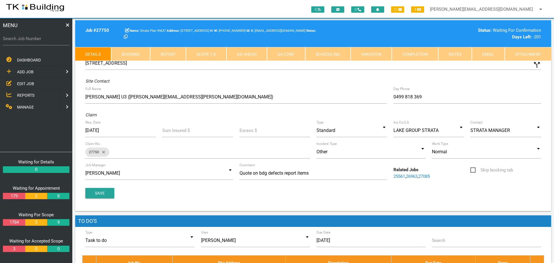
click at [449, 52] on link "Notes" at bounding box center [455, 54] width 34 height 14
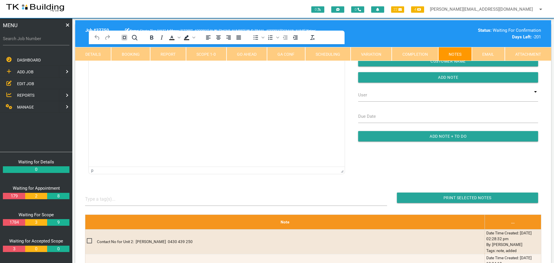
click at [122, 71] on html at bounding box center [217, 57] width 256 height 26
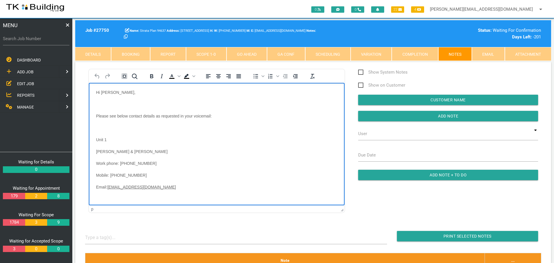
scroll to position [192, 0]
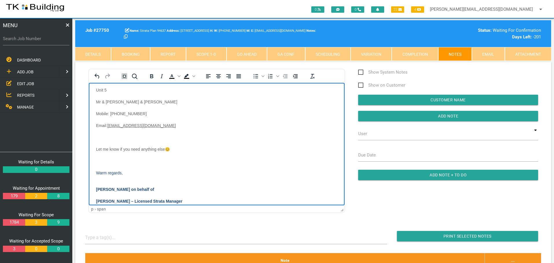
click at [110, 135] on p "Rich Text Area. Press ALT-0 for help." at bounding box center [216, 137] width 241 height 5
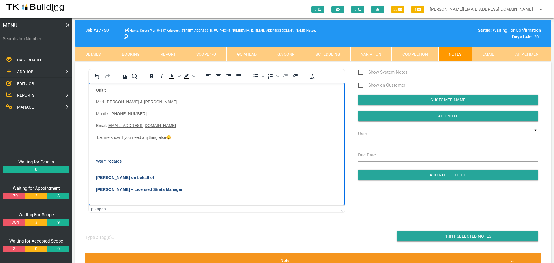
click at [108, 148] on p "Rich Text Area. Press ALT-0 for help." at bounding box center [216, 149] width 241 height 5
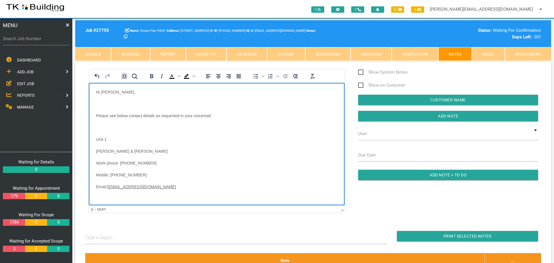
scroll to position [0, 0]
click at [103, 99] on body "Hi Sharon, Please see below contact details as requested in your voicemail: Uni…" at bounding box center [217, 238] width 256 height 296
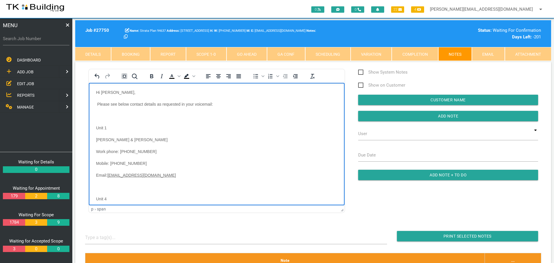
click at [103, 113] on body "Hi Sharon, Please see below contact details as requested in your voicemail: Uni…" at bounding box center [217, 232] width 256 height 284
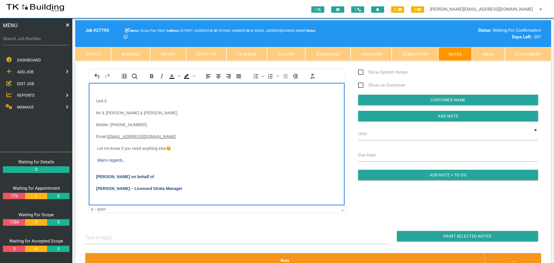
scroll to position [159, 0]
drag, startPoint x: 385, startPoint y: 119, endPoint x: 361, endPoint y: 118, distance: 23.7
click at [384, 119] on input "Add Note" at bounding box center [448, 116] width 180 height 10
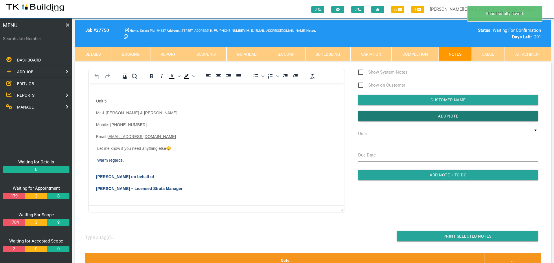
scroll to position [0, 0]
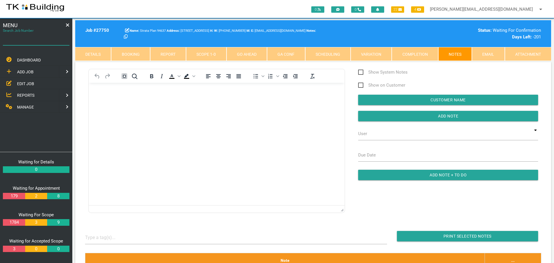
click at [35, 44] on input "Search Job Number" at bounding box center [36, 38] width 66 height 13
type input "27923"
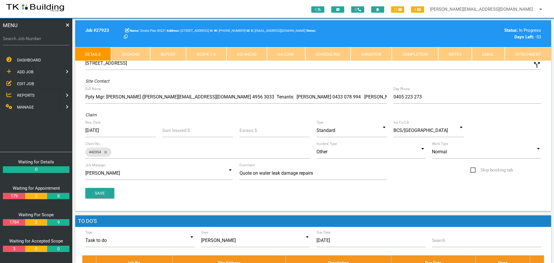
click at [421, 53] on link "Completion" at bounding box center [414, 54] width 46 height 14
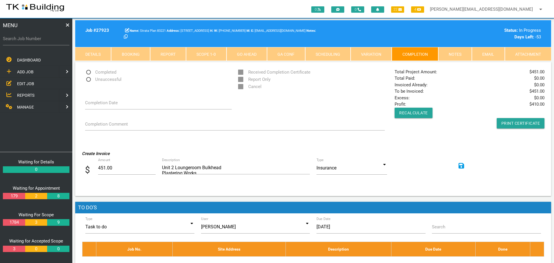
click at [207, 54] on link "Scope 1 - 0" at bounding box center [206, 54] width 40 height 14
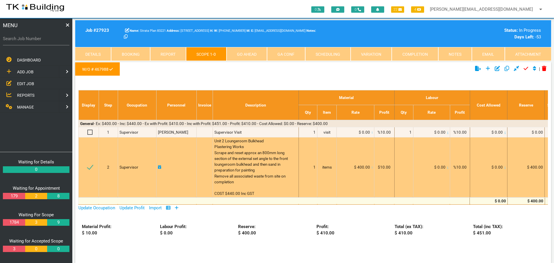
click at [310, 173] on td "1" at bounding box center [307, 168] width 19 height 60
click at [374, 164] on td "$10.00" at bounding box center [384, 168] width 20 height 60
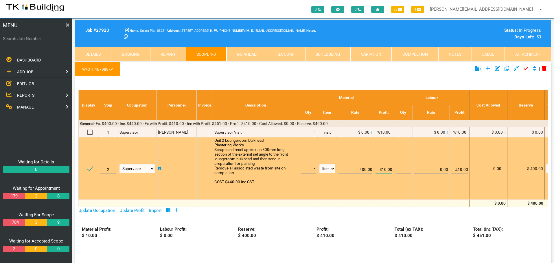
click at [384, 169] on input "$10.00" at bounding box center [383, 167] width 17 height 14
type input "$0.00"
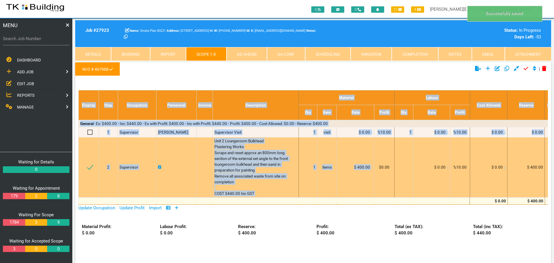
click at [363, 182] on td "$ 400.00" at bounding box center [355, 168] width 38 height 60
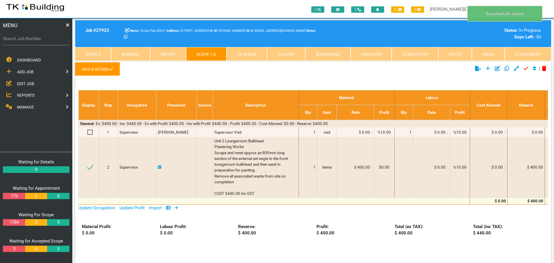
click at [387, 76] on ul "W/O # 467988" at bounding box center [233, 70] width 317 height 16
click at [419, 53] on link "Completion" at bounding box center [414, 54] width 46 height 14
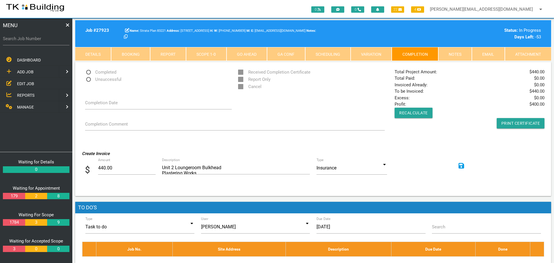
click at [88, 71] on span "Completed" at bounding box center [100, 72] width 31 height 7
click at [88, 71] on input "Completed" at bounding box center [87, 71] width 4 height 4
radio input "true"
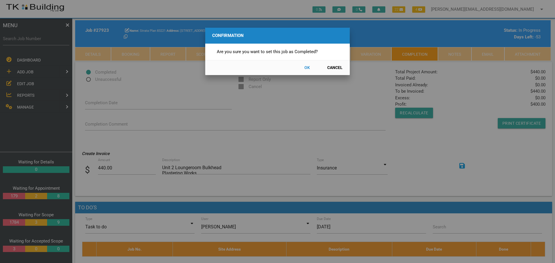
click at [306, 67] on button "OK" at bounding box center [306, 68] width 25 height 10
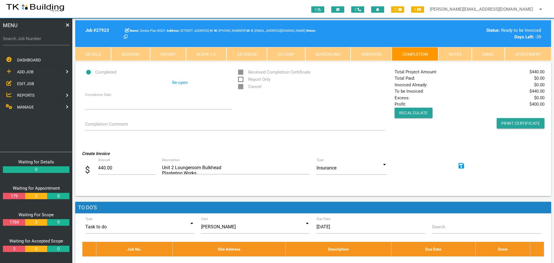
click at [463, 167] on icon at bounding box center [461, 166] width 6 height 6
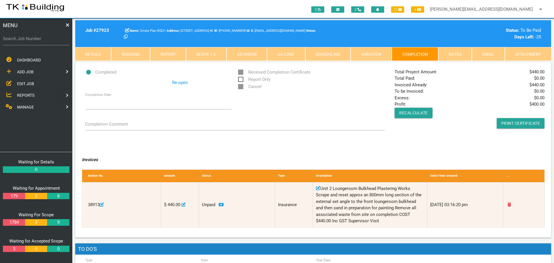
click at [27, 94] on span "REPORTS" at bounding box center [25, 95] width 17 height 5
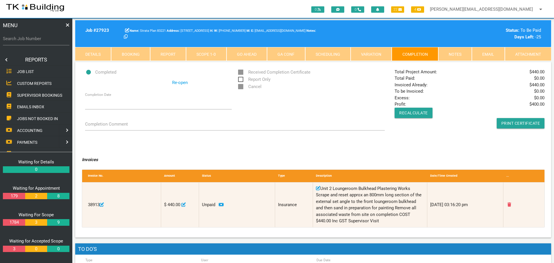
click at [28, 93] on span "SUPERVISOR BOOKINGS" at bounding box center [39, 95] width 45 height 5
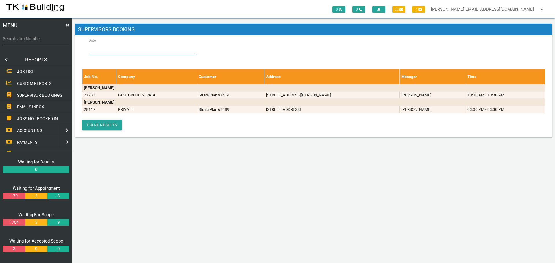
click at [126, 49] on input "Date" at bounding box center [143, 48] width 108 height 13
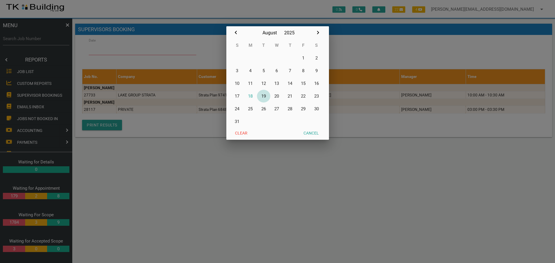
click at [265, 95] on button "19" at bounding box center [263, 96] width 13 height 13
type input "19/08/2025"
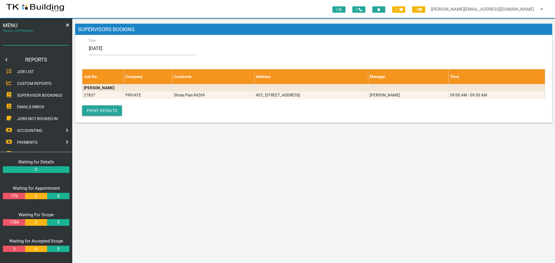
click at [48, 44] on input "Search Job Number" at bounding box center [36, 38] width 66 height 13
type input "27896"
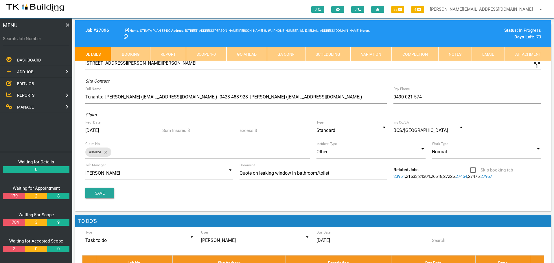
click at [424, 53] on link "Completion" at bounding box center [414, 54] width 46 height 14
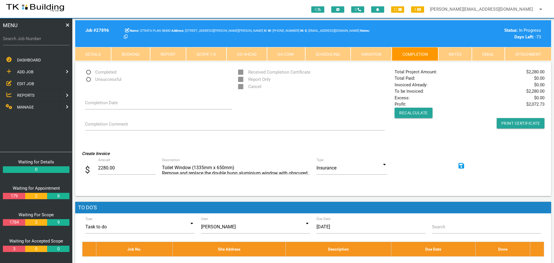
click at [88, 72] on span "Completed" at bounding box center [100, 72] width 31 height 7
click at [88, 72] on input "Completed" at bounding box center [87, 71] width 4 height 4
radio input "true"
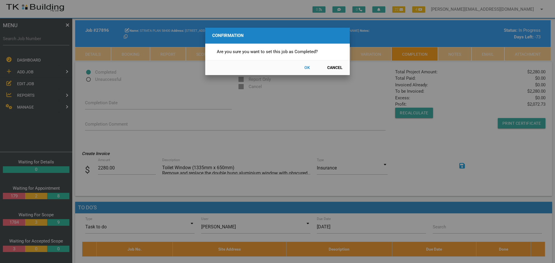
click at [305, 68] on button "OK" at bounding box center [306, 68] width 25 height 10
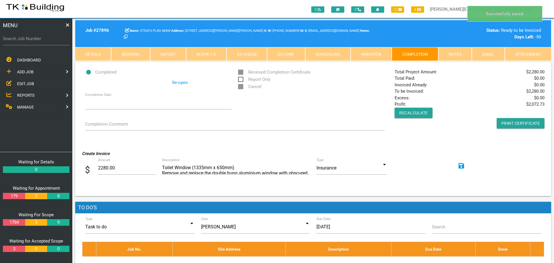
click at [461, 166] on icon at bounding box center [461, 166] width 6 height 6
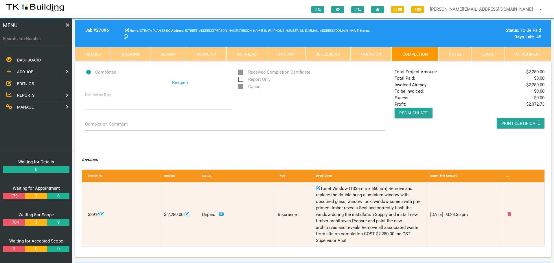
click at [29, 84] on span "EDIT JOB" at bounding box center [25, 83] width 17 height 5
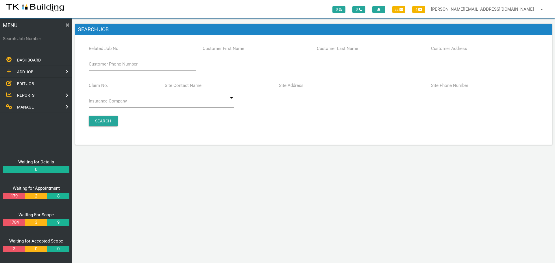
click at [287, 88] on label "Site Address" at bounding box center [291, 85] width 25 height 7
click at [287, 88] on input "Site Address" at bounding box center [352, 85] width 146 height 13
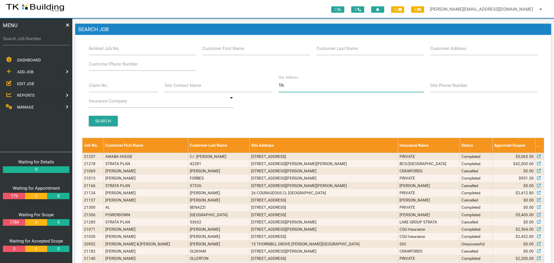
type input "1h"
click at [36, 41] on label "Search Job Number" at bounding box center [36, 39] width 66 height 7
click at [36, 41] on input "Search Job Number" at bounding box center [36, 38] width 66 height 13
type input "27896"
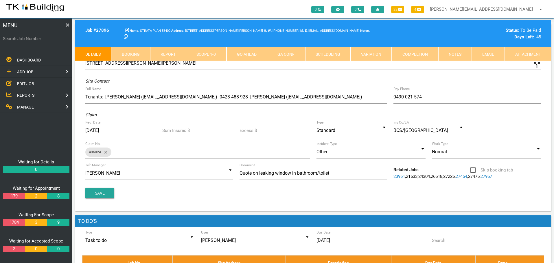
click at [465, 56] on link "Notes" at bounding box center [455, 54] width 34 height 14
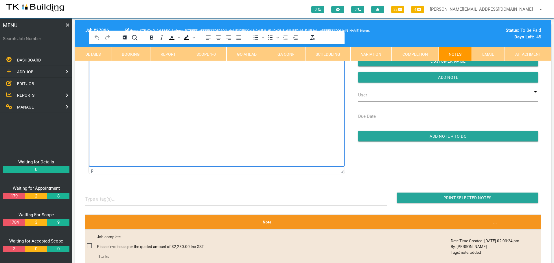
click at [123, 71] on html at bounding box center [217, 57] width 256 height 26
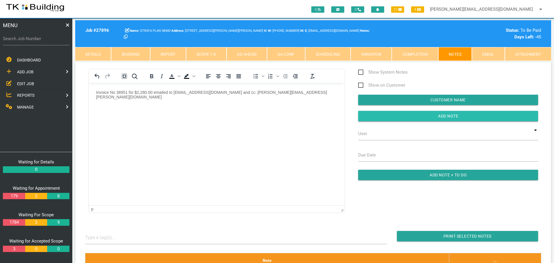
click at [372, 113] on input "button" at bounding box center [448, 116] width 180 height 10
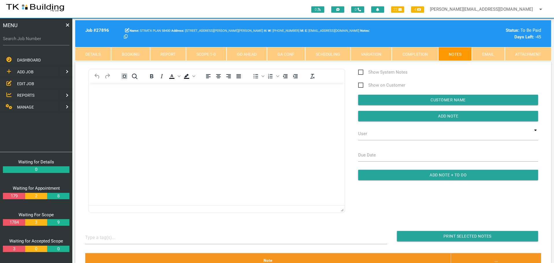
click at [48, 41] on label "Search Job Number" at bounding box center [36, 39] width 66 height 7
click at [48, 41] on input "Search Job Number" at bounding box center [36, 38] width 66 height 13
type input "27923"
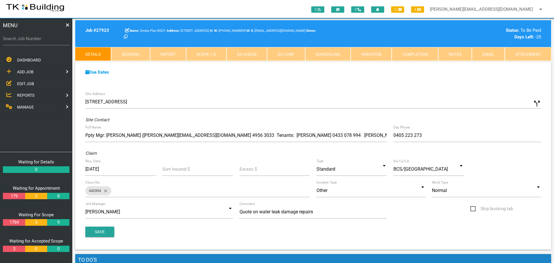
click at [449, 53] on link "Notes" at bounding box center [455, 54] width 34 height 14
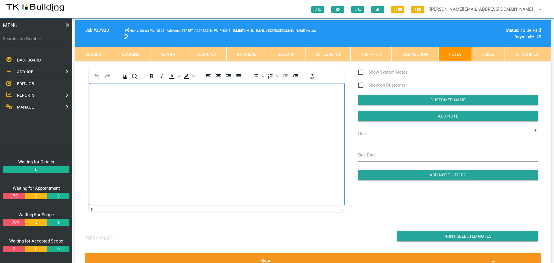
click at [114, 97] on body "Rich Text Area. Press ALT-0 for help." at bounding box center [217, 99] width 256 height 19
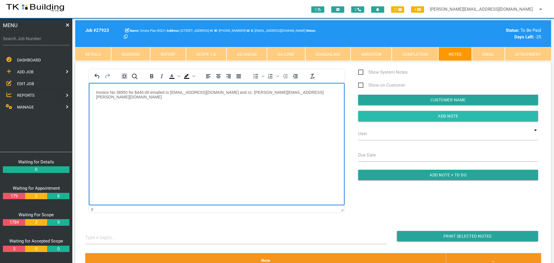
click at [412, 116] on input "Add Note" at bounding box center [448, 116] width 180 height 10
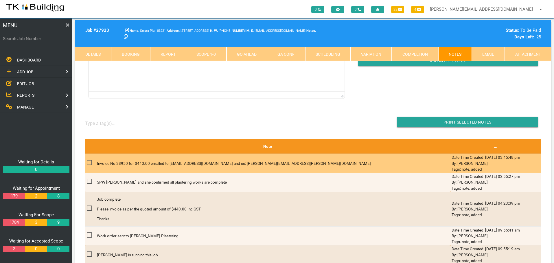
scroll to position [29, 0]
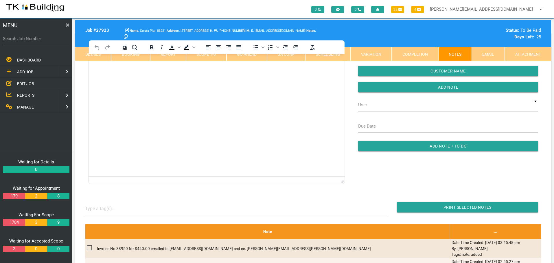
click at [27, 83] on span "EDIT JOB" at bounding box center [25, 83] width 17 height 5
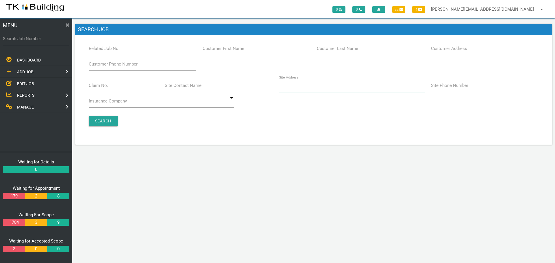
click at [300, 90] on input "Site Address" at bounding box center [352, 85] width 146 height 13
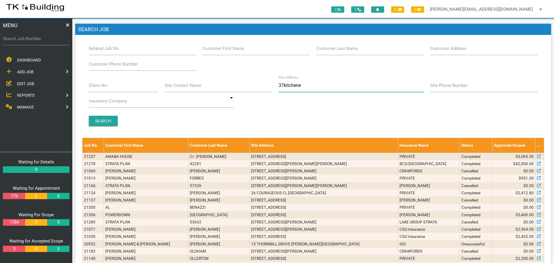
type input "37kitchener"
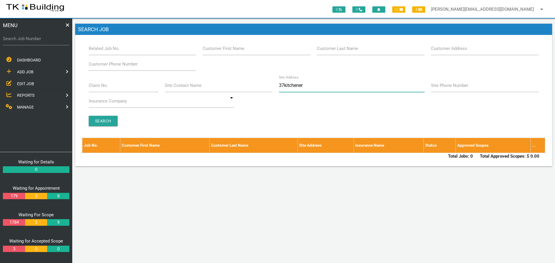
click at [284, 85] on input "37kitchener" at bounding box center [352, 85] width 146 height 13
type input "37 kitchener"
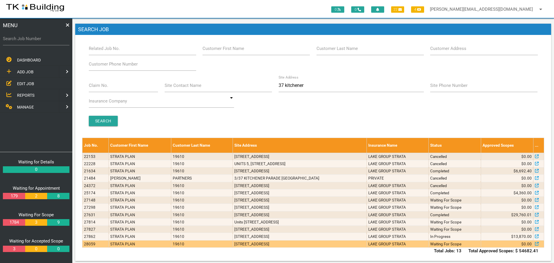
click at [306, 245] on td "3/37 Kitchener Parade, The Hill NSW 2300, Australia" at bounding box center [299, 244] width 134 height 7
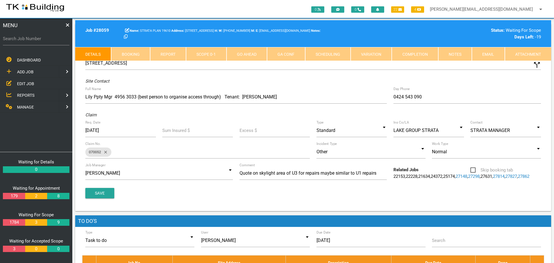
click at [140, 53] on link "Booking" at bounding box center [130, 54] width 39 height 14
select select "7"
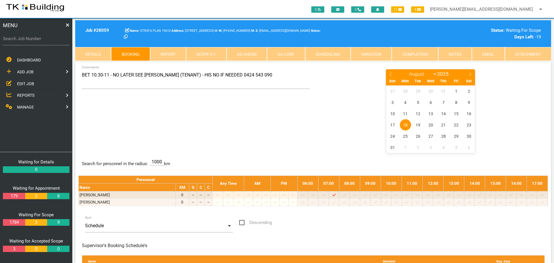
click at [95, 57] on link "Details" at bounding box center [93, 54] width 36 height 14
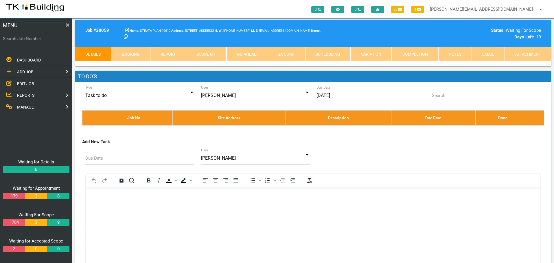
scroll to position [269, 0]
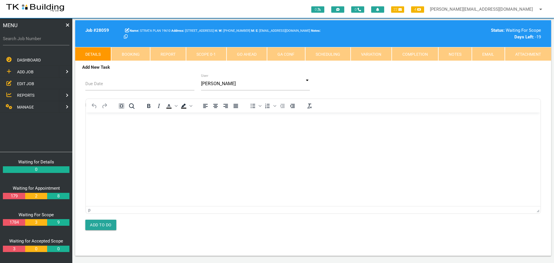
click at [133, 53] on link "Booking" at bounding box center [130, 54] width 39 height 14
select select "7"
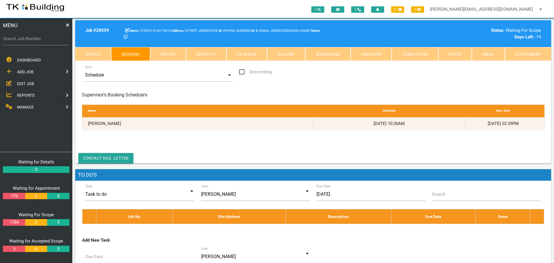
scroll to position [151, 0]
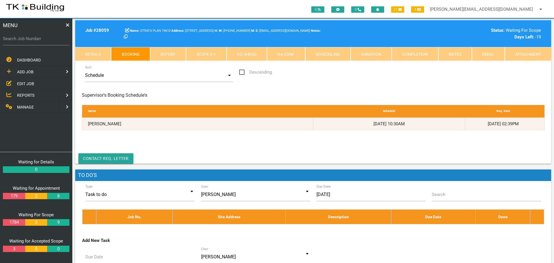
click at [23, 84] on span "EDIT JOB" at bounding box center [25, 83] width 17 height 5
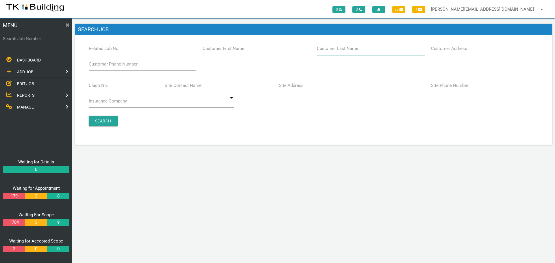
click at [335, 52] on input "Customer Last Name" at bounding box center [371, 48] width 108 height 13
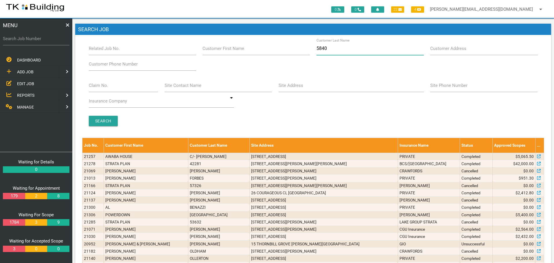
type input "58400"
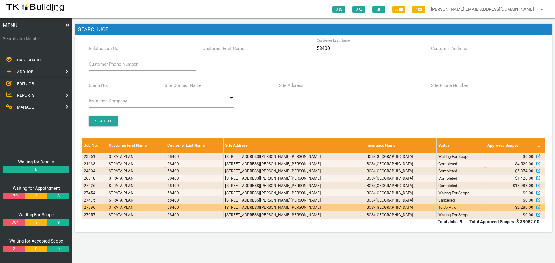
click at [300, 208] on td "4/74 Hannell St, Wickham NSW 2293, Australia" at bounding box center [294, 207] width 141 height 7
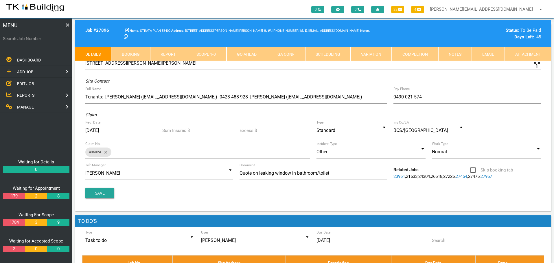
click at [459, 53] on link "Notes" at bounding box center [455, 54] width 34 height 14
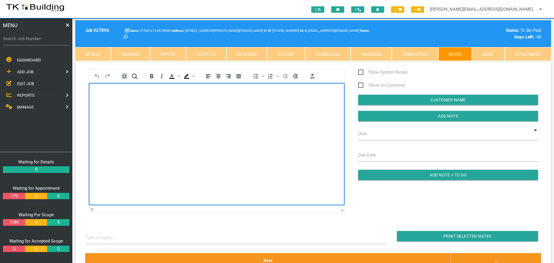
click at [107, 101] on body "Rich Text Area. Press ALT-0 for help." at bounding box center [217, 99] width 256 height 19
click at [98, 92] on p "Rich Text Area. Press ALT-0 for help." at bounding box center [216, 92] width 241 height 5
paste body "Rich Text Area. Press ALT-0 for help."
click at [303, 90] on p "Your invoice number 00038951 for 2,280.00 has been received and allocated to 58…" at bounding box center [216, 92] width 241 height 5
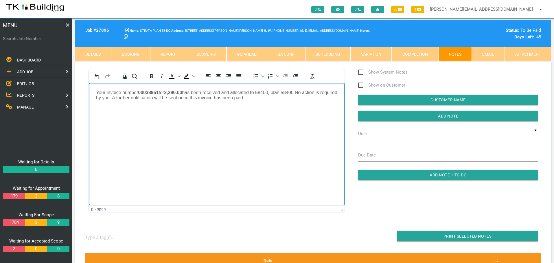
click at [267, 99] on p "Your invoice number 00038951 for 2,280.00 has been received and allocated to 58…" at bounding box center [216, 95] width 241 height 10
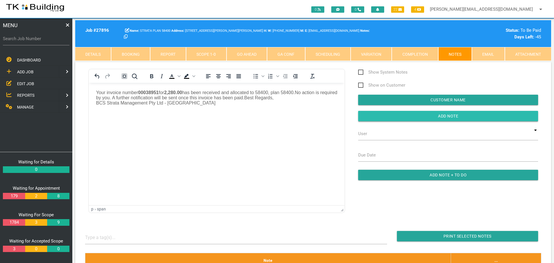
click at [401, 114] on input "button" at bounding box center [448, 116] width 180 height 10
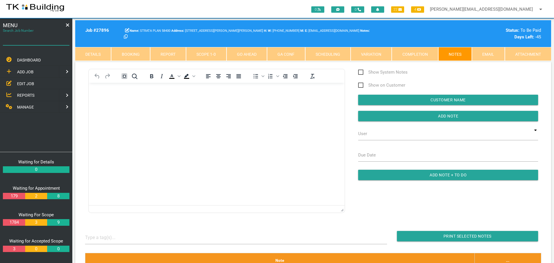
click at [40, 43] on input "Search Job Number" at bounding box center [36, 38] width 66 height 13
type input "27571"
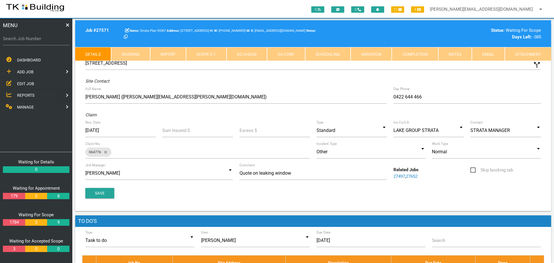
click at [454, 53] on link "Notes" at bounding box center [455, 54] width 34 height 14
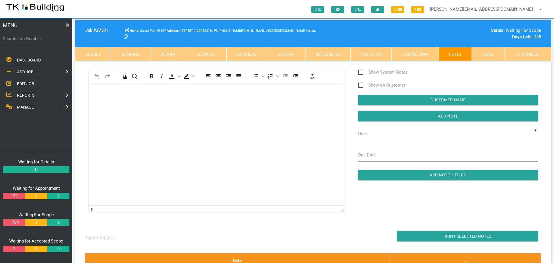
click at [101, 93] on p "Rich Text Area. Press ALT-0 for help." at bounding box center [216, 92] width 241 height 5
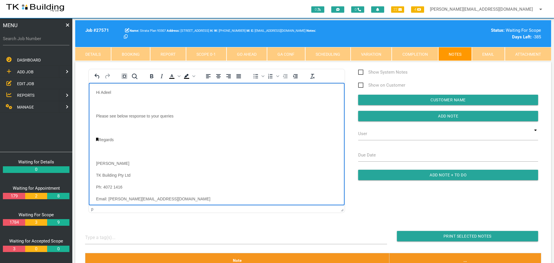
scroll to position [176, 0]
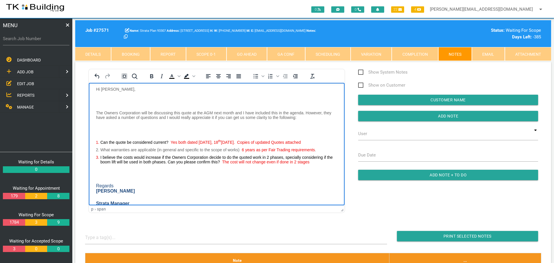
click at [97, 92] on body "Hi Adeel Please see below response to your queries Regards Sharon Pearce TK Bui…" at bounding box center [217, 67] width 256 height 306
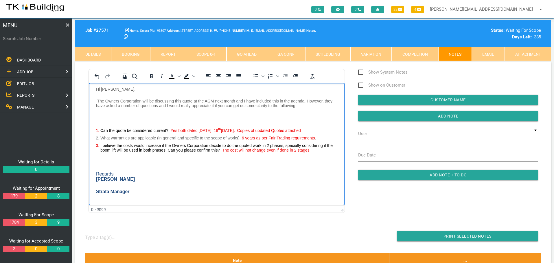
click at [98, 110] on body "Hi Adeel Please see below response to your queries Regards Sharon Pearce TK Bui…" at bounding box center [217, 61] width 256 height 295
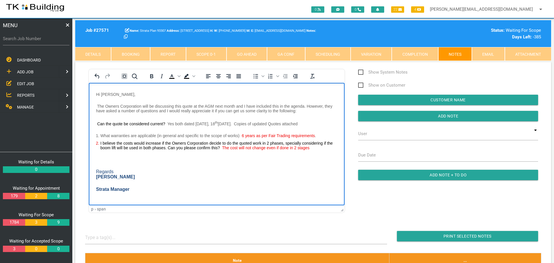
click at [100, 160] on p "Rich Text Area. Press ALT-0 for help." at bounding box center [216, 159] width 241 height 5
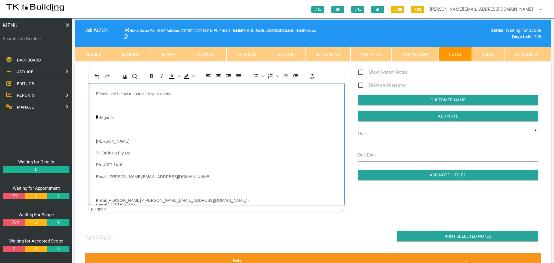
scroll to position [0, 0]
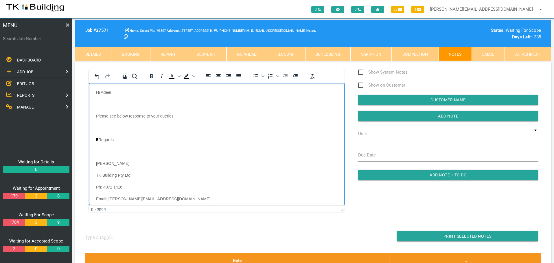
click at [101, 97] on body "Hi Adeel Please see below response to your queries Regards Sharon Pearce TK Bui…" at bounding box center [217, 227] width 256 height 275
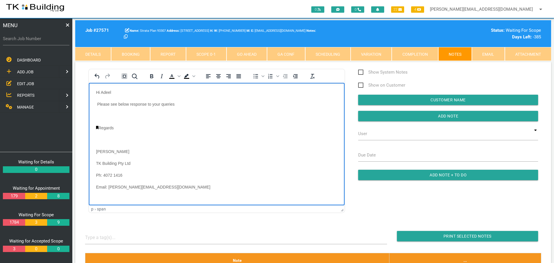
click at [103, 112] on body "Hi Adeel Please see below response to your queries Regards Sharon Pearce TK Bui…" at bounding box center [217, 221] width 256 height 263
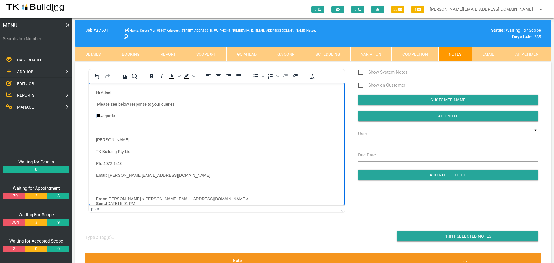
click at [97, 114] on link "Rich Text Area. Press ALT-0 for help." at bounding box center [98, 115] width 2 height 3
click at [98, 124] on body "Hi Adeel Please see below response to your queries Regards Sharon Pearce TK Bui…" at bounding box center [217, 215] width 256 height 251
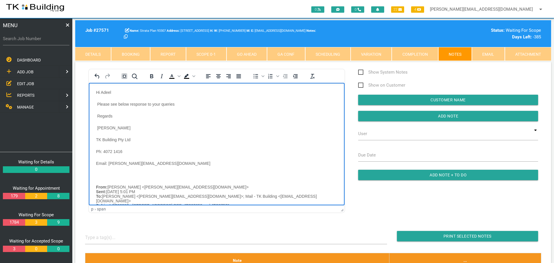
click at [97, 171] on body "Hi Adeel Please see below response to your queries Regards Sharon Pearce TK Bui…" at bounding box center [217, 210] width 256 height 240
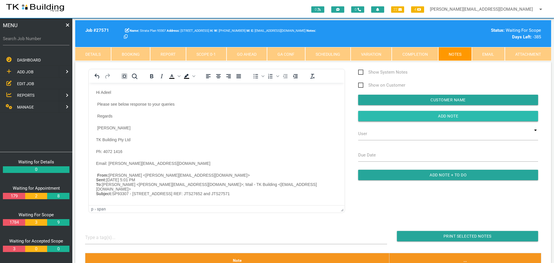
click at [389, 120] on input "button" at bounding box center [448, 116] width 180 height 10
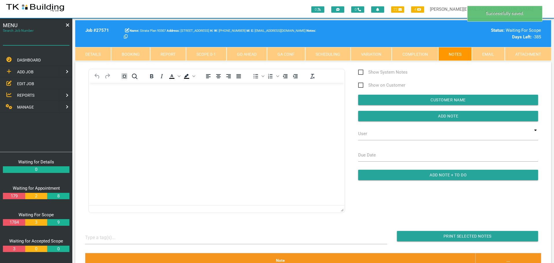
click at [43, 42] on input "Search Job Number" at bounding box center [36, 38] width 66 height 13
type input "27652"
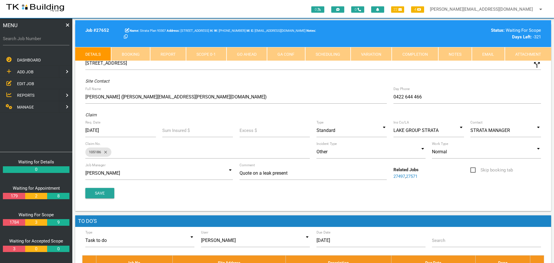
click at [449, 55] on link "Notes" at bounding box center [455, 54] width 34 height 14
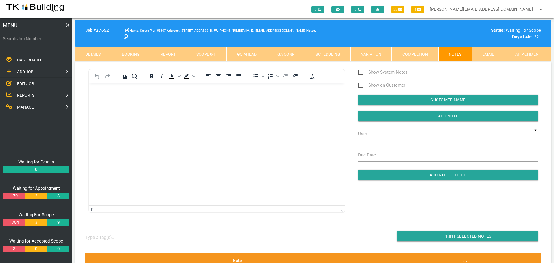
click at [113, 97] on body "Rich Text Area. Press ALT-0 for help." at bounding box center [217, 99] width 256 height 19
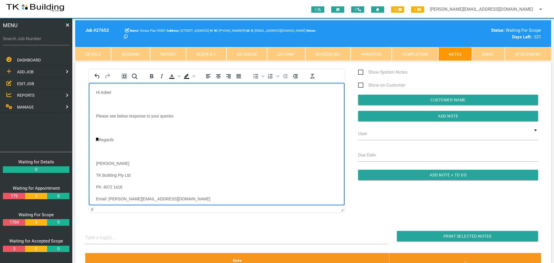
scroll to position [176, 0]
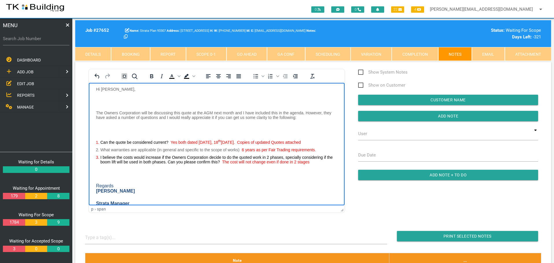
click at [102, 93] on body "Hi Adeel Please see below response to your queries Regards Sharon Pearce TK Bui…" at bounding box center [217, 67] width 256 height 306
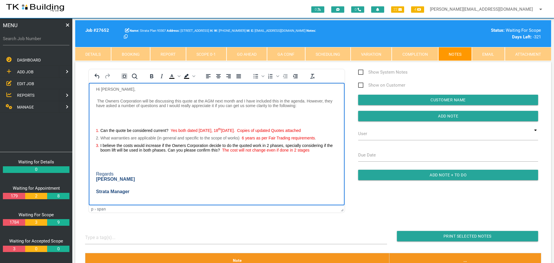
click at [102, 111] on body "Hi Adeel Please see below response to your queries Regards Sharon Pearce TK Bui…" at bounding box center [217, 61] width 256 height 295
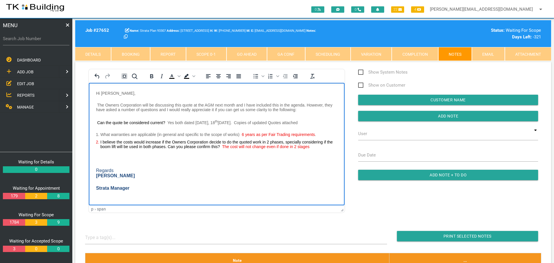
scroll to position [171, 0]
click at [99, 157] on p "Rich Text Area. Press ALT-0 for help." at bounding box center [216, 159] width 241 height 5
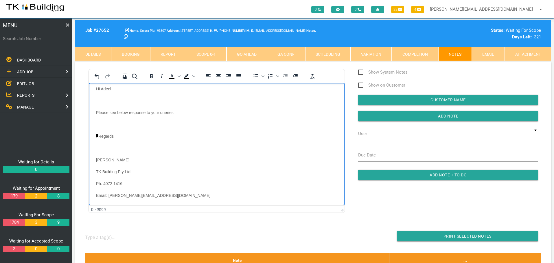
scroll to position [0, 0]
click at [101, 100] on body "Hi Adeel Please see below response to your queries Regards Sharon Pearce TK Bui…" at bounding box center [217, 227] width 256 height 275
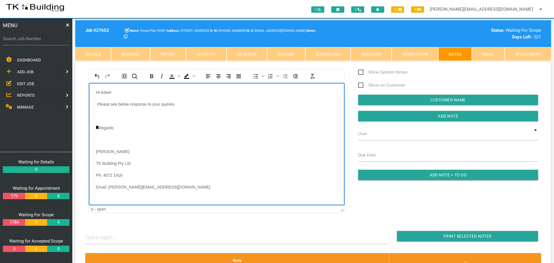
click at [101, 114] on p "Rich Text Area. Press ALT-0 for help." at bounding box center [216, 116] width 241 height 5
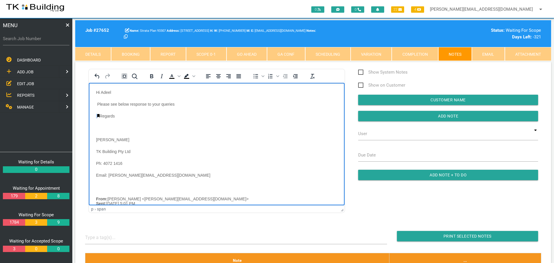
click at [98, 116] on link "Rich Text Area. Press ALT-0 for help." at bounding box center [98, 115] width 2 height 3
click at [97, 124] on body "Hi Adeel Please see below response to your queries Regards Sharon Pearce TK Bui…" at bounding box center [217, 215] width 256 height 251
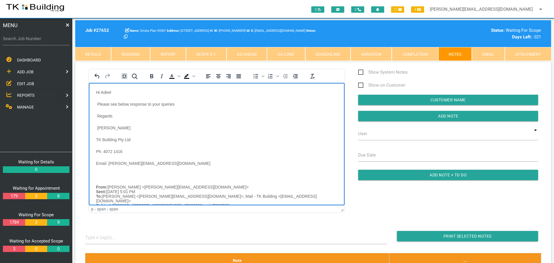
click at [98, 171] on body "Hi Adeel Please see below response to your queries Regards Sharon Pearce TK Bui…" at bounding box center [217, 210] width 256 height 240
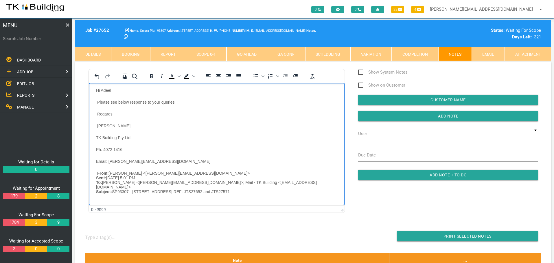
scroll to position [111, 0]
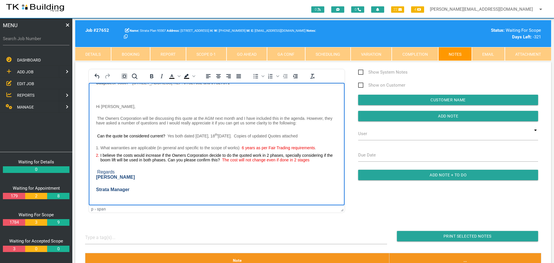
click at [97, 134] on span "Can the quote be considered current?" at bounding box center [132, 136] width 70 height 5
click at [100, 145] on li "What warranties are applicable (in general and specific to the scope of works) …" at bounding box center [218, 147] width 237 height 5
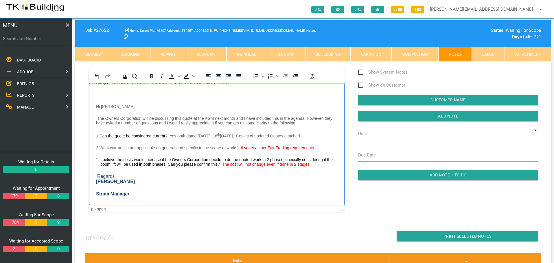
click at [100, 157] on li "I believe the costs would increase if the Owners Corporation decide to do the q…" at bounding box center [218, 161] width 237 height 9
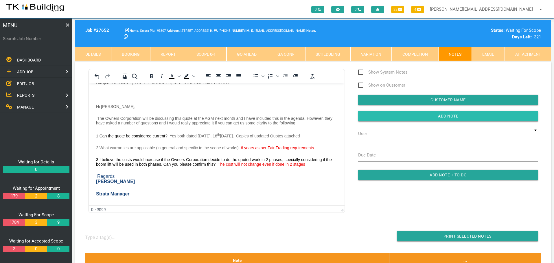
click at [389, 114] on input "button" at bounding box center [448, 116] width 180 height 10
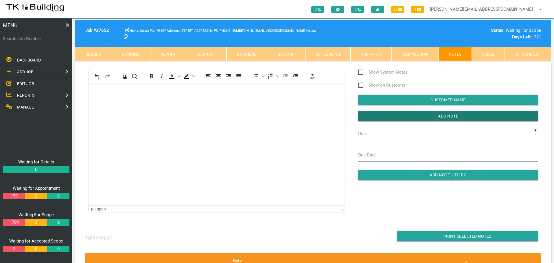
scroll to position [0, 0]
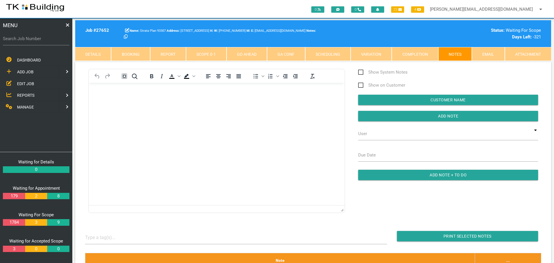
click at [38, 40] on label "Search Job Number" at bounding box center [36, 39] width 66 height 7
click at [38, 40] on input "Search Job Number" at bounding box center [36, 38] width 66 height 13
type input "27906"
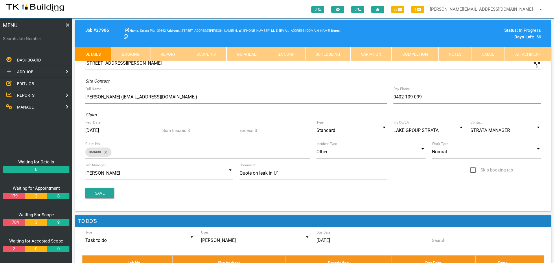
click at [451, 51] on link "Notes" at bounding box center [455, 54] width 34 height 14
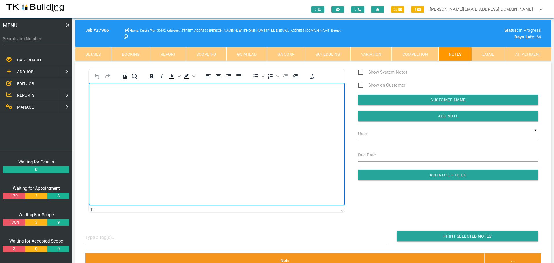
click at [113, 97] on body "Rich Text Area. Press ALT-0 for help." at bounding box center [217, 99] width 256 height 19
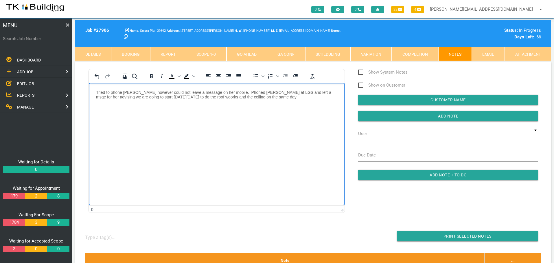
click at [195, 96] on p "Tried to phone Marianne however could not leave a message on her mobile. Phoned…" at bounding box center [216, 94] width 241 height 9
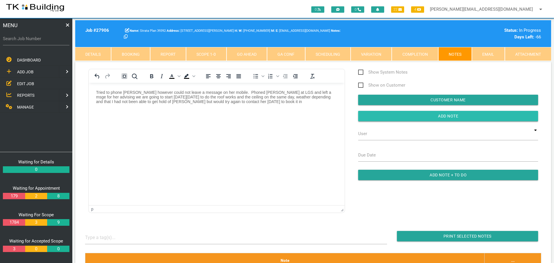
click at [397, 119] on input "button" at bounding box center [448, 116] width 180 height 10
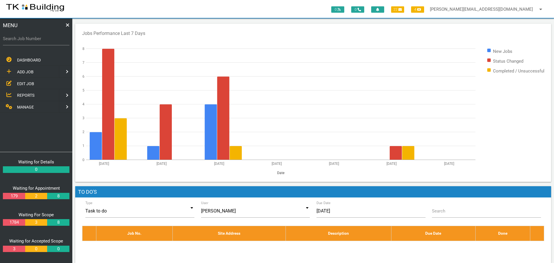
click at [22, 39] on label "Search Job Number" at bounding box center [36, 39] width 66 height 7
click at [22, 39] on input "Search Job Number" at bounding box center [36, 38] width 66 height 13
type input "28051"
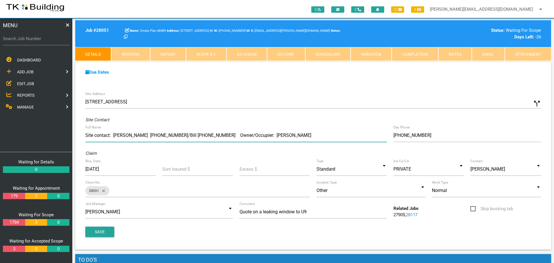
drag, startPoint x: 168, startPoint y: 97, endPoint x: 195, endPoint y: 125, distance: 39.5
click at [195, 125] on div "Site Address [STREET_ADDRESS] call_split Custom Address Street [GEOGRAPHIC_DATA…" at bounding box center [313, 169] width 476 height 162
click at [33, 41] on label "Search Job Number" at bounding box center [36, 39] width 66 height 7
click at [33, 41] on input "Search Job Number" at bounding box center [36, 38] width 66 height 13
type input "27538"
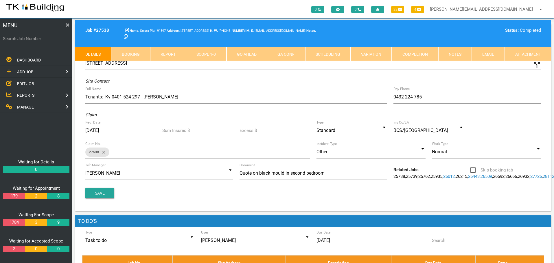
click at [457, 53] on link "Notes" at bounding box center [455, 54] width 34 height 14
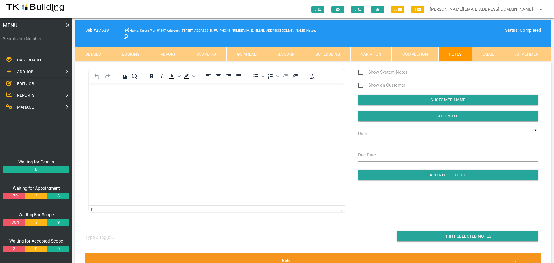
click at [107, 94] on p "Rich Text Area. Press ALT-0 for help." at bounding box center [216, 92] width 241 height 5
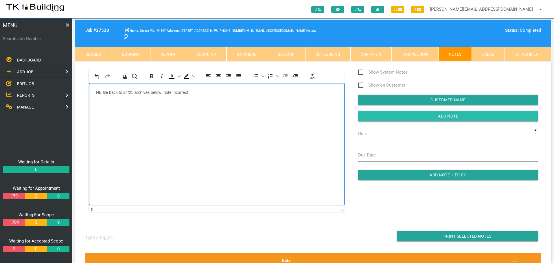
click at [394, 115] on input "Add Note" at bounding box center [448, 116] width 180 height 10
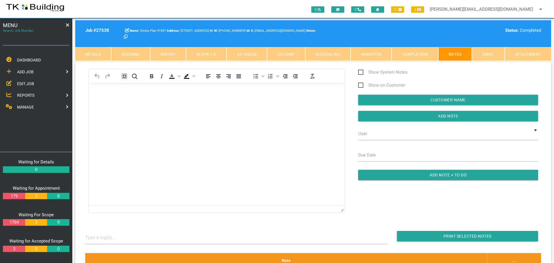
click at [34, 42] on input "Search Job Number" at bounding box center [36, 38] width 66 height 13
type input "27923"
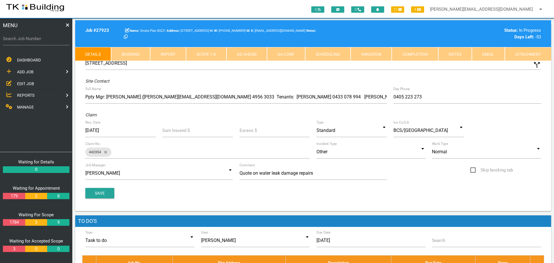
click at [452, 50] on link "Notes" at bounding box center [455, 54] width 34 height 14
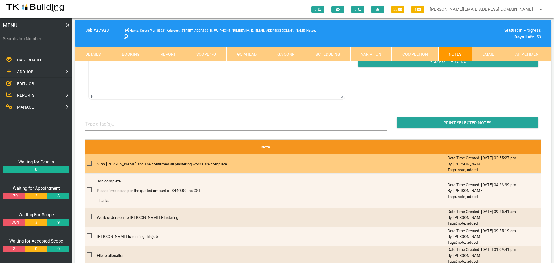
scroll to position [116, 0]
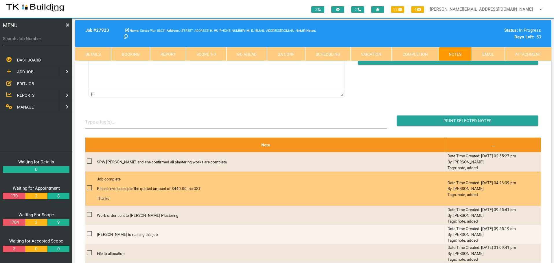
click at [89, 188] on span at bounding box center [92, 187] width 10 height 7
click at [89, 188] on input "checkbox" at bounding box center [89, 186] width 4 height 4
checkbox input "true"
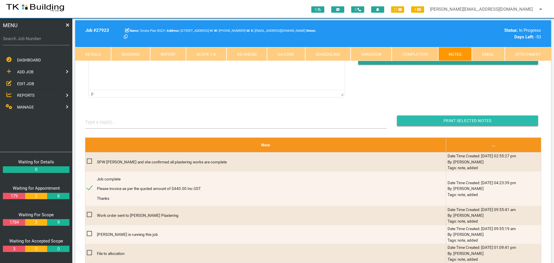
click at [464, 120] on input "button" at bounding box center [467, 121] width 141 height 10
click at [44, 42] on label "Search Job Number" at bounding box center [36, 39] width 66 height 7
click at [44, 42] on input "Search Job Number" at bounding box center [36, 38] width 66 height 13
type input "27292"
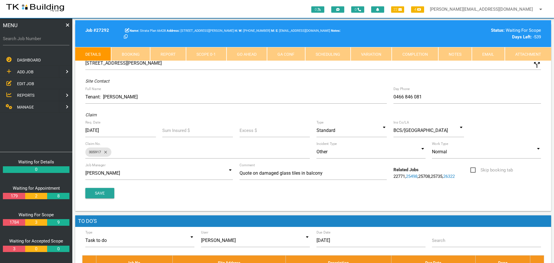
click at [457, 56] on link "Notes" at bounding box center [455, 54] width 34 height 14
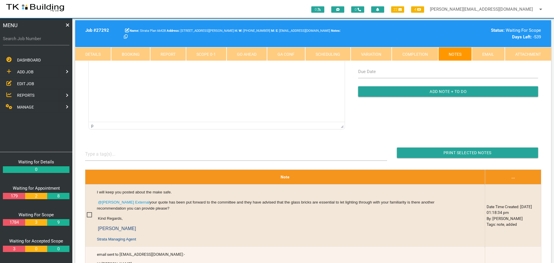
scroll to position [87, 0]
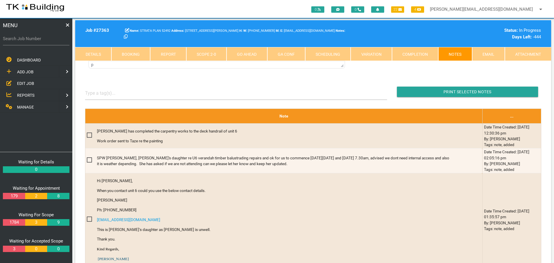
drag, startPoint x: 0, startPoint y: 0, endPoint x: 28, endPoint y: 82, distance: 86.7
click at [28, 82] on span "EDIT JOB" at bounding box center [25, 83] width 17 height 5
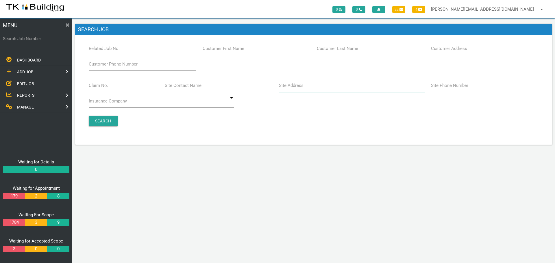
click at [299, 90] on input "Site Address" at bounding box center [352, 85] width 146 height 13
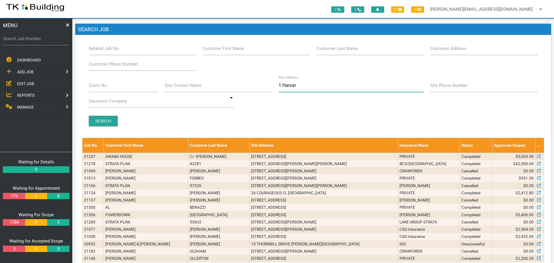
type input "1 Harvard"
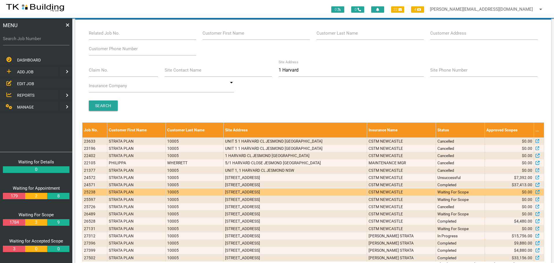
scroll to position [29, 0]
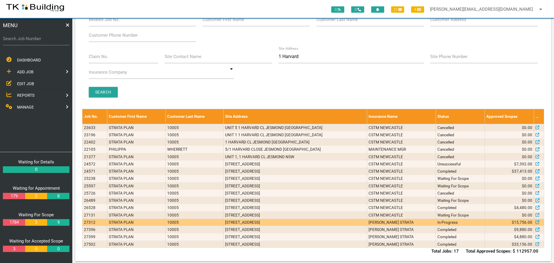
click at [393, 223] on td "[PERSON_NAME] STRATA" at bounding box center [401, 222] width 69 height 7
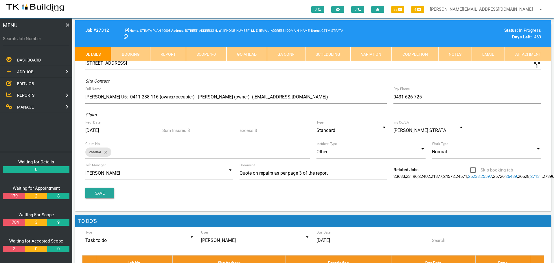
click at [460, 56] on link "Notes" at bounding box center [455, 54] width 34 height 14
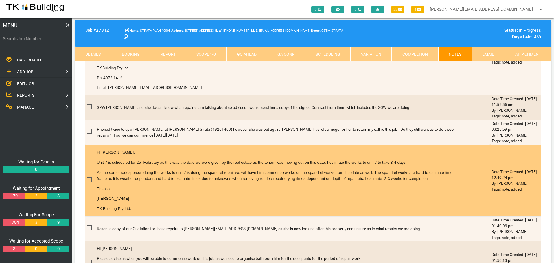
scroll to position [318, 0]
